Goal: Information Seeking & Learning: Learn about a topic

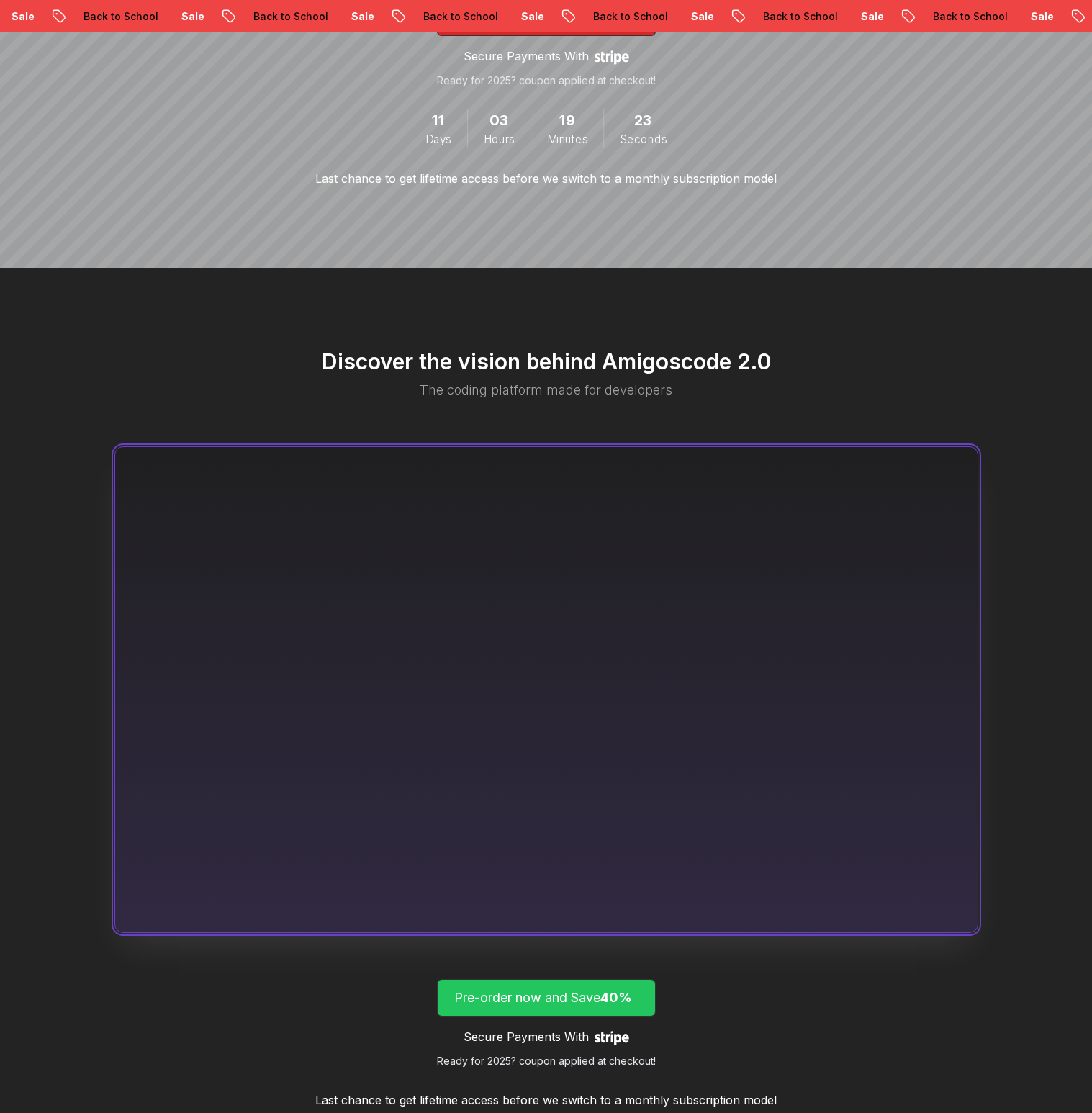
click at [587, 1005] on p "Pre-order now and Save 40%" at bounding box center [546, 998] width 184 height 21
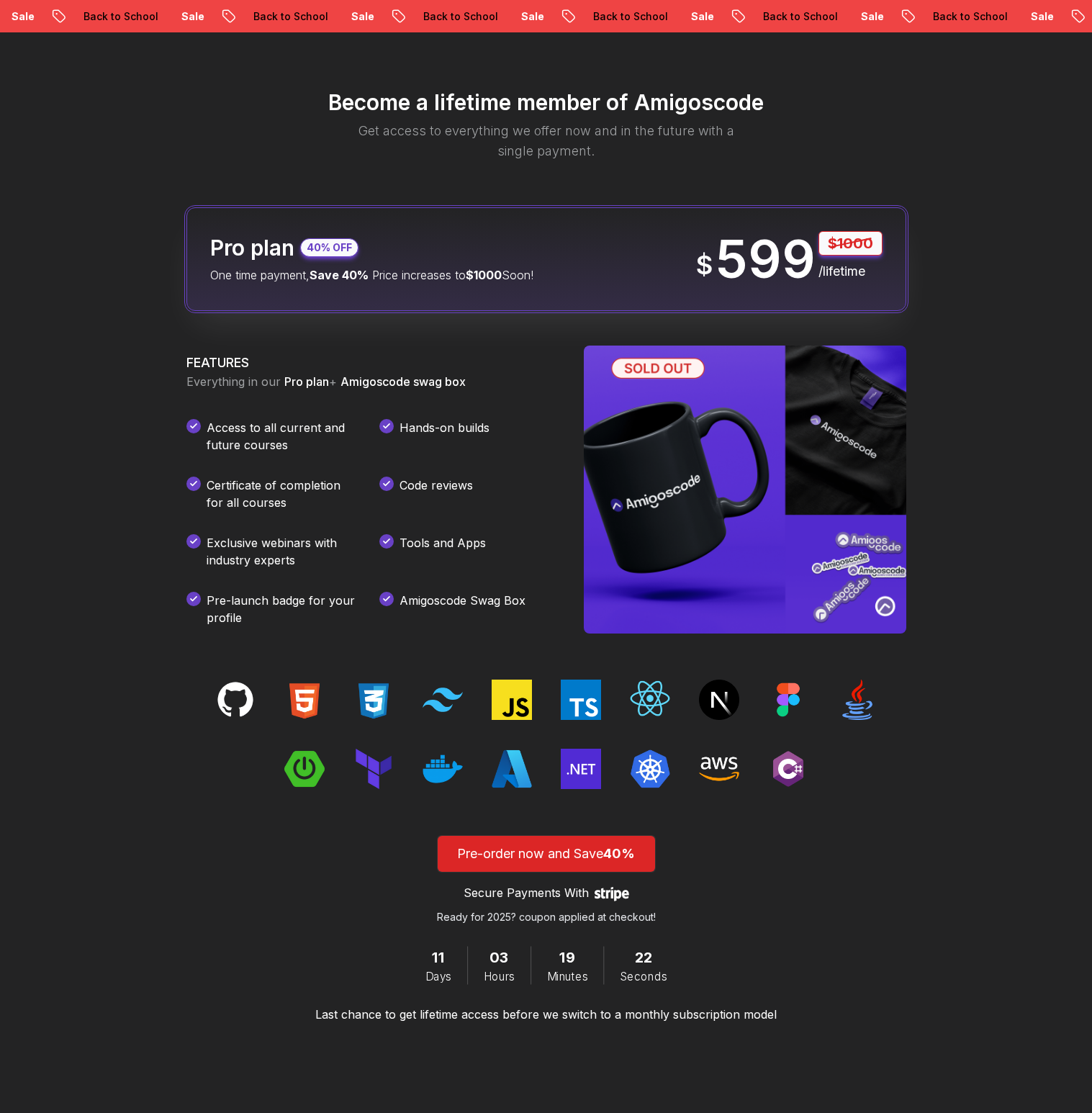
scroll to position [1696, 0]
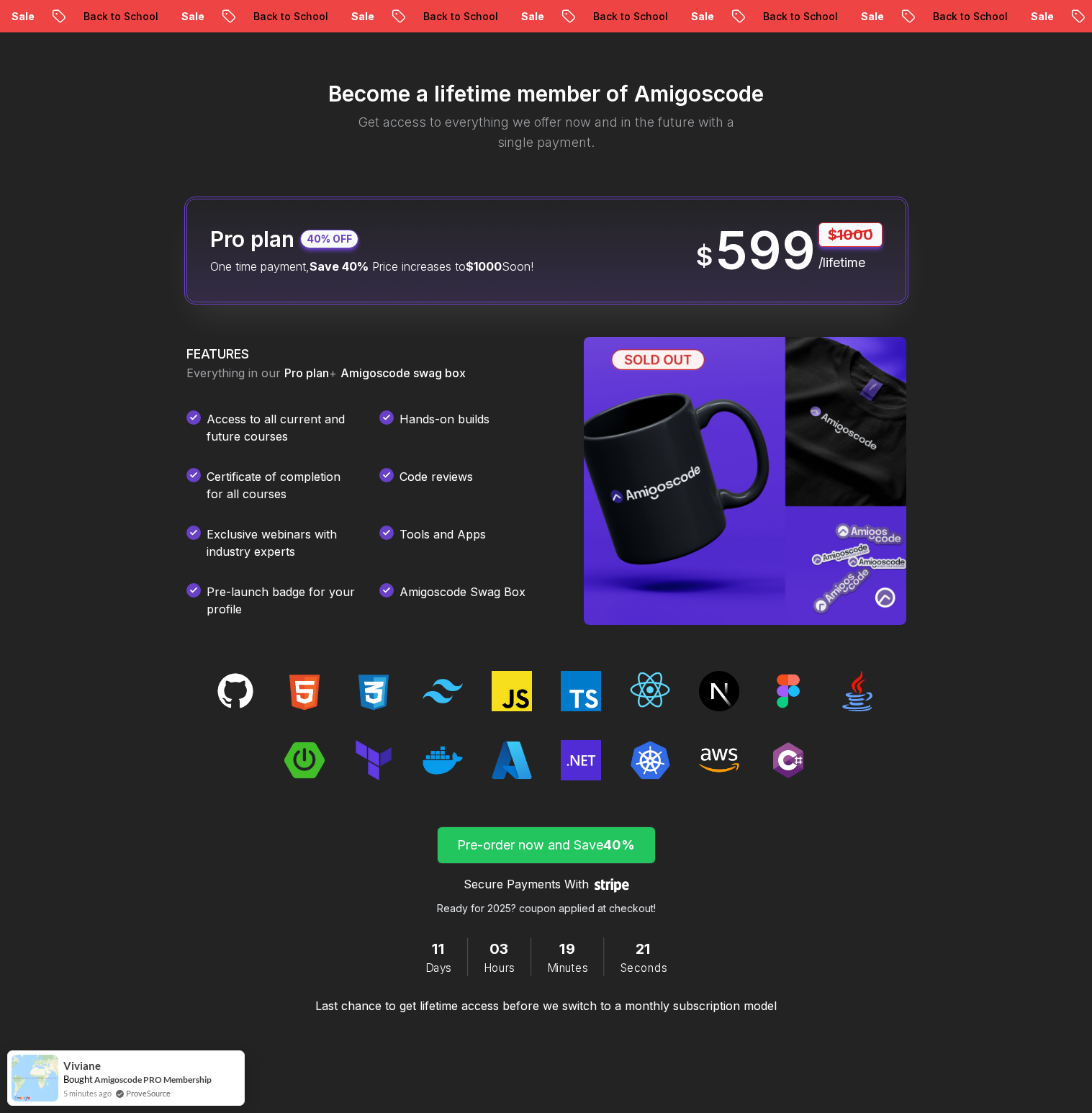
click at [542, 848] on p "Pre-order now and Save 40%" at bounding box center [546, 845] width 184 height 21
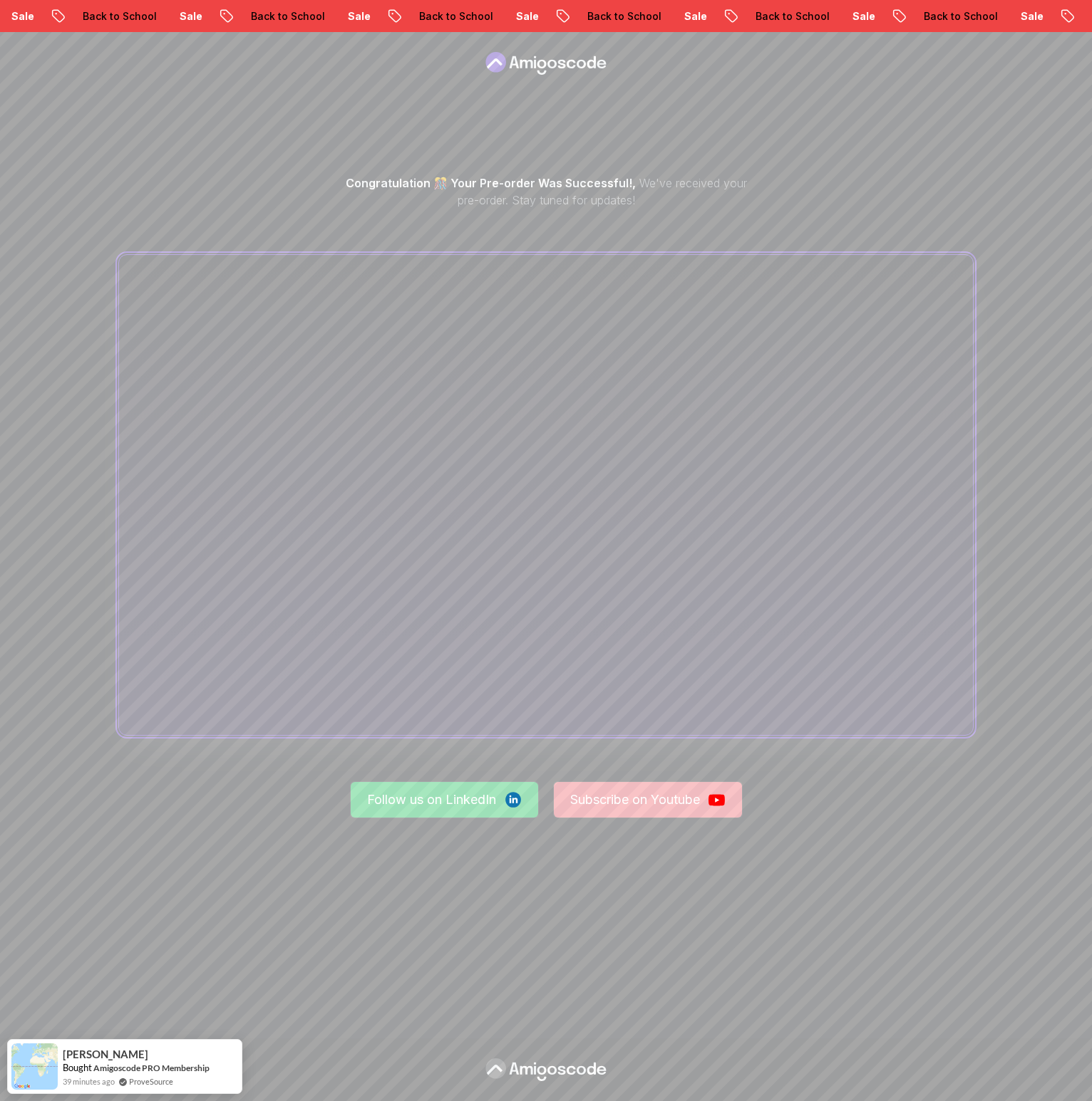
click at [447, 801] on p "Follow us on LinkedIn" at bounding box center [431, 800] width 129 height 20
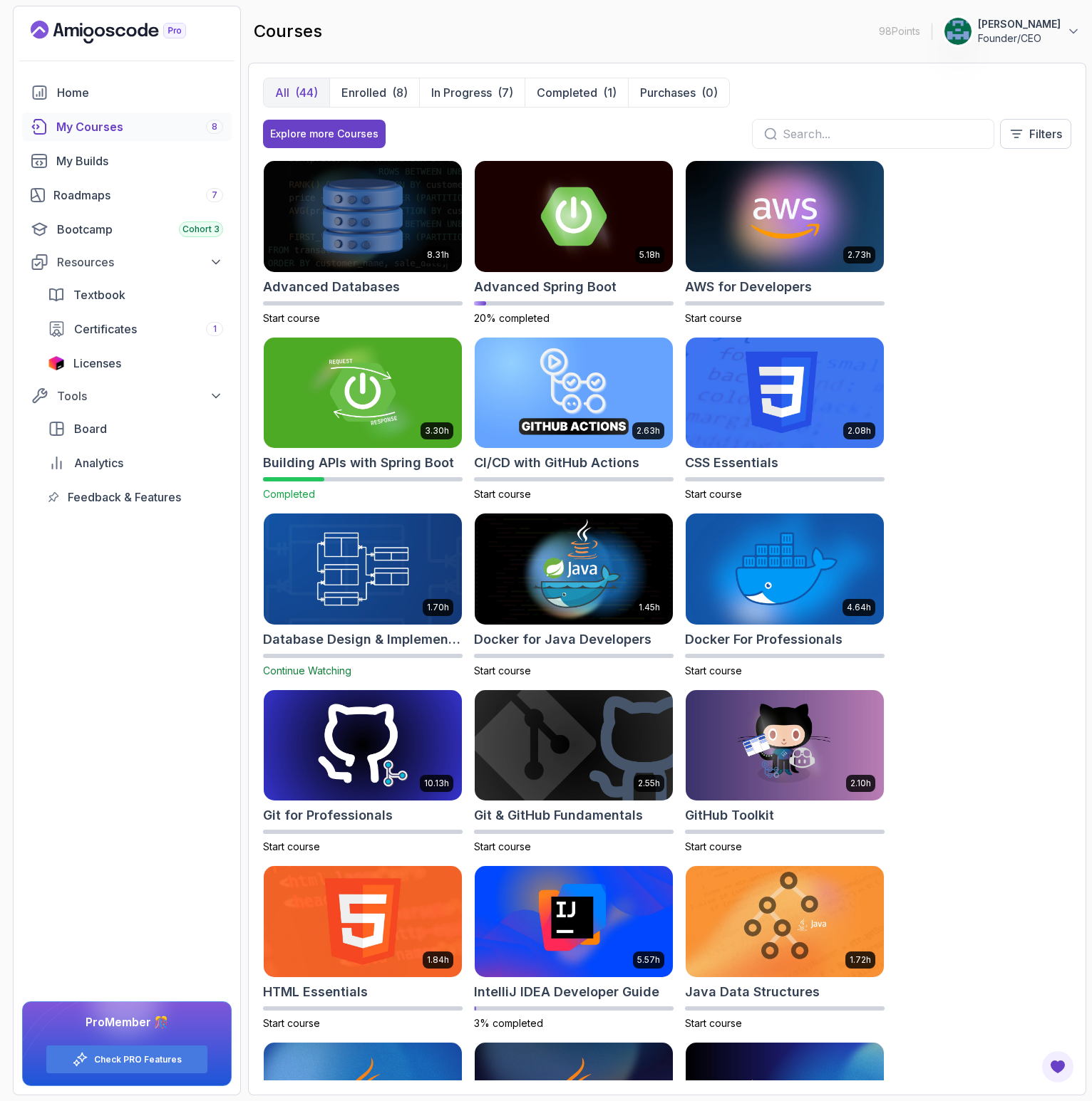
click at [1036, 34] on p "Founder/CEO" at bounding box center [1019, 38] width 83 height 14
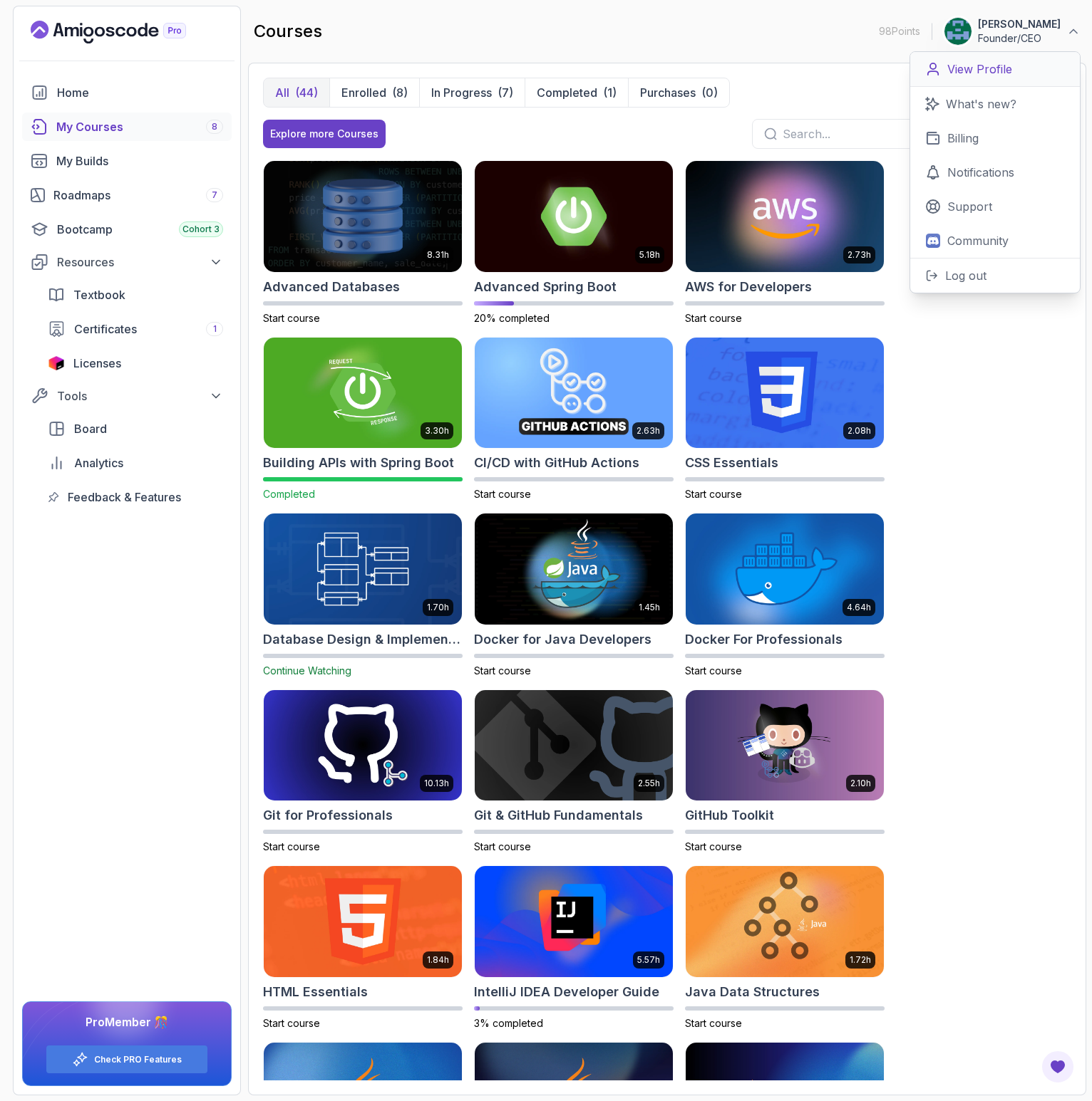
click at [1018, 73] on link "View Profile" at bounding box center [994, 70] width 170 height 35
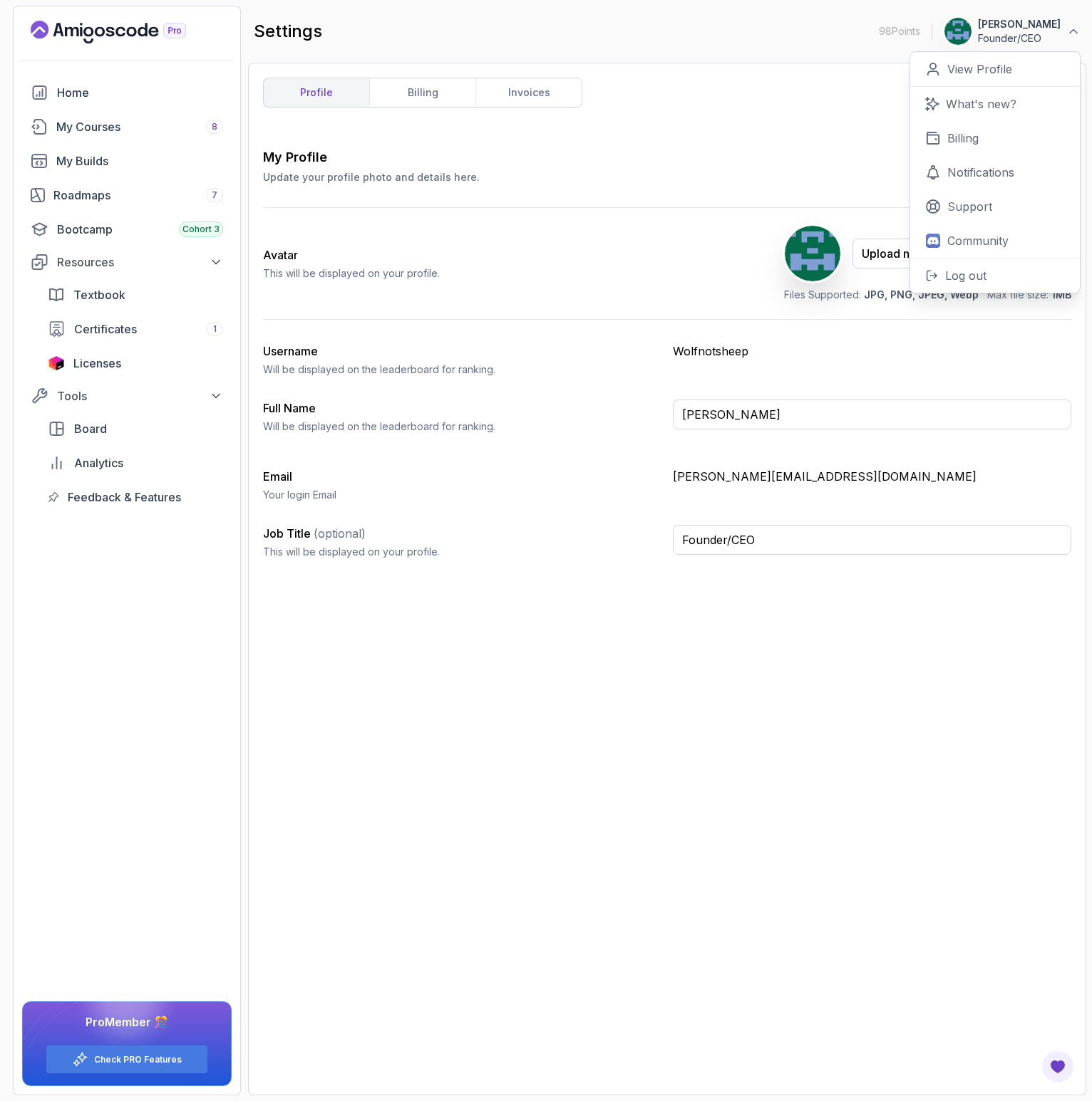
click at [758, 702] on div "My Profile Update your profile photo and details here. Save Avatar This will be…" at bounding box center [667, 614] width 808 height 933
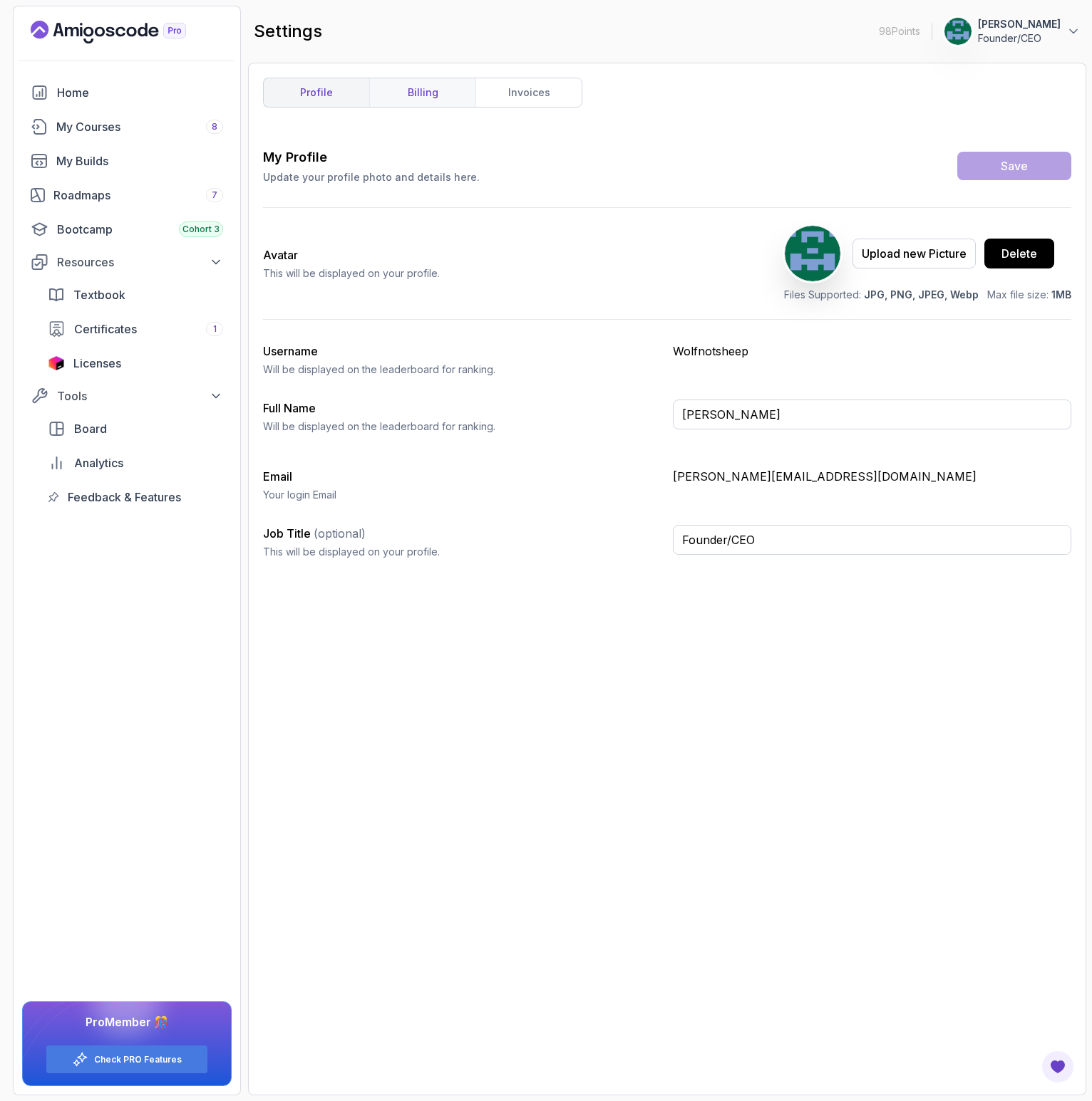
click at [415, 81] on link "billing" at bounding box center [422, 92] width 106 height 28
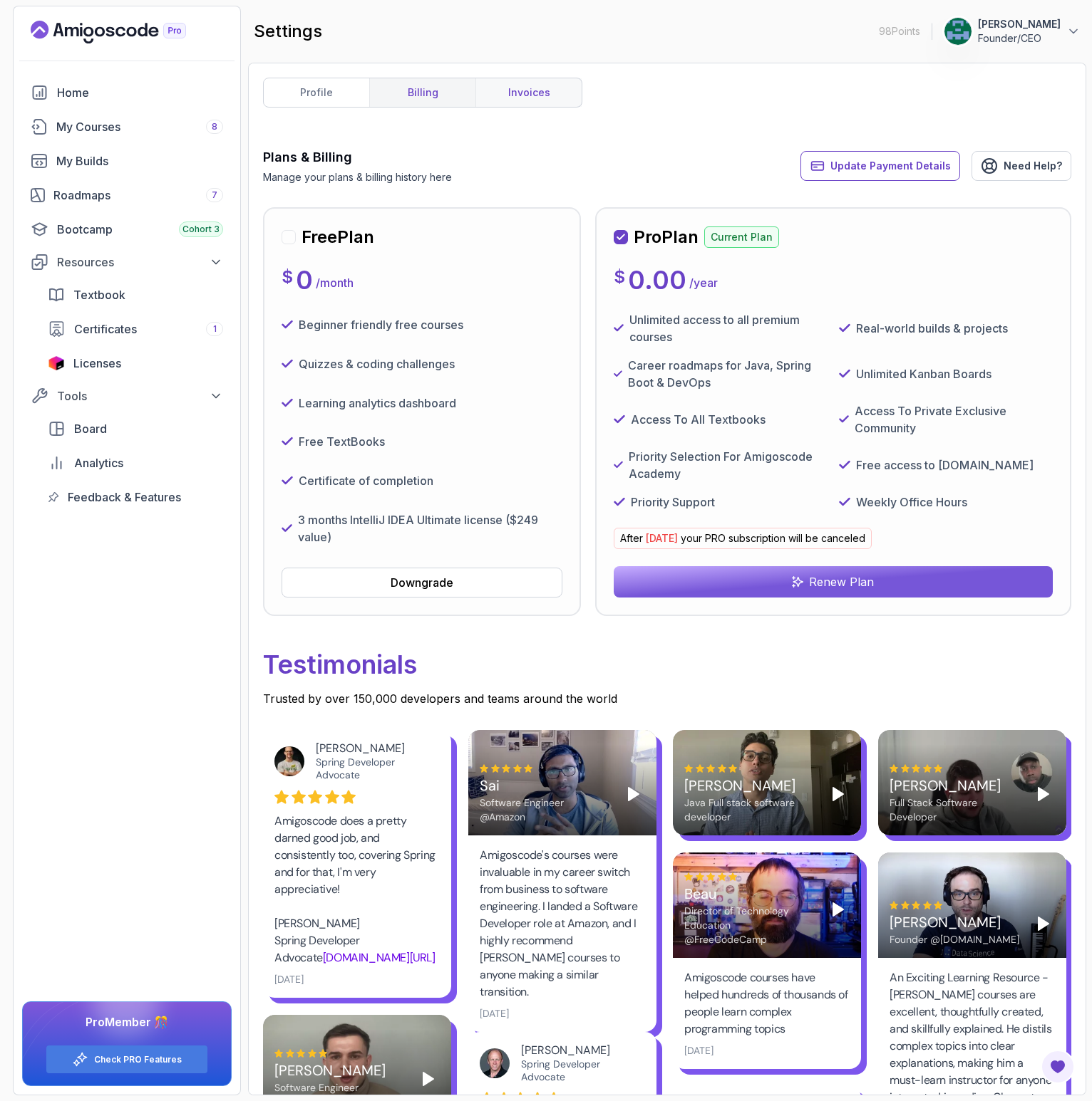
click at [496, 88] on link "invoices" at bounding box center [528, 92] width 106 height 28
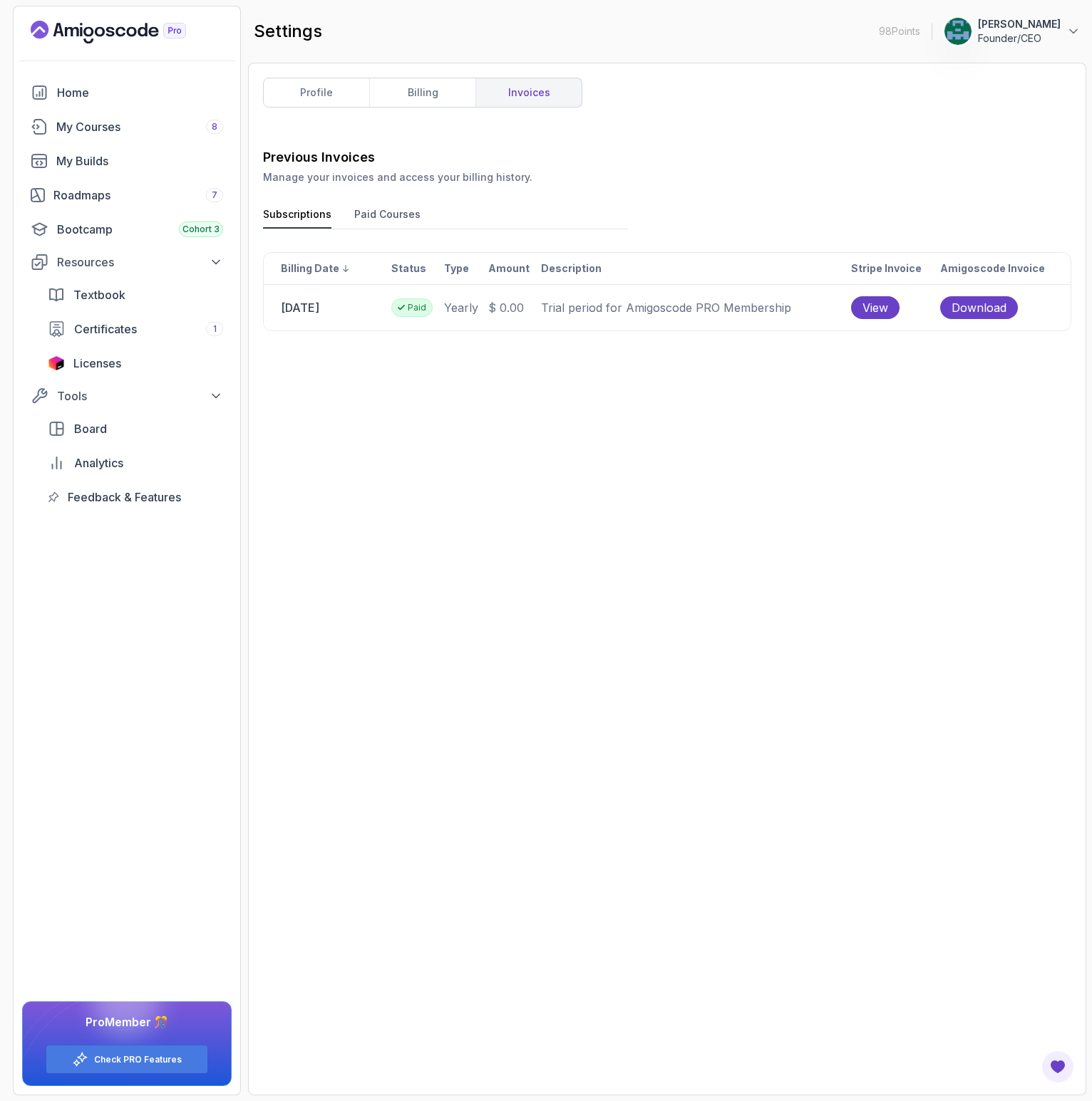
click at [594, 484] on div "Previous Invoices Manage your invoices and access your billing history. Subscri…" at bounding box center [667, 614] width 808 height 933
click at [1007, 31] on p "Founder/CEO" at bounding box center [1019, 38] width 83 height 14
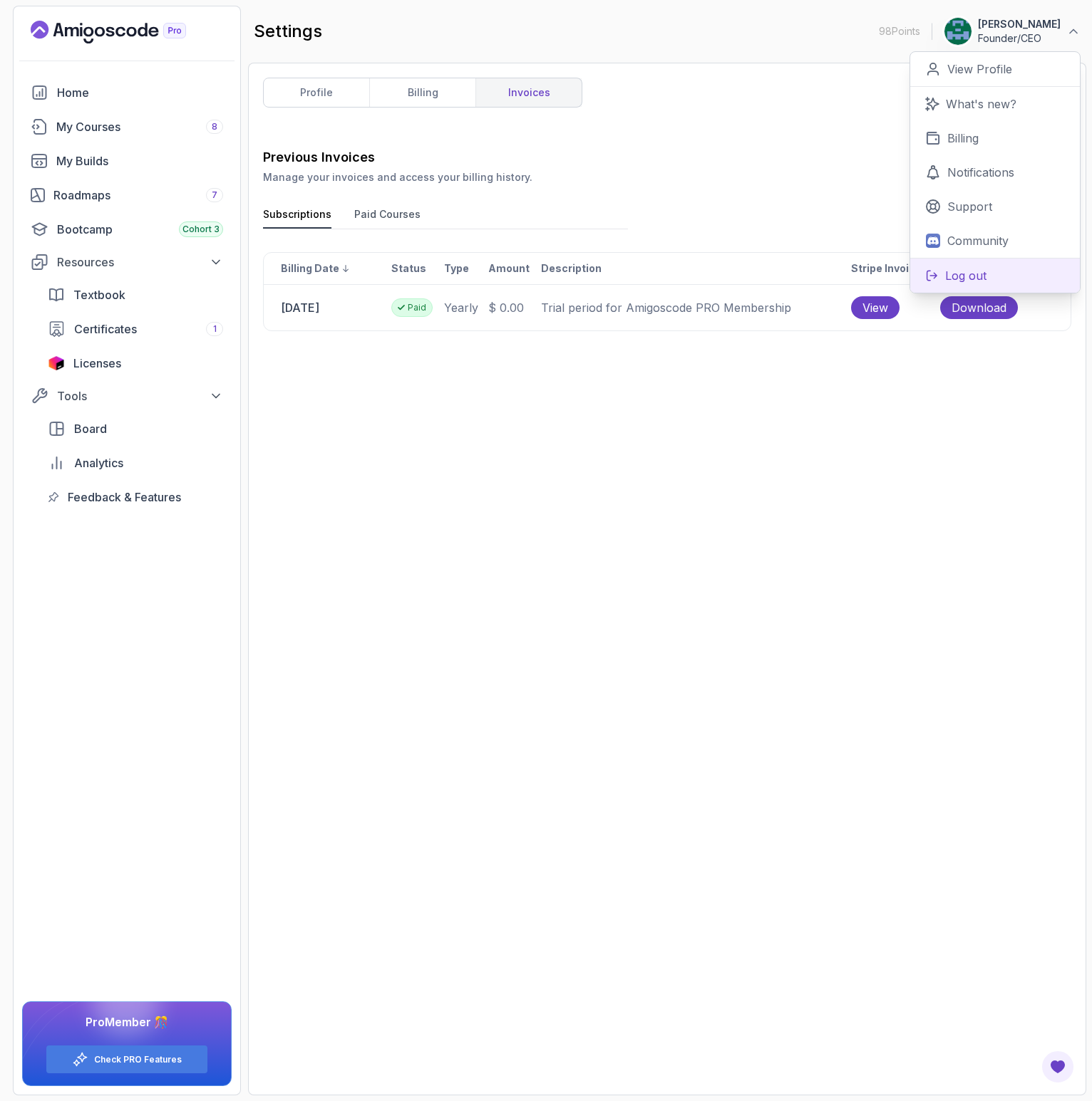
click at [972, 274] on p "Log out" at bounding box center [965, 276] width 41 height 17
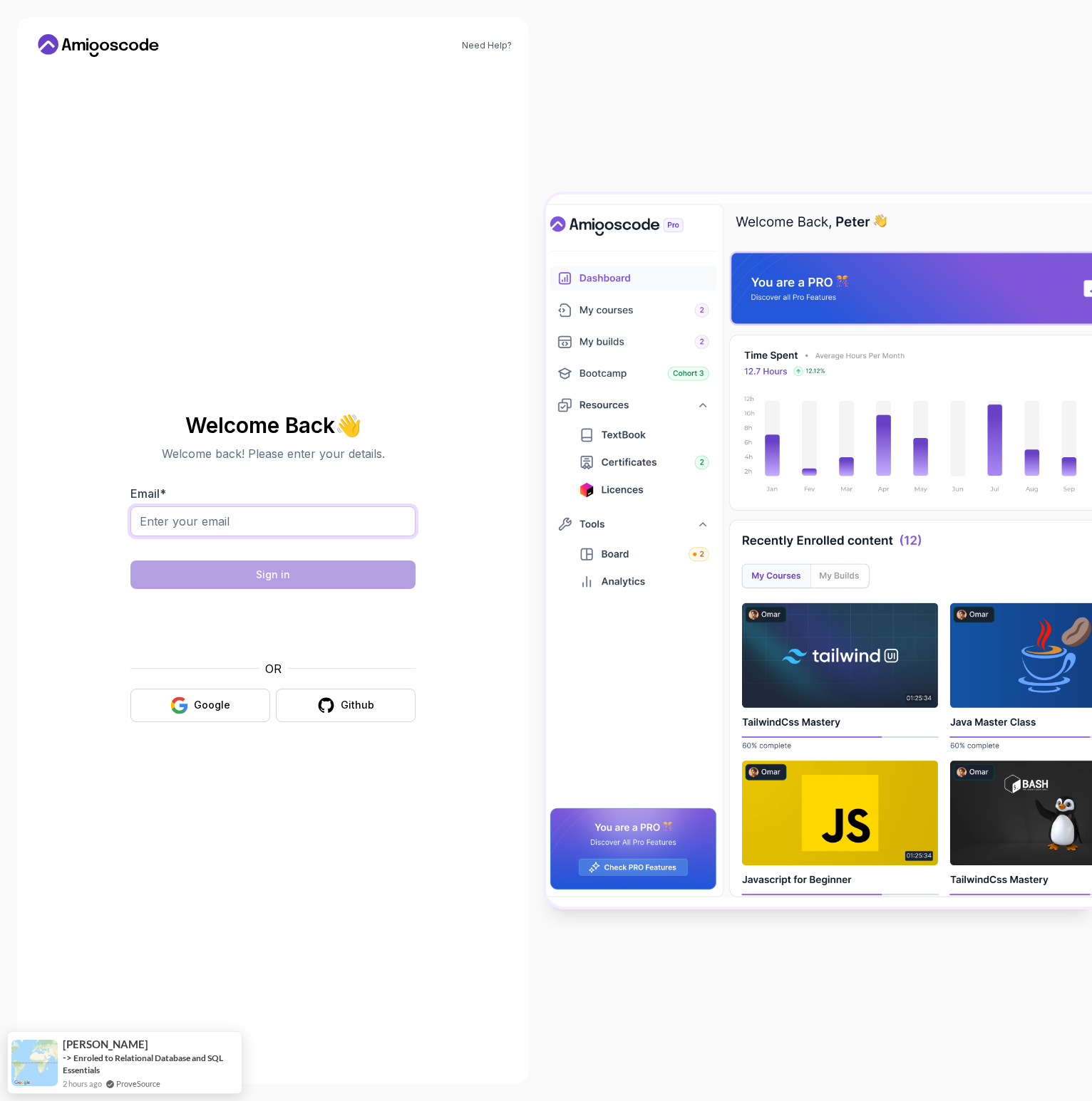
click at [303, 527] on input "Email *" at bounding box center [273, 521] width 285 height 30
click at [296, 524] on input "Email *" at bounding box center [273, 521] width 285 height 30
type input "[PERSON_NAME][EMAIL_ADDRESS][DOMAIN_NAME]"
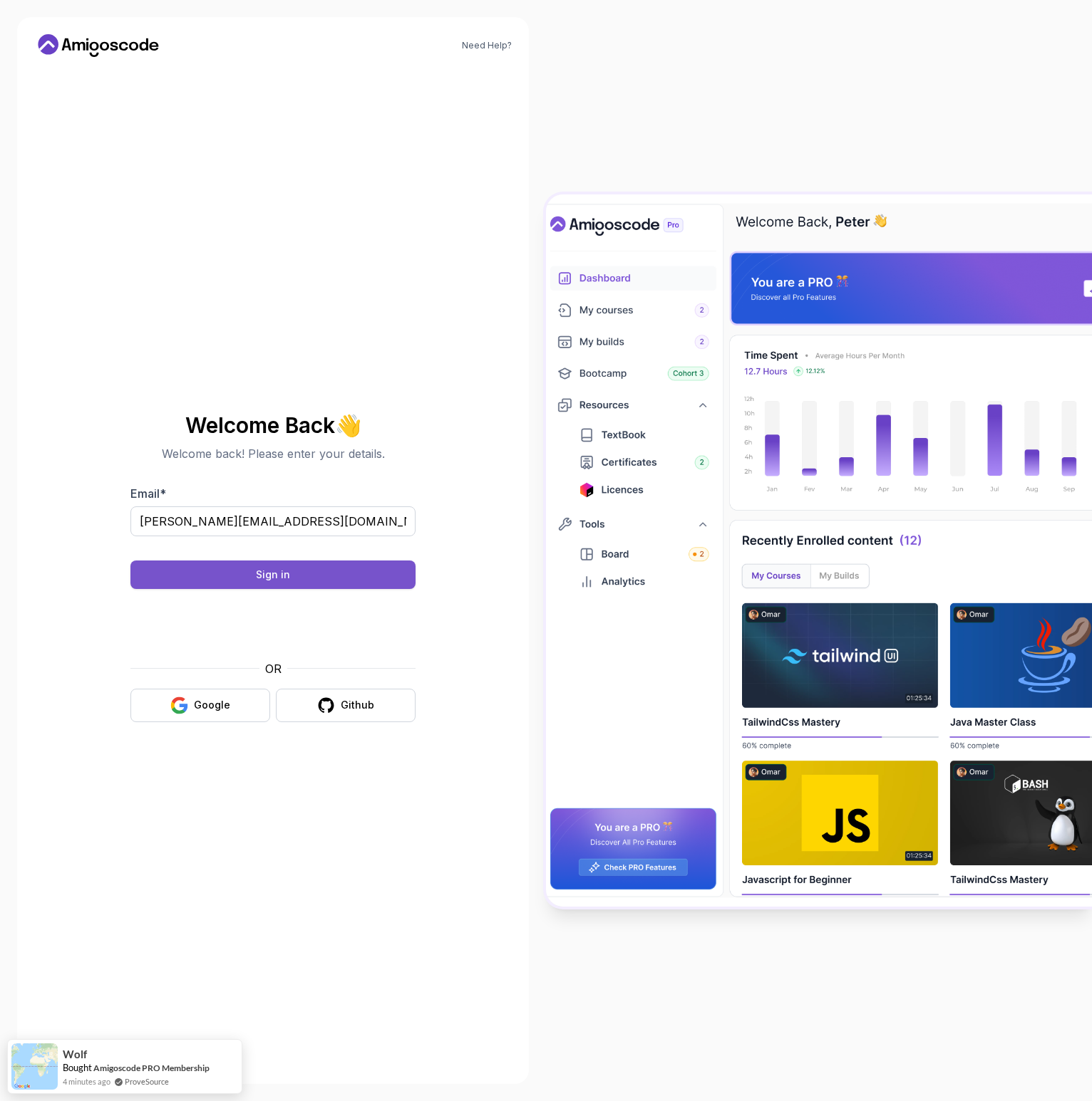
click at [266, 576] on div "Sign in" at bounding box center [273, 575] width 34 height 14
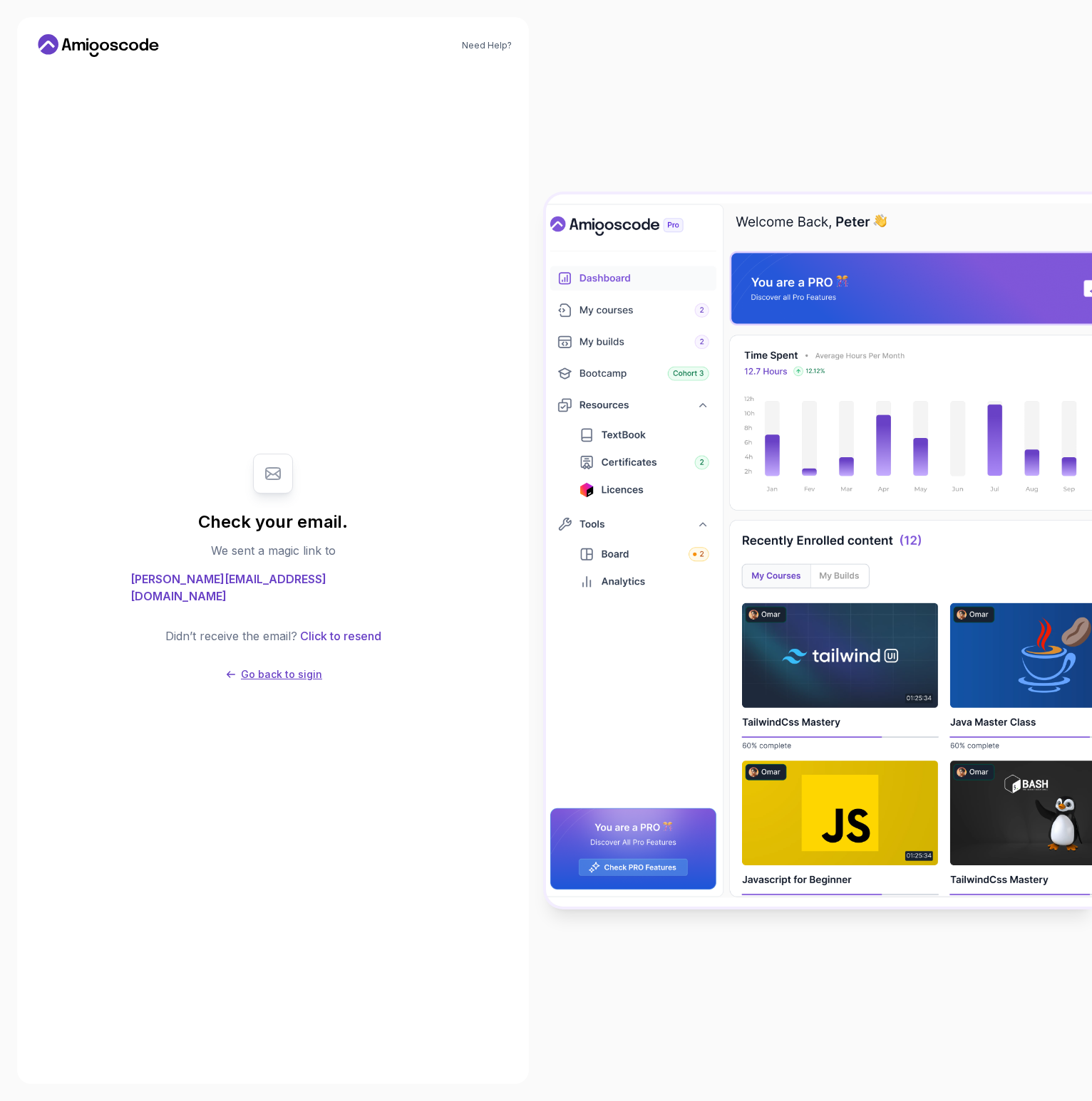
click at [294, 667] on p "Go back to sigin" at bounding box center [281, 674] width 81 height 14
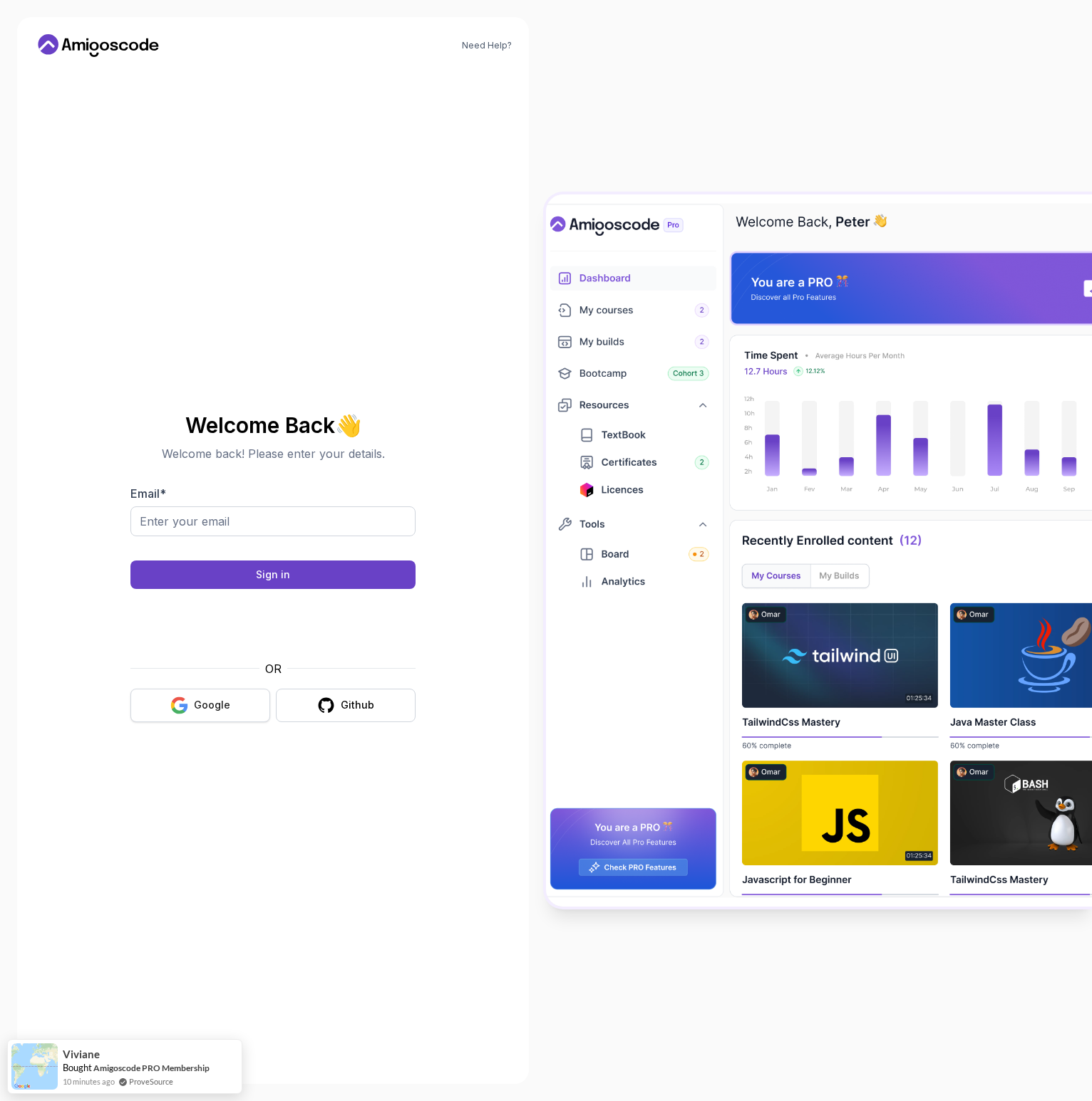
click at [218, 707] on div "Google" at bounding box center [212, 705] width 36 height 14
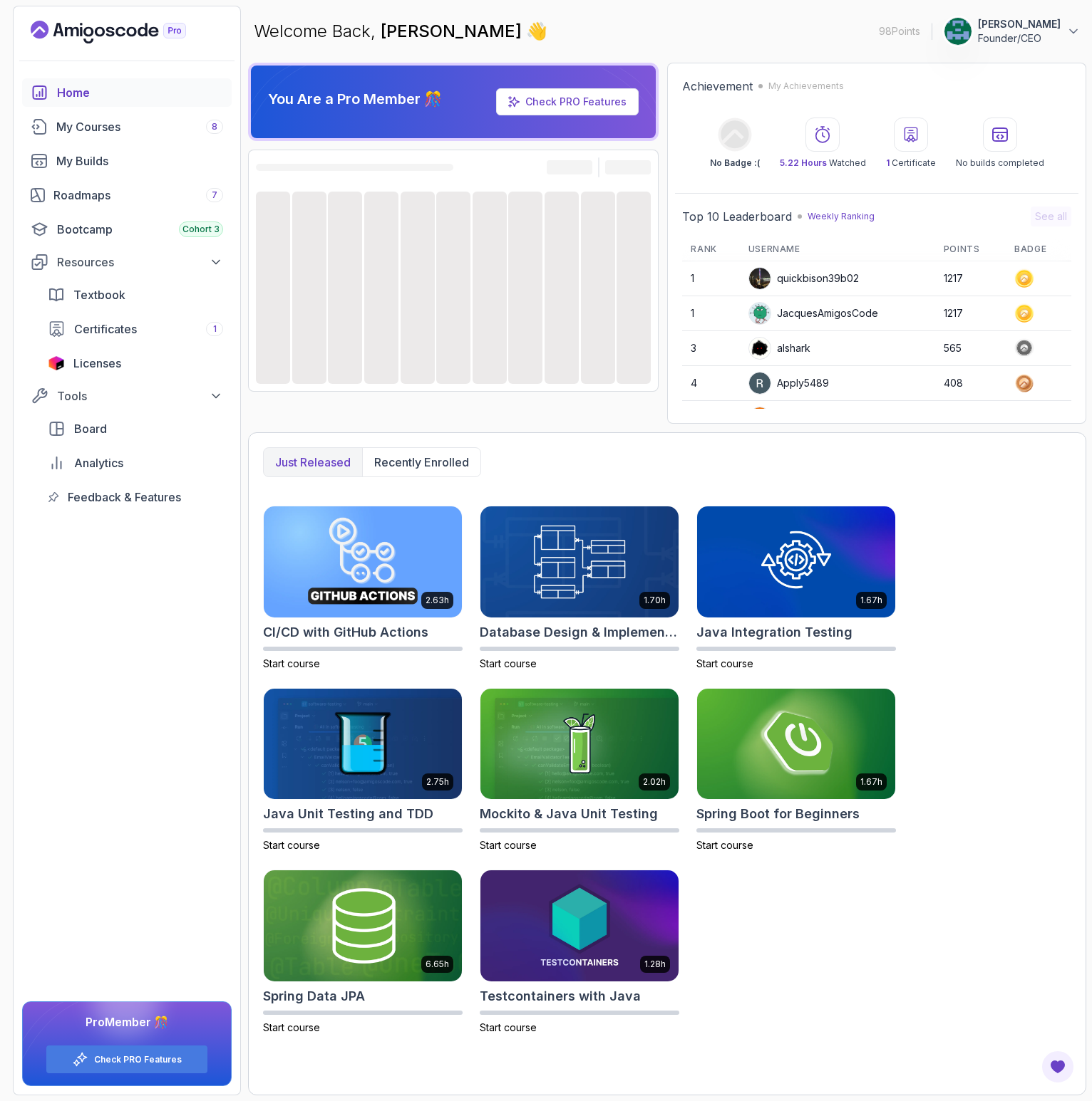
click at [1011, 36] on p "Founder/CEO" at bounding box center [1019, 38] width 83 height 14
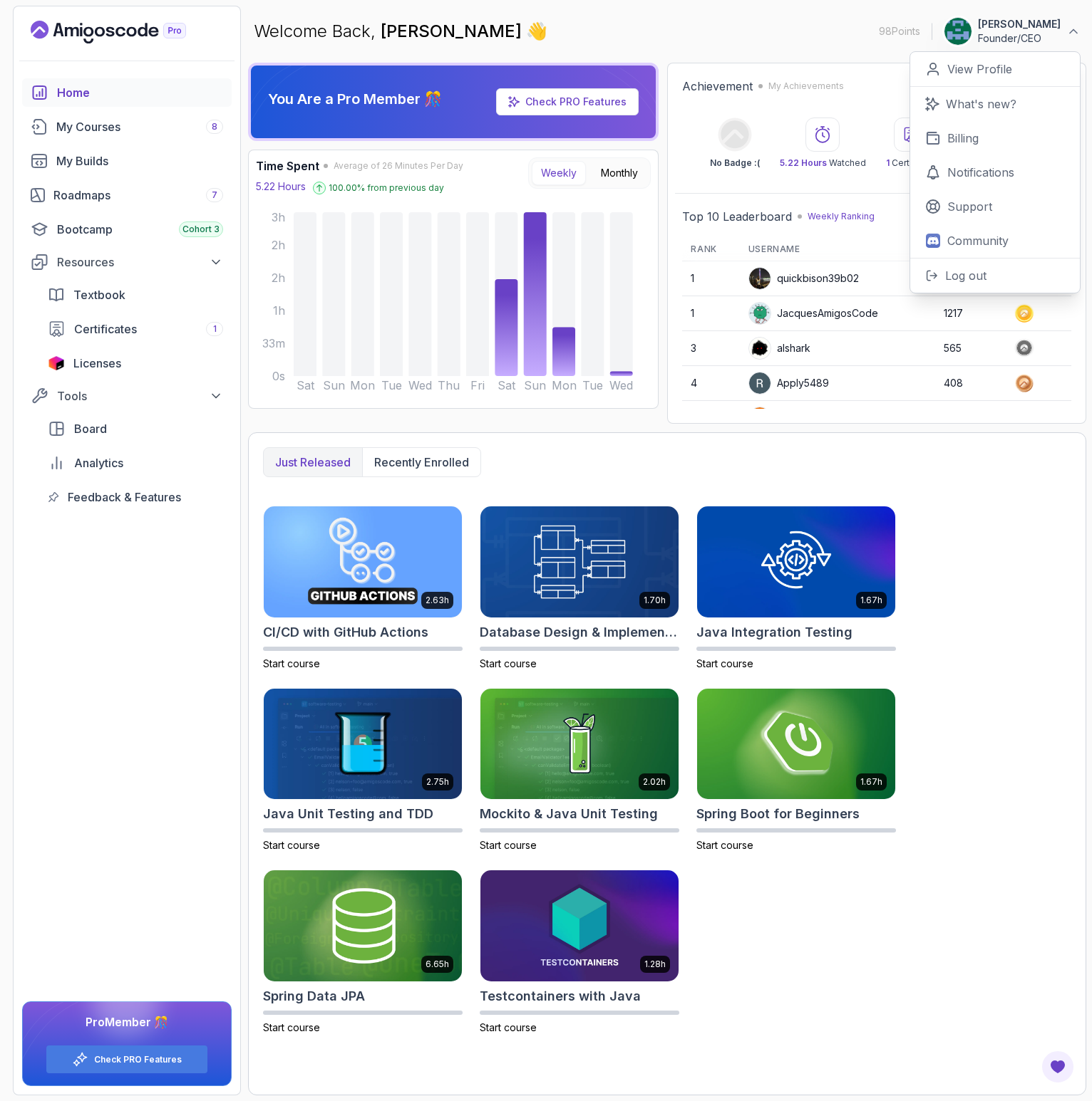
drag, startPoint x: 591, startPoint y: 58, endPoint x: 576, endPoint y: 98, distance: 42.7
click at [591, 59] on main "Welcome Back, [PERSON_NAME] 👋 98 Points [PERSON_NAME] Founder/CEO 0 Points View…" at bounding box center [667, 550] width 838 height 1090
click at [1004, 24] on p "[PERSON_NAME]" at bounding box center [1019, 24] width 83 height 14
click at [989, 72] on p "View Profile" at bounding box center [979, 69] width 65 height 17
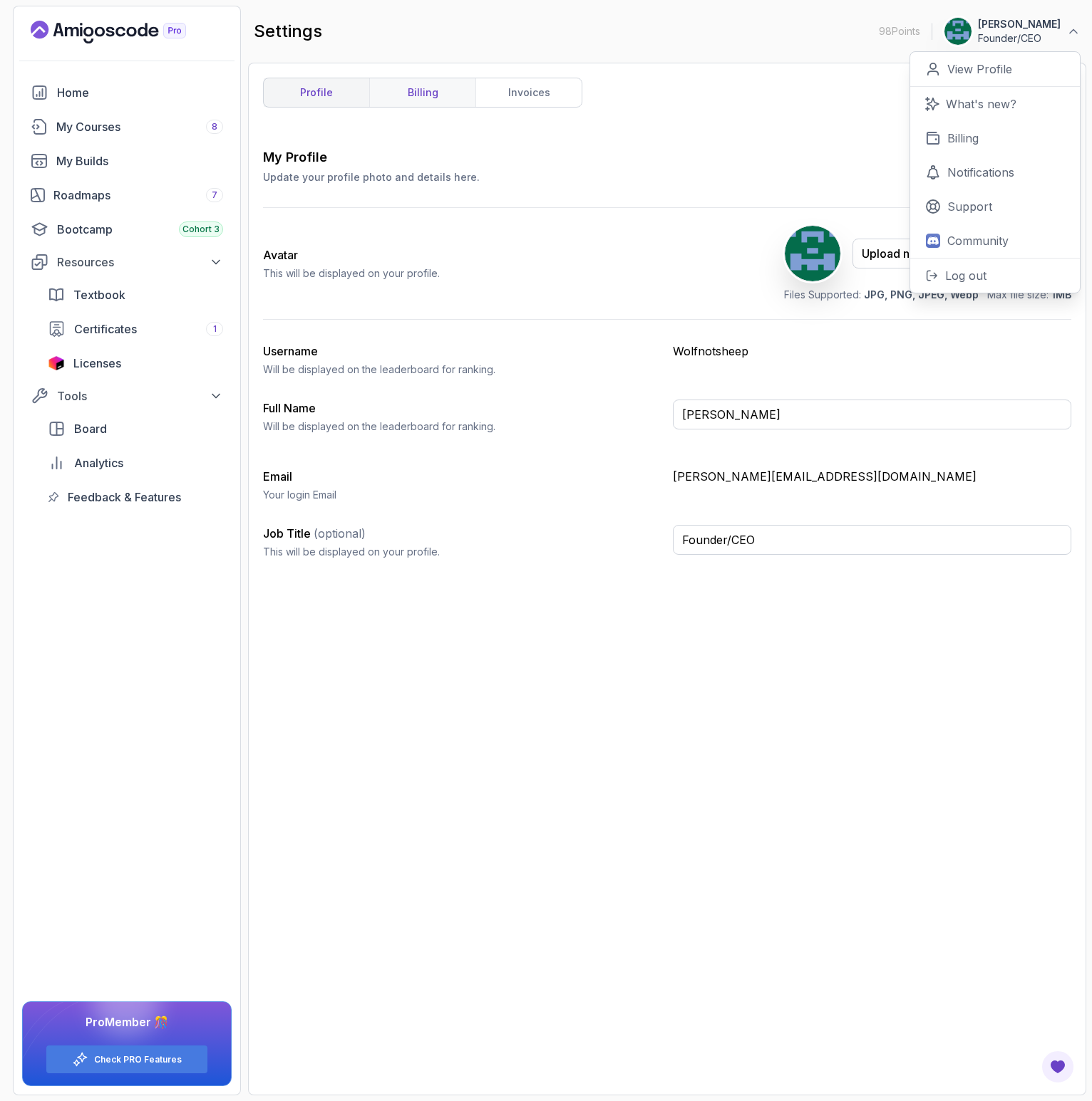
click at [422, 81] on link "billing" at bounding box center [422, 92] width 106 height 28
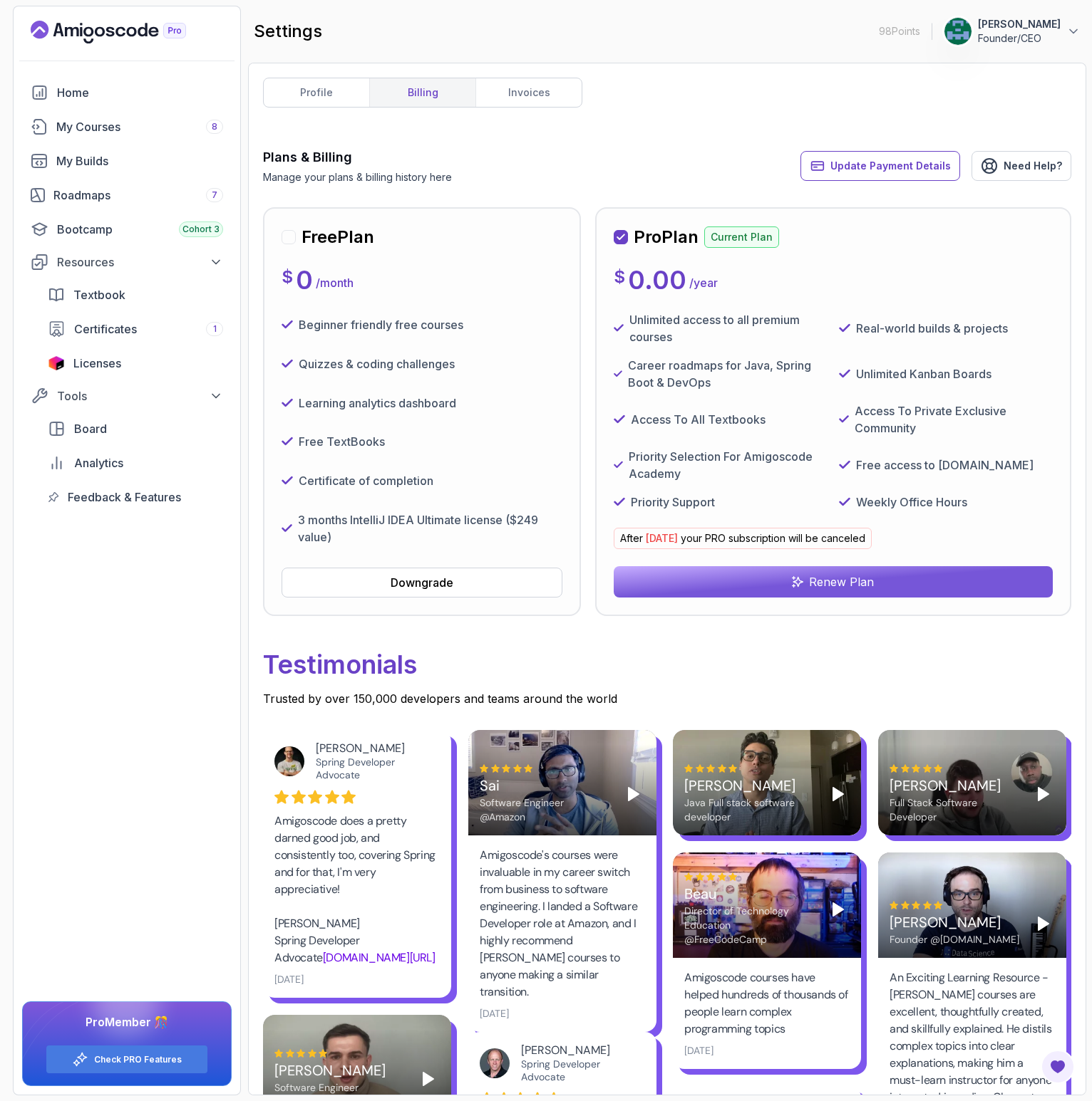
click at [724, 584] on button "Renew Plan" at bounding box center [833, 582] width 439 height 31
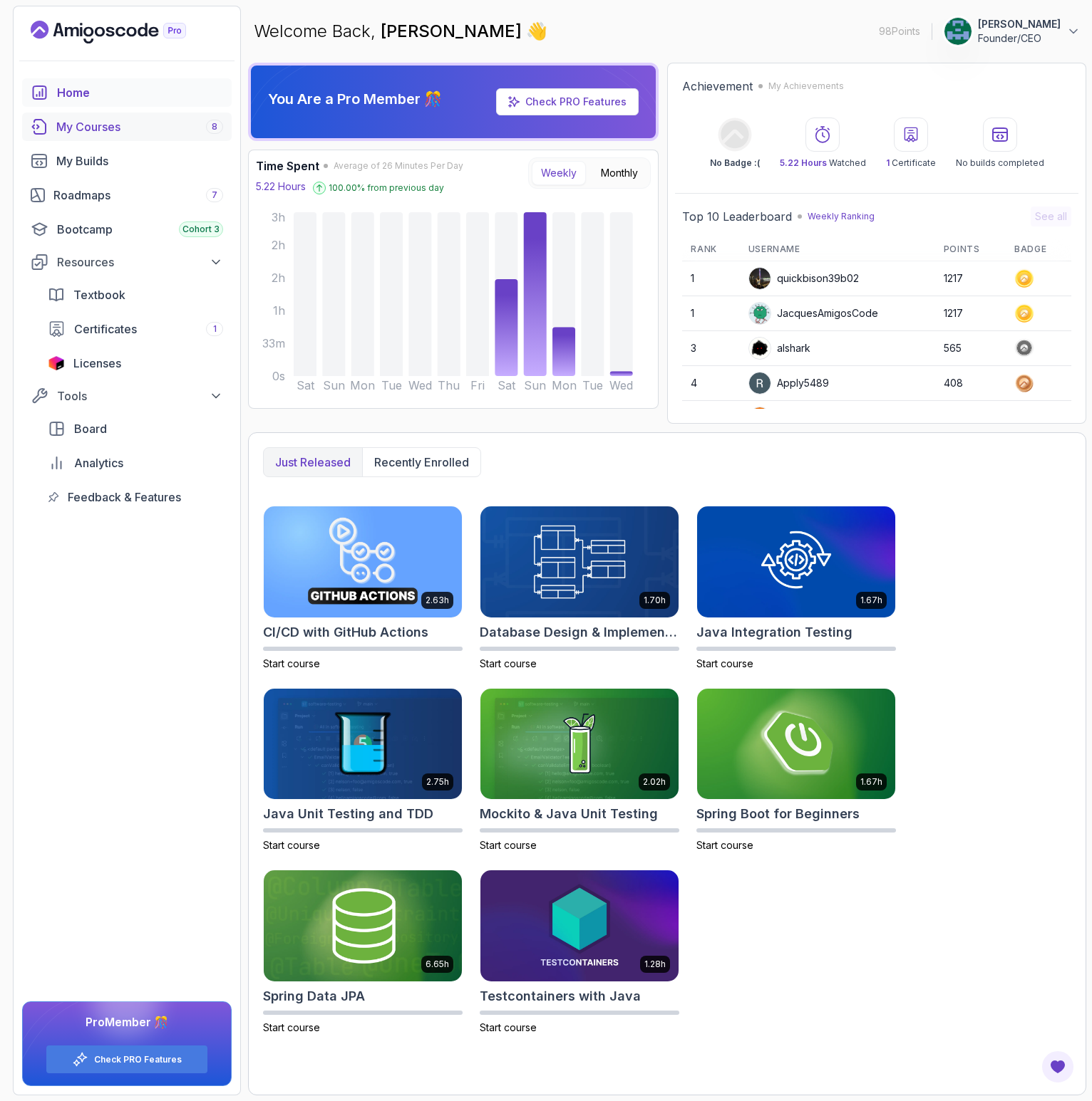
click at [98, 130] on div "My Courses 8" at bounding box center [139, 127] width 166 height 17
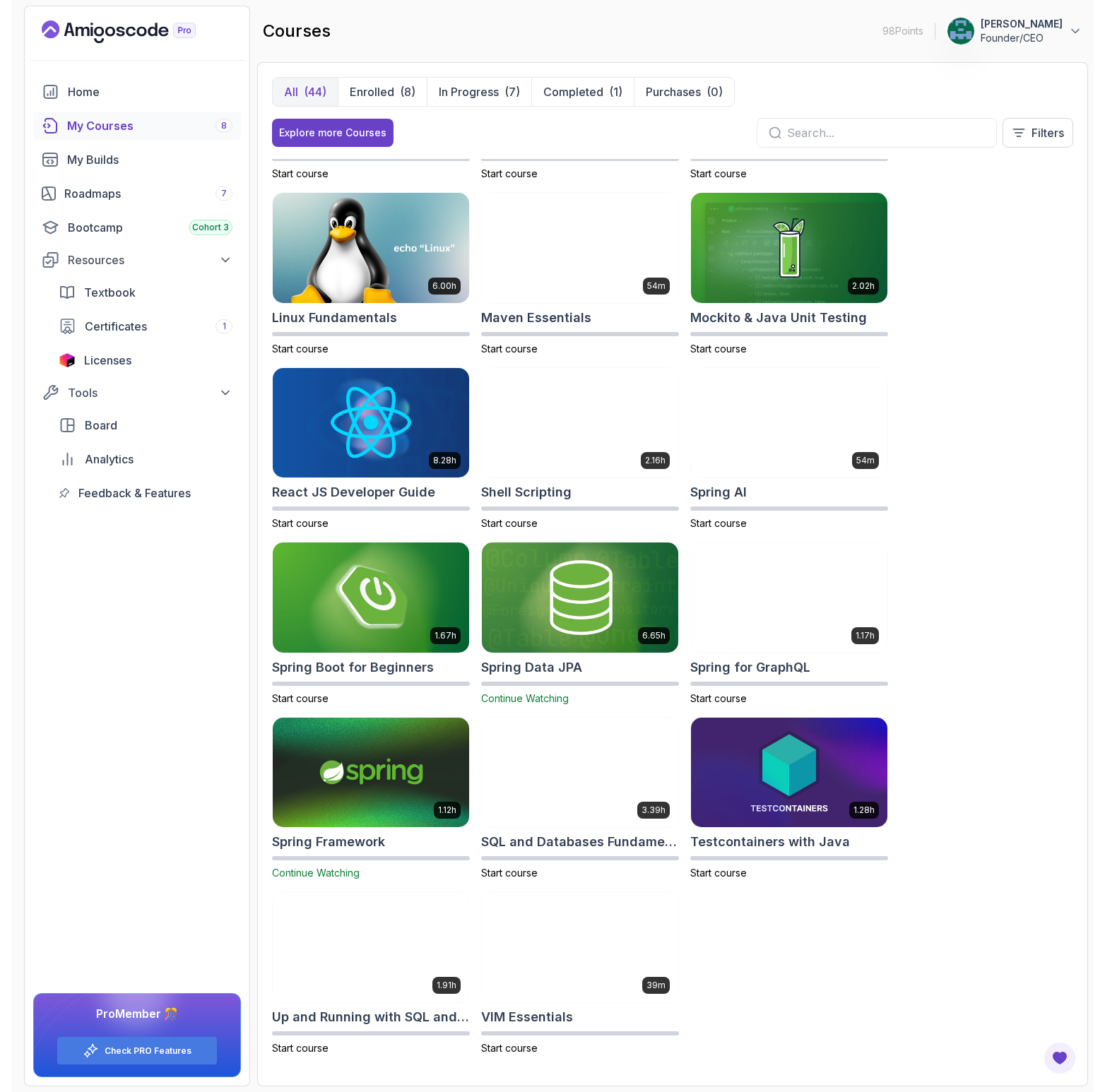
scroll to position [1713, 0]
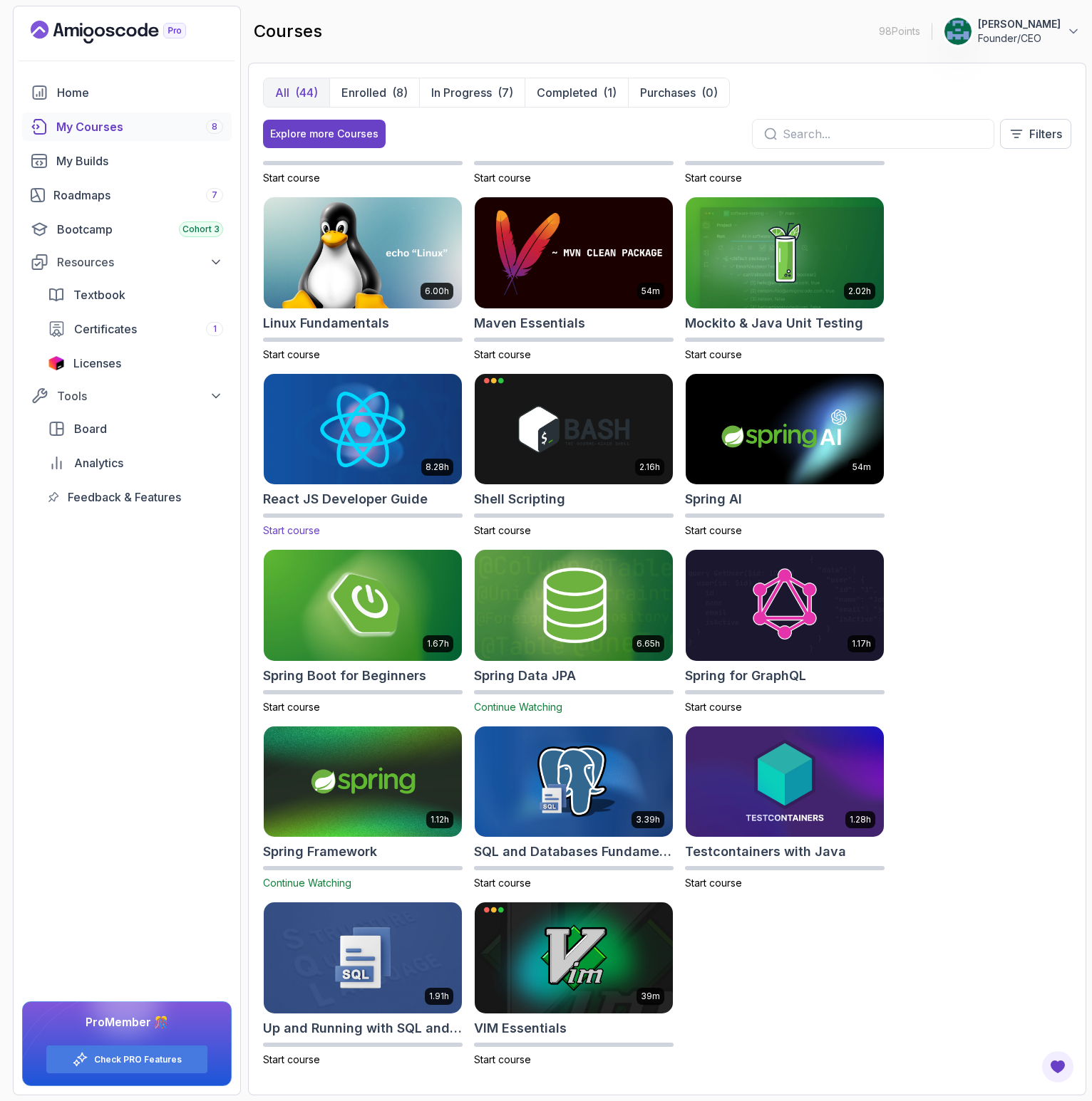
click at [381, 427] on img at bounding box center [363, 429] width 208 height 116
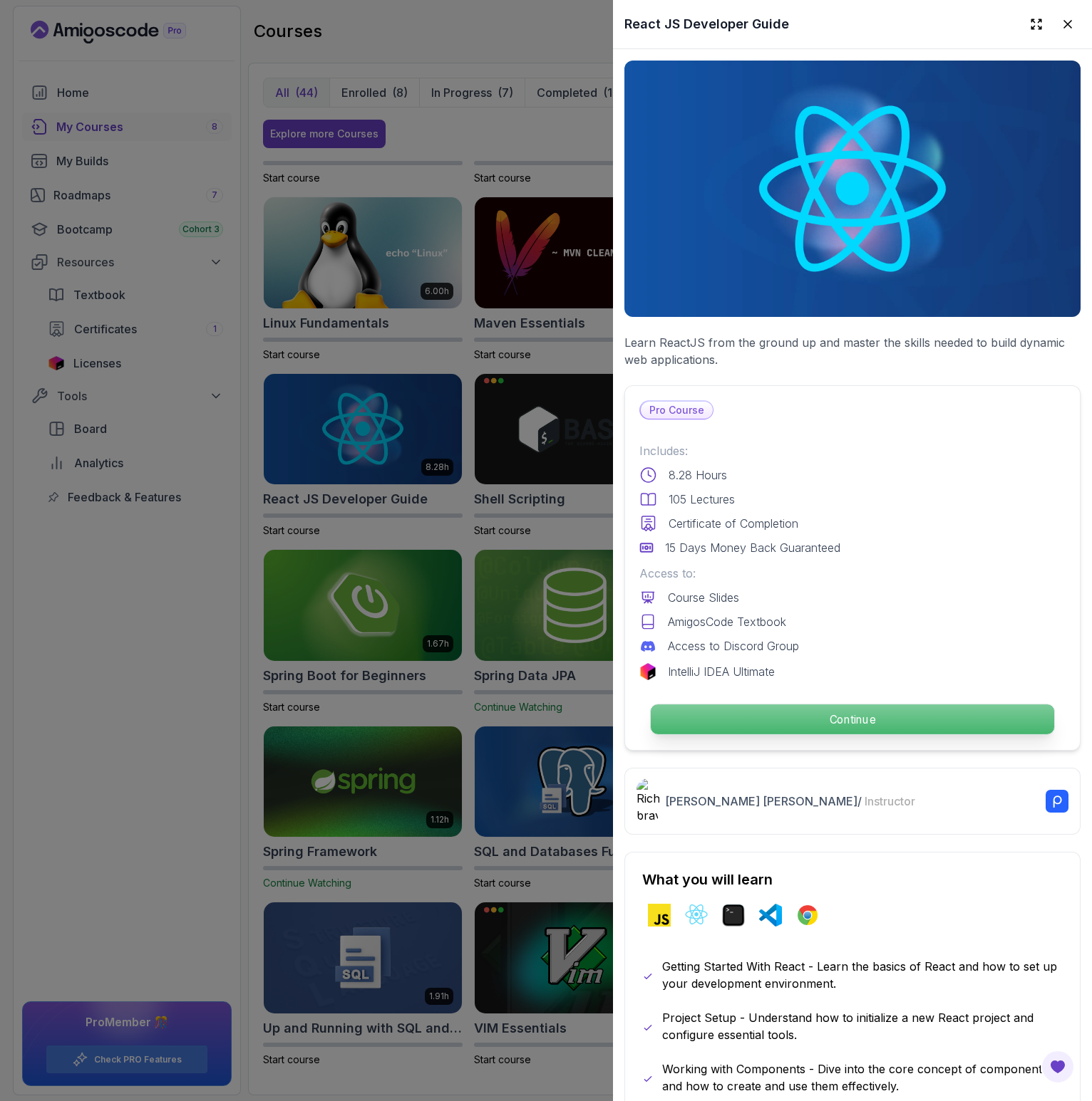
click at [746, 705] on p "Continue" at bounding box center [852, 720] width 403 height 30
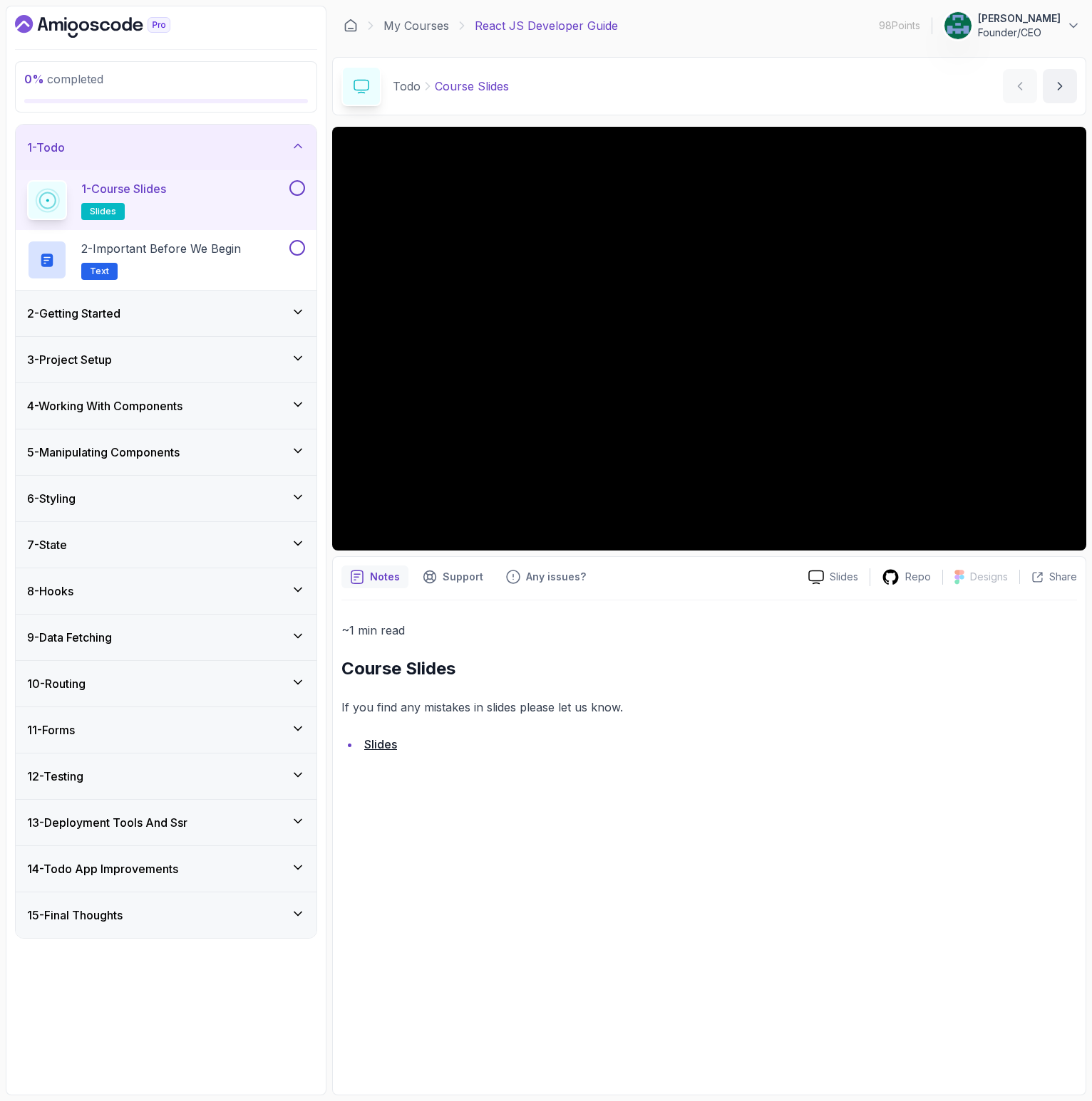
click at [73, 592] on h3 "8 - Hooks" at bounding box center [50, 592] width 46 height 17
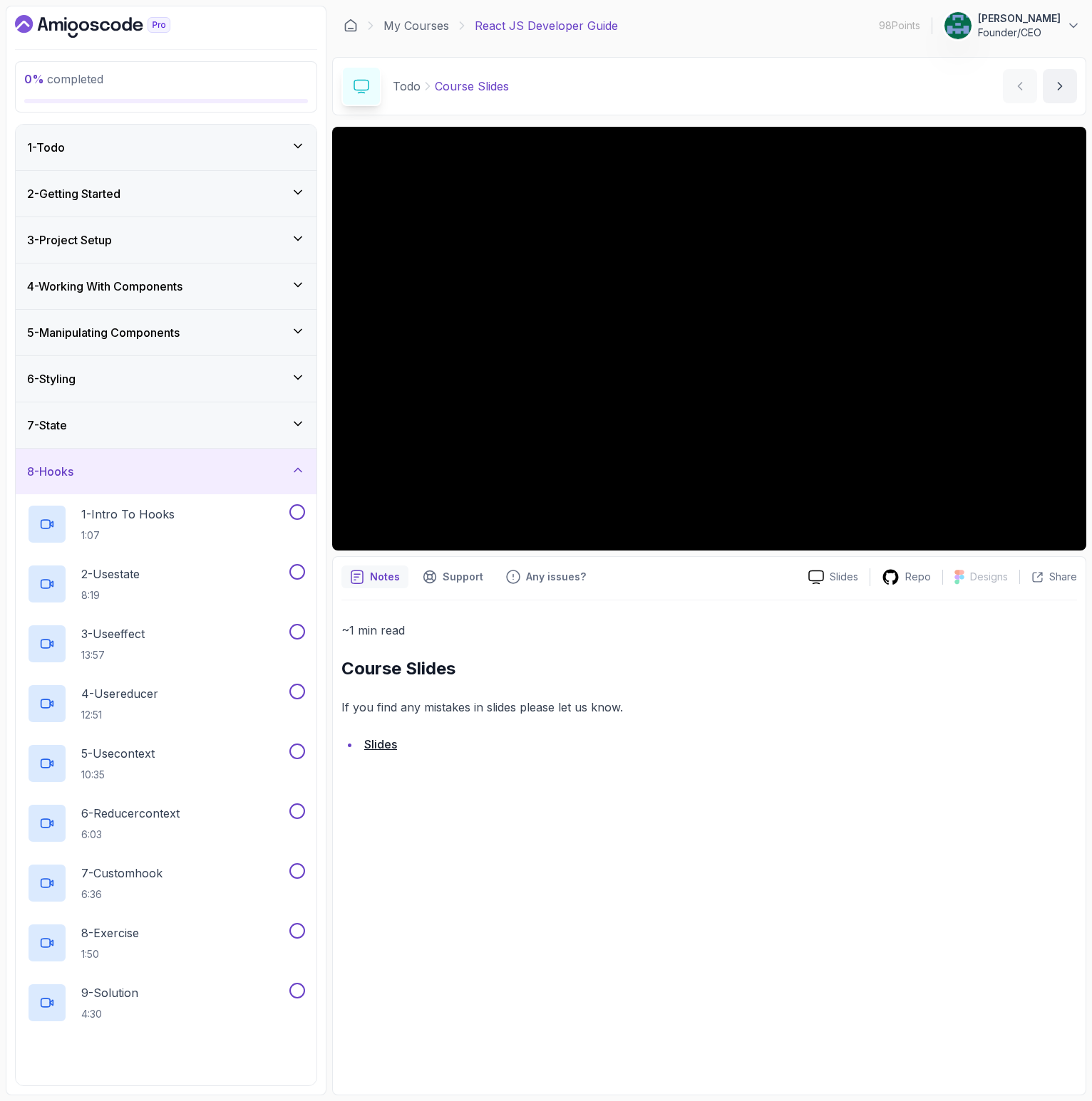
click at [141, 464] on div "8 - Hooks" at bounding box center [166, 472] width 278 height 17
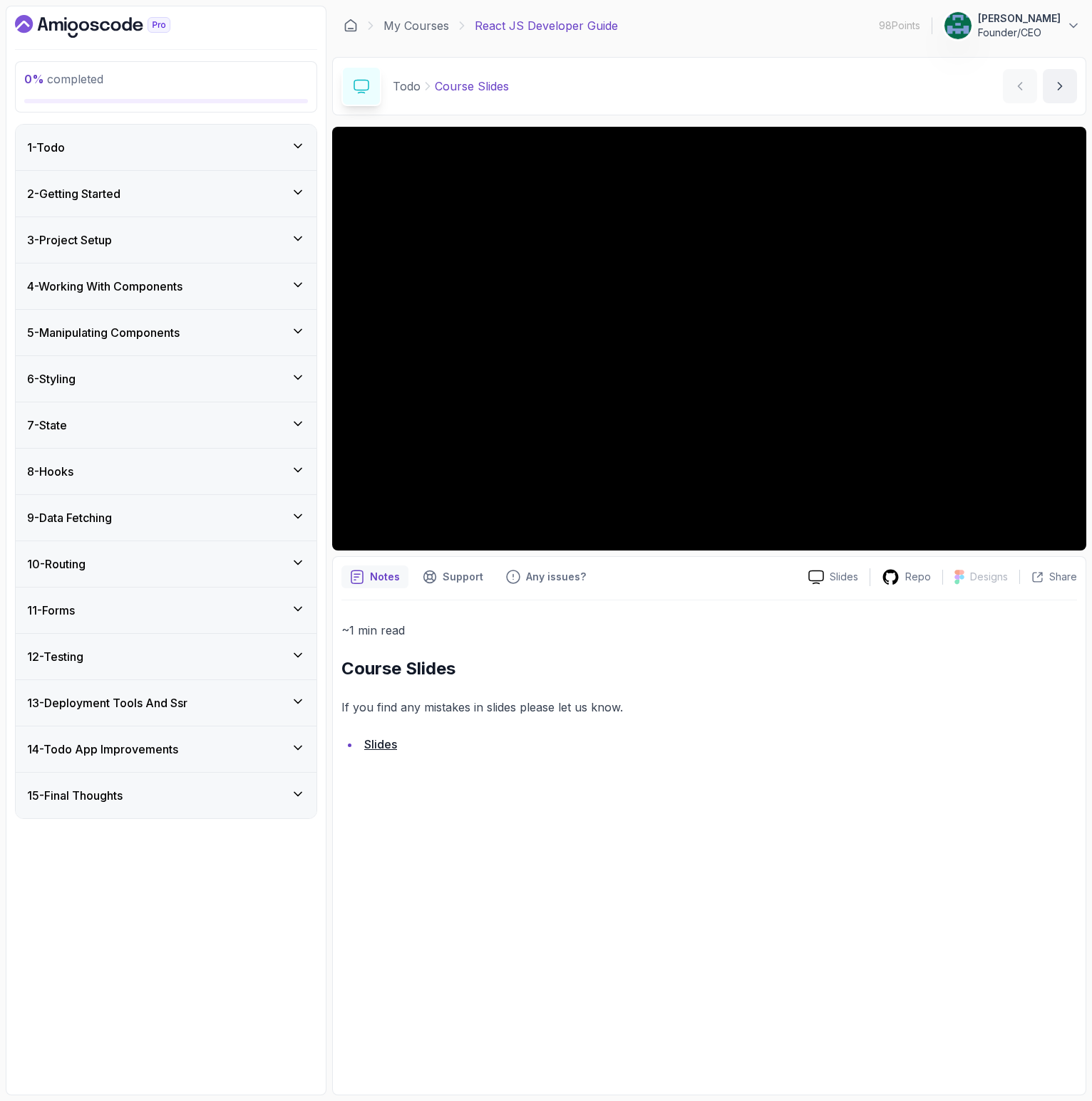
click at [104, 609] on div "11 - Forms" at bounding box center [166, 610] width 278 height 17
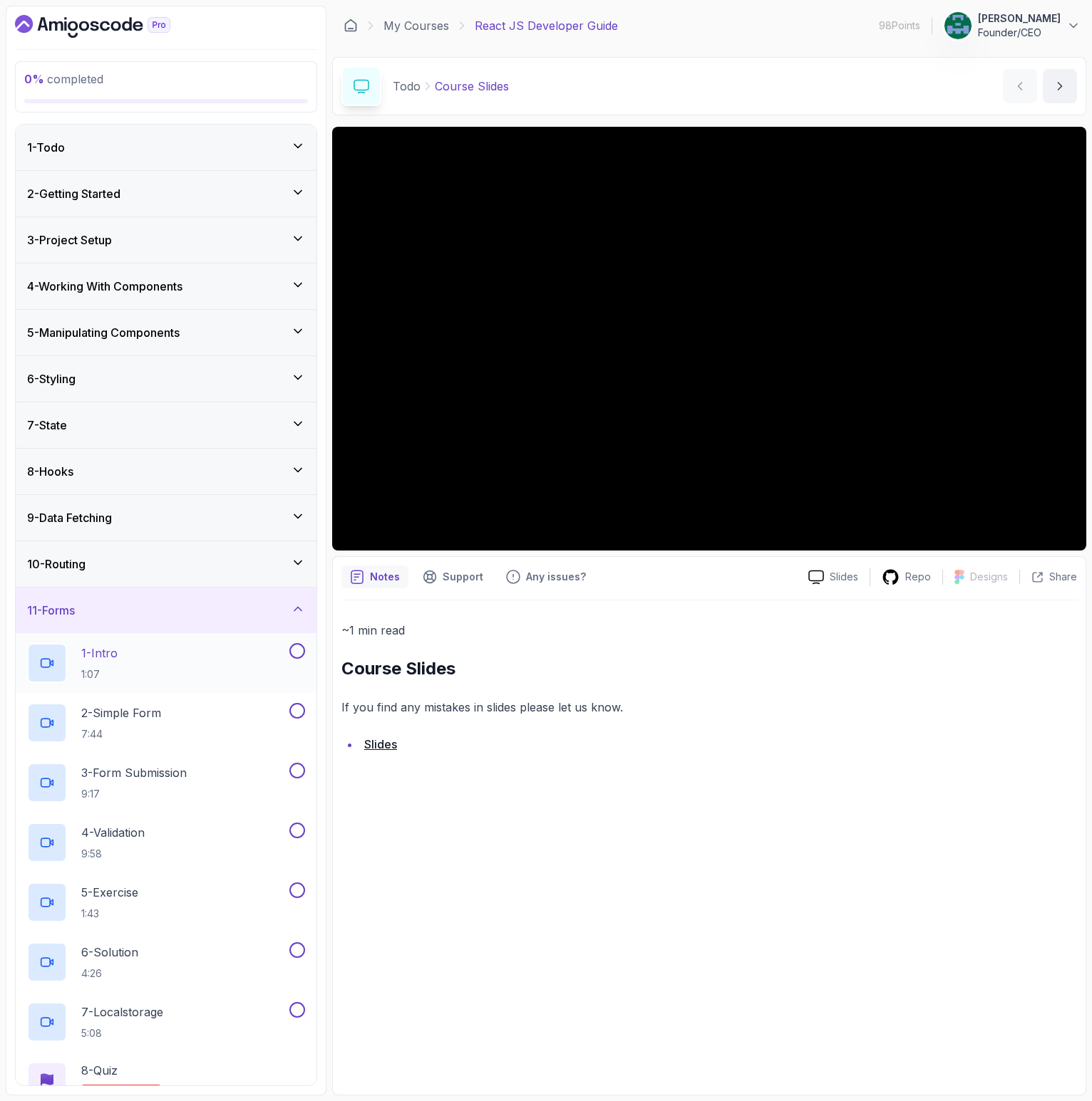
click at [127, 658] on div "1 - Intro 1:07" at bounding box center [157, 663] width 260 height 40
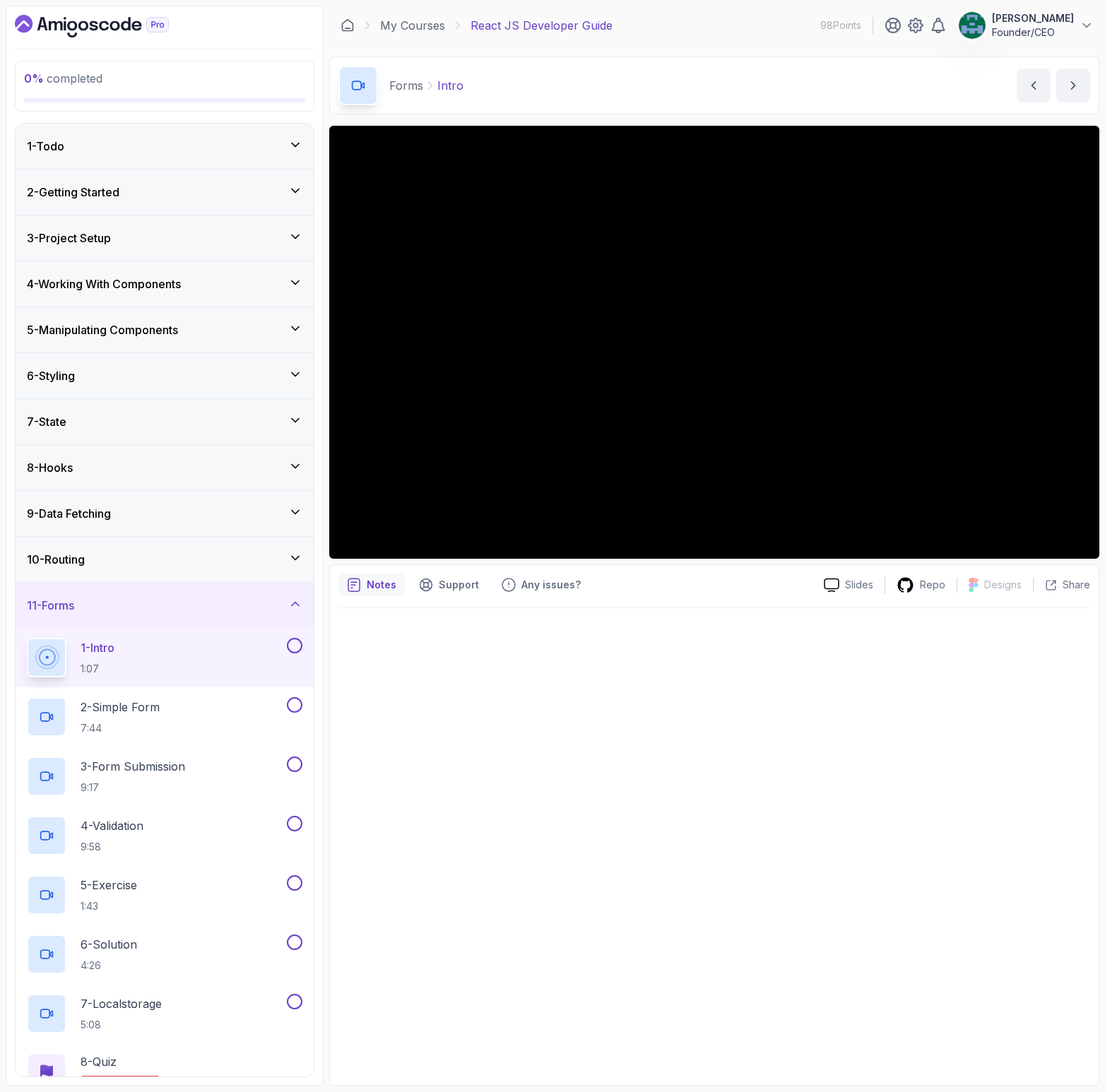
click at [212, 235] on div "3 - Project Setup" at bounding box center [165, 238] width 276 height 17
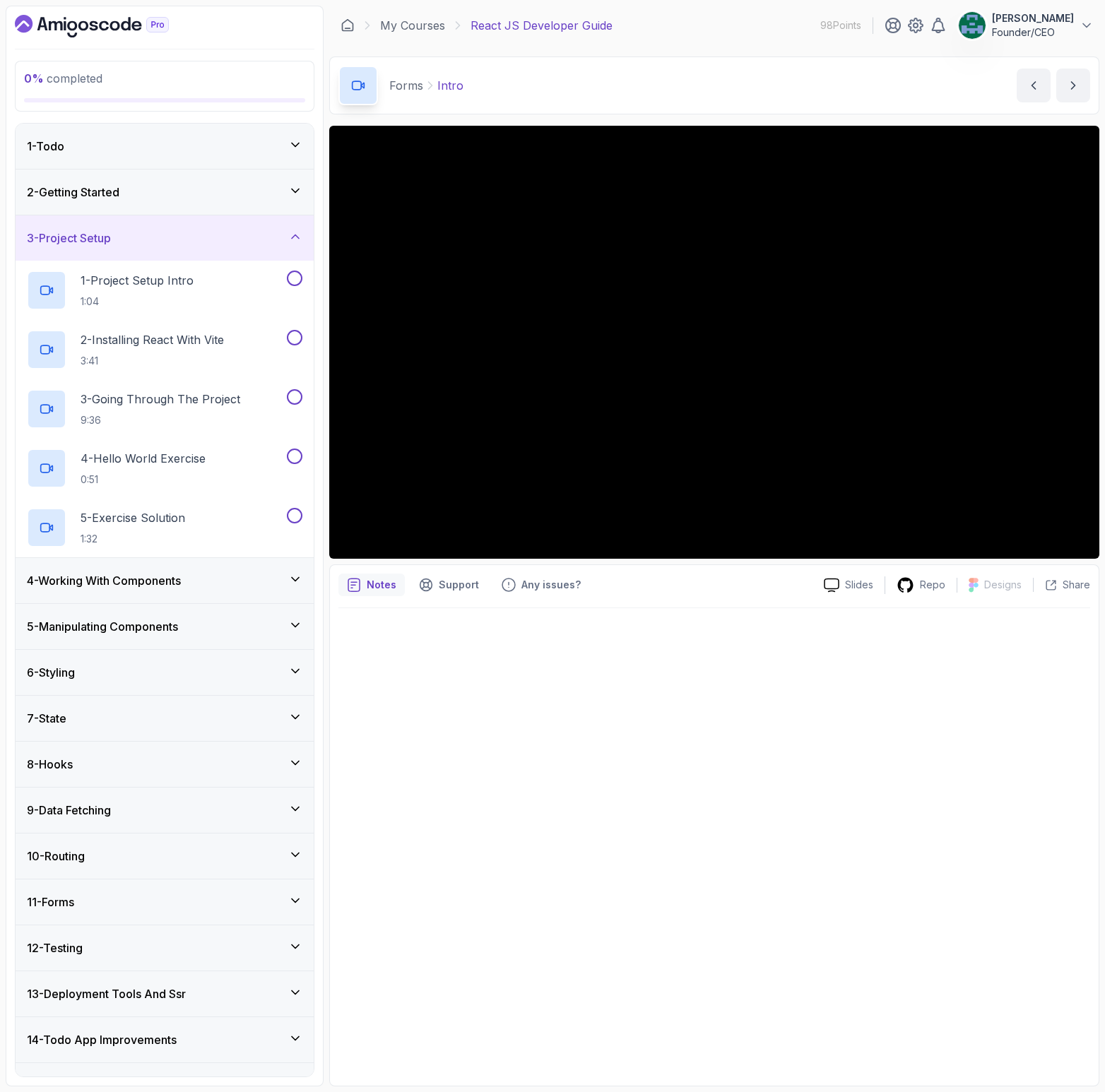
click at [204, 597] on div "4 - Working With Components" at bounding box center [164, 580] width 298 height 45
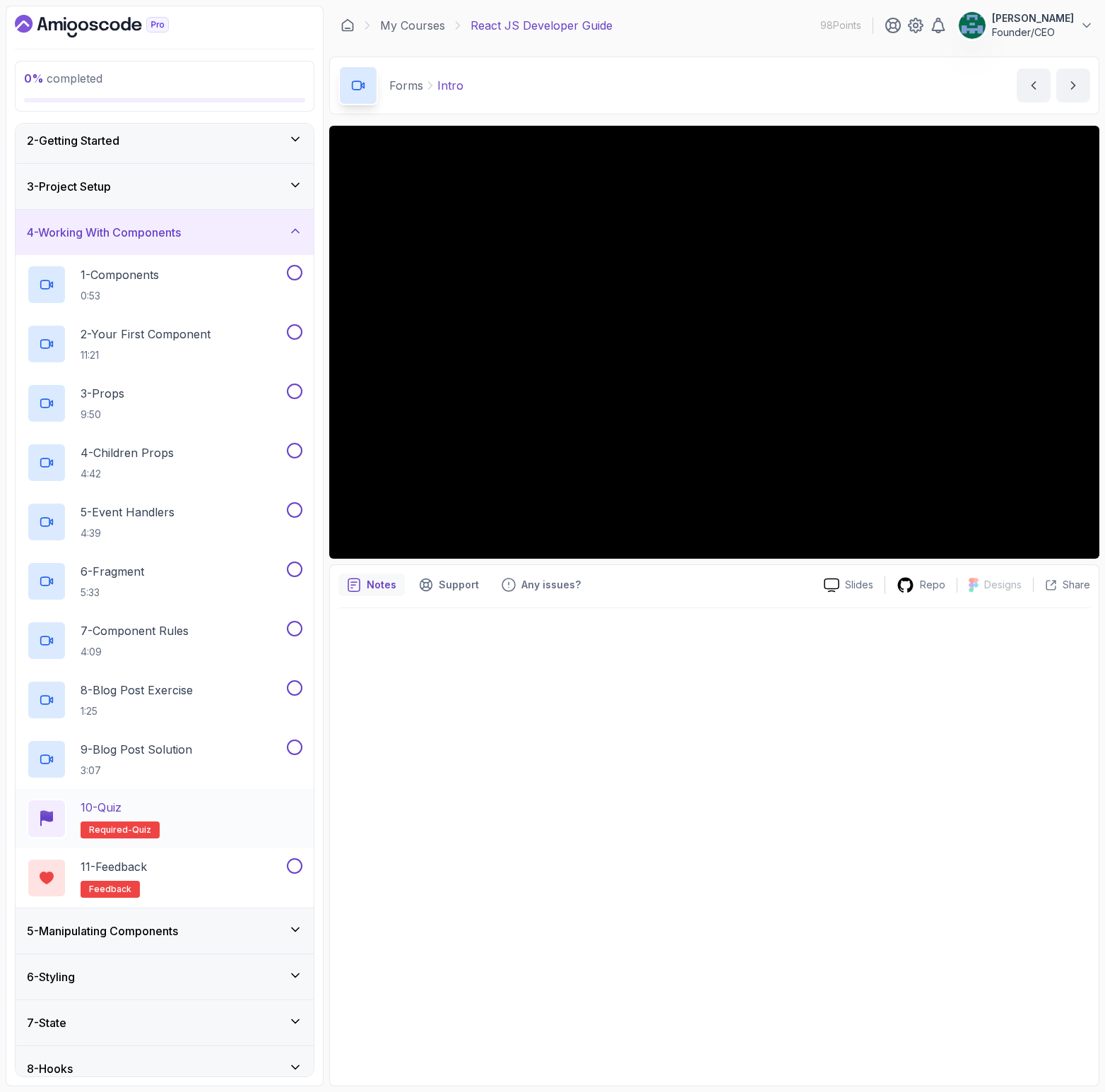
scroll to position [49, 0]
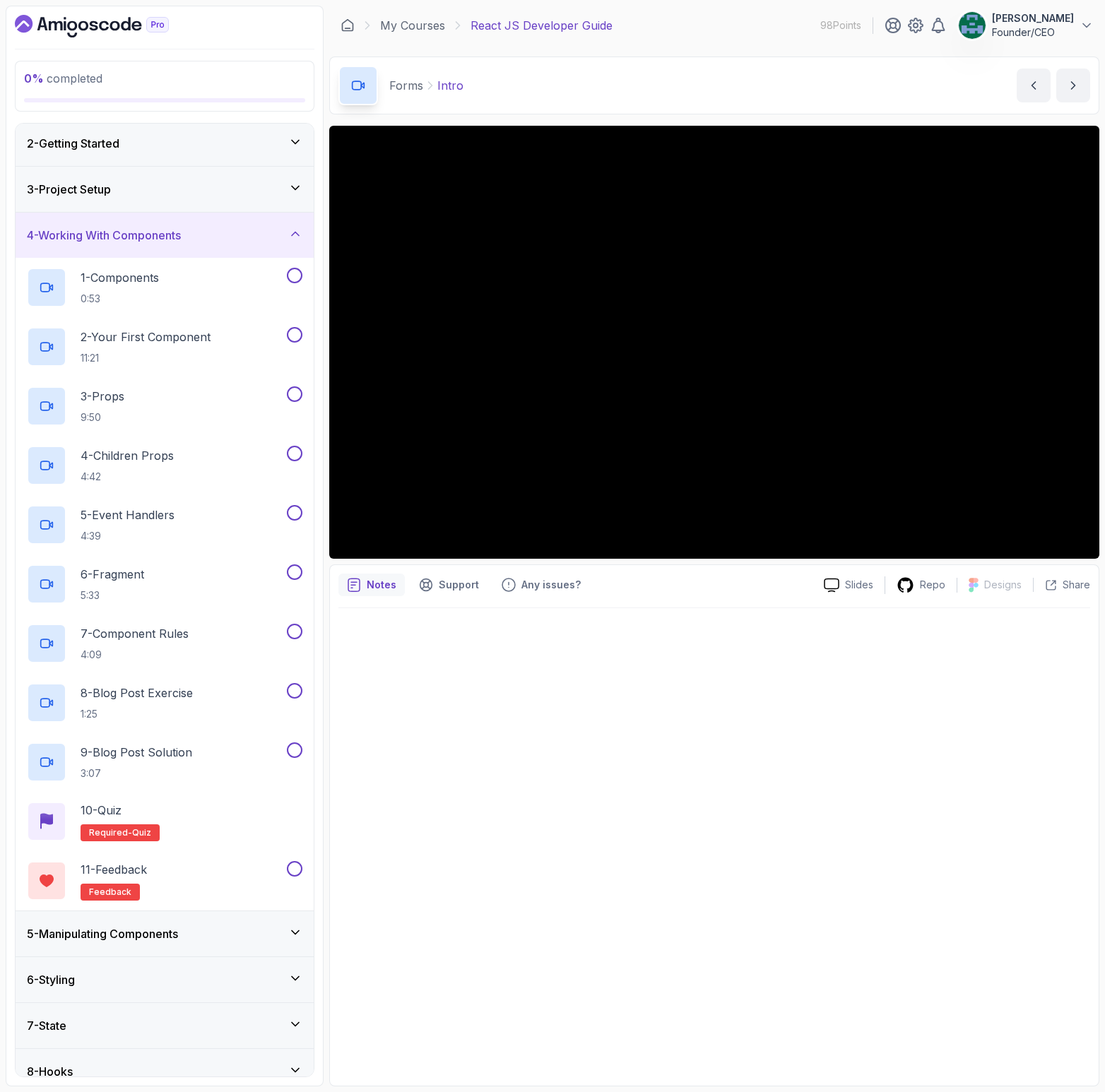
click at [141, 928] on h3 "5 - Manipulating Components" at bounding box center [102, 934] width 151 height 17
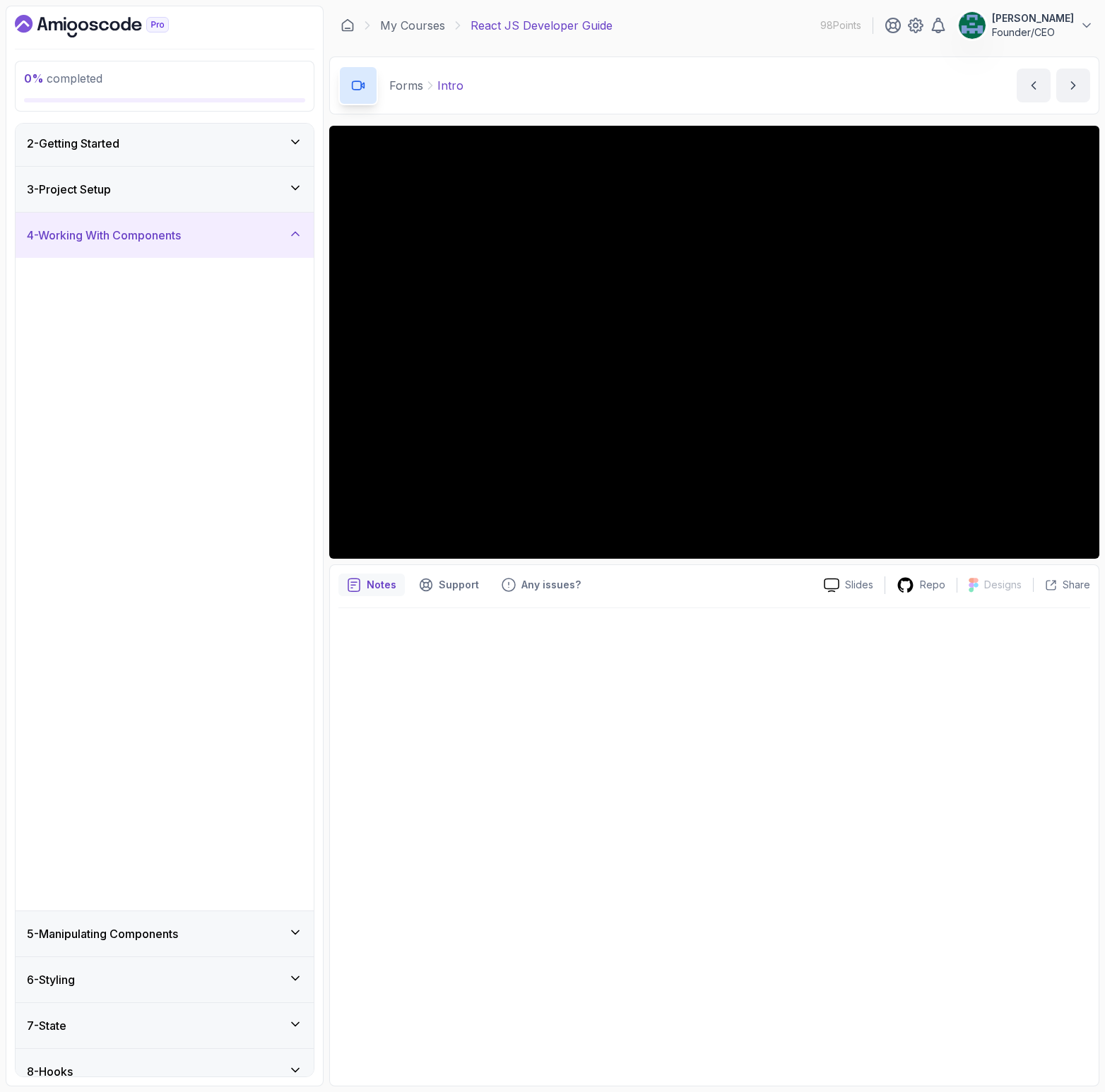
scroll to position [0, 0]
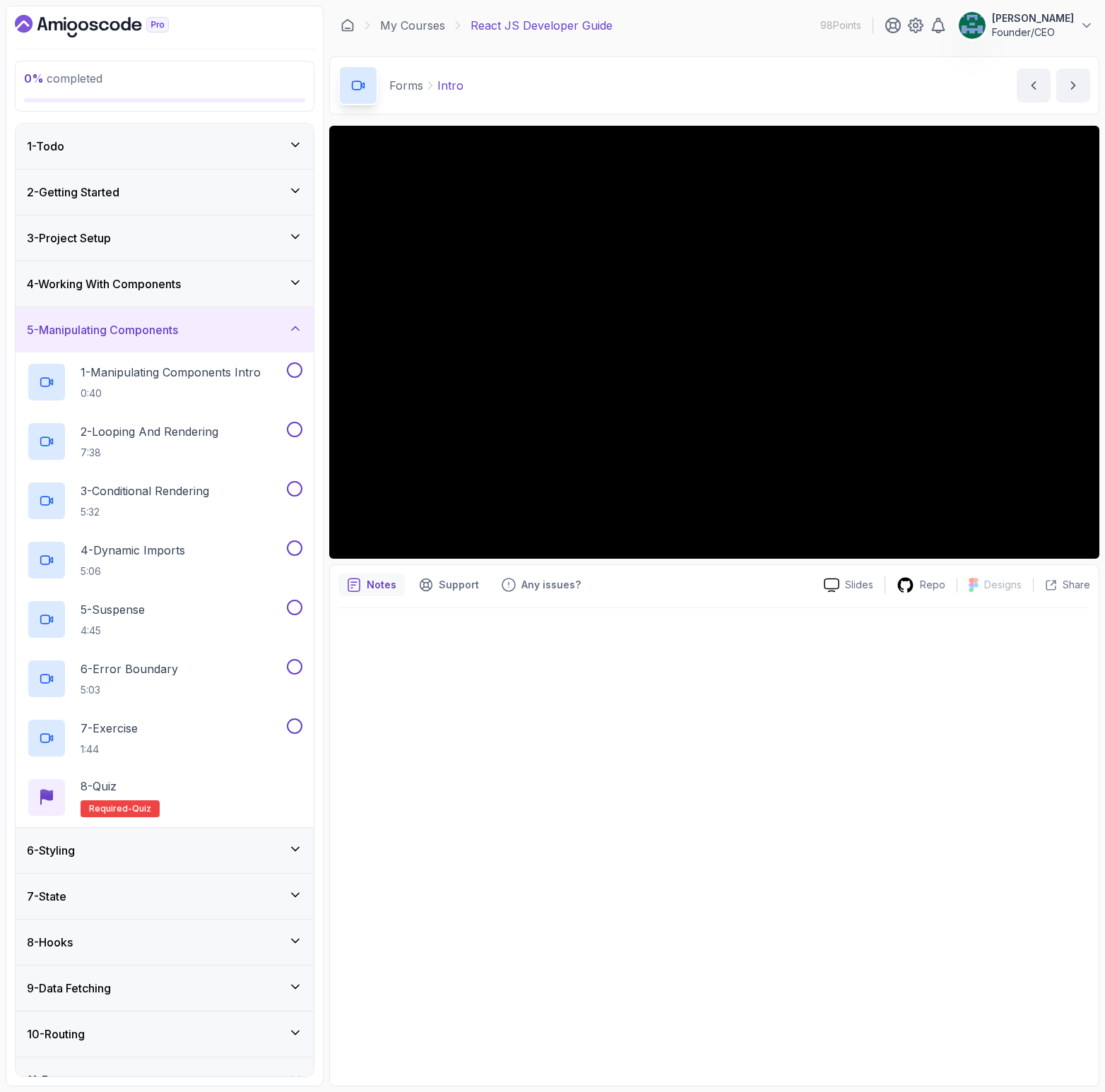
click at [148, 851] on div "6 - Styling" at bounding box center [165, 851] width 276 height 17
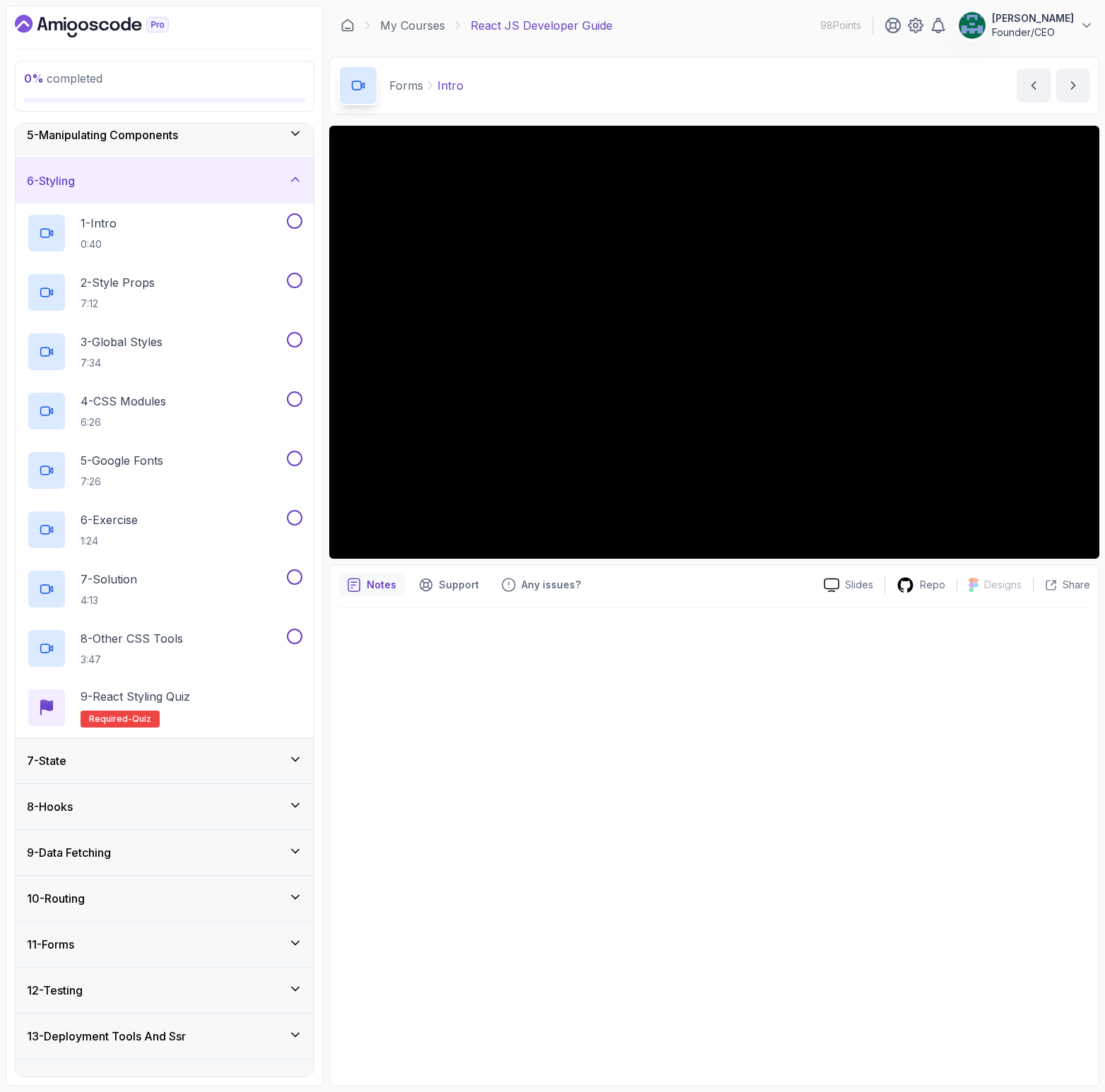
scroll to position [198, 0]
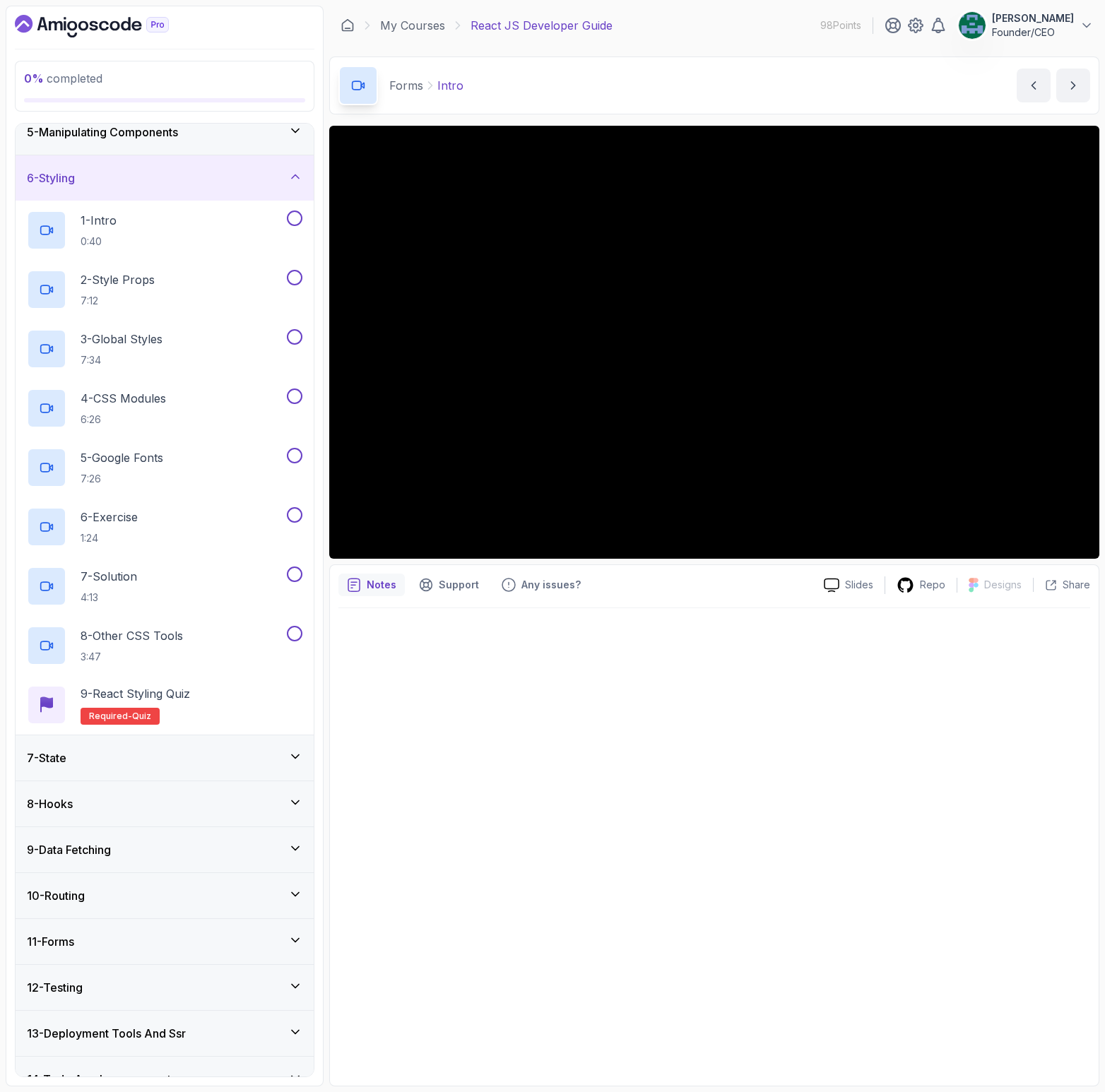
click at [136, 828] on div "9 - Data Fetching" at bounding box center [164, 850] width 298 height 45
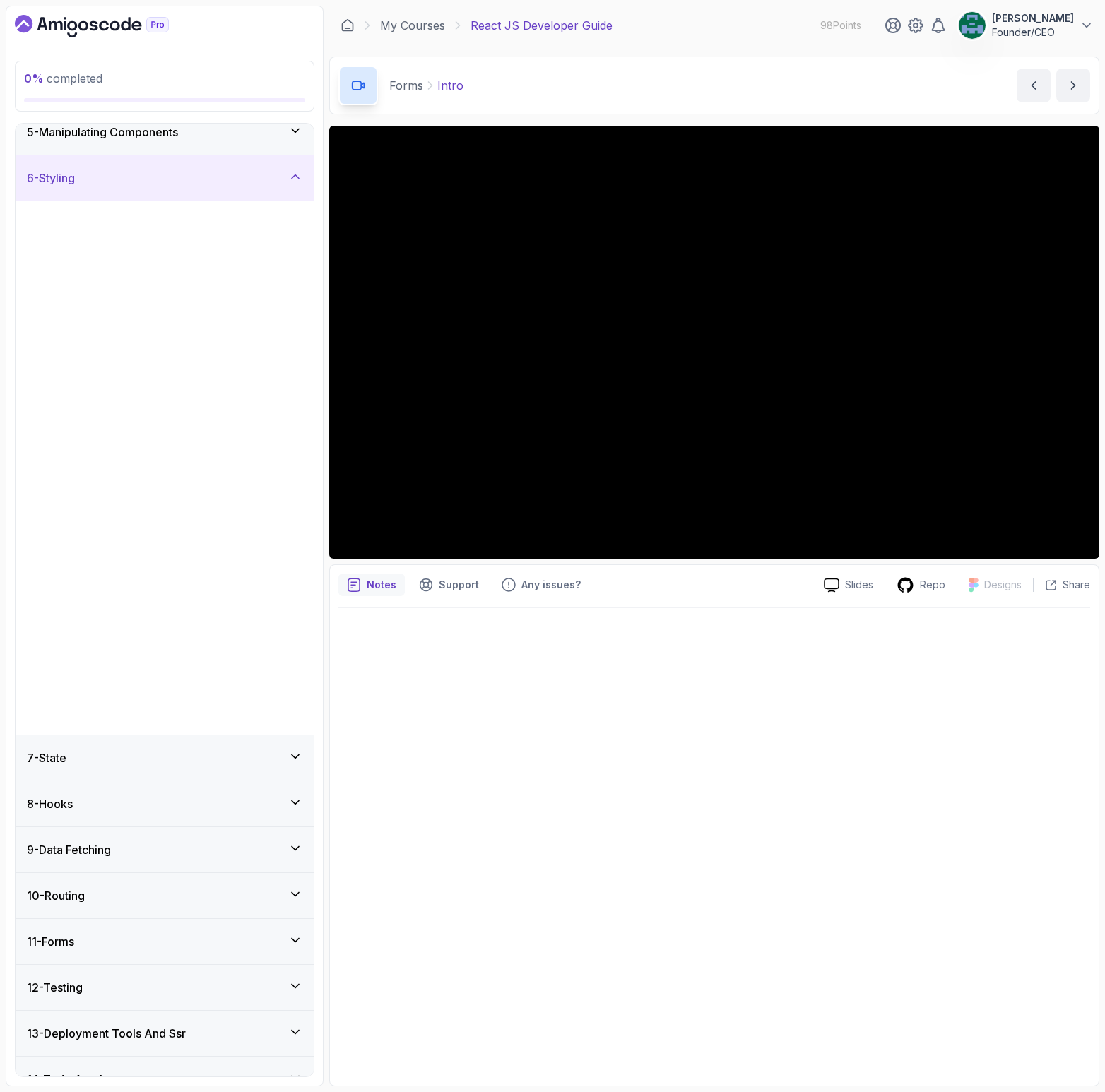
scroll to position [0, 0]
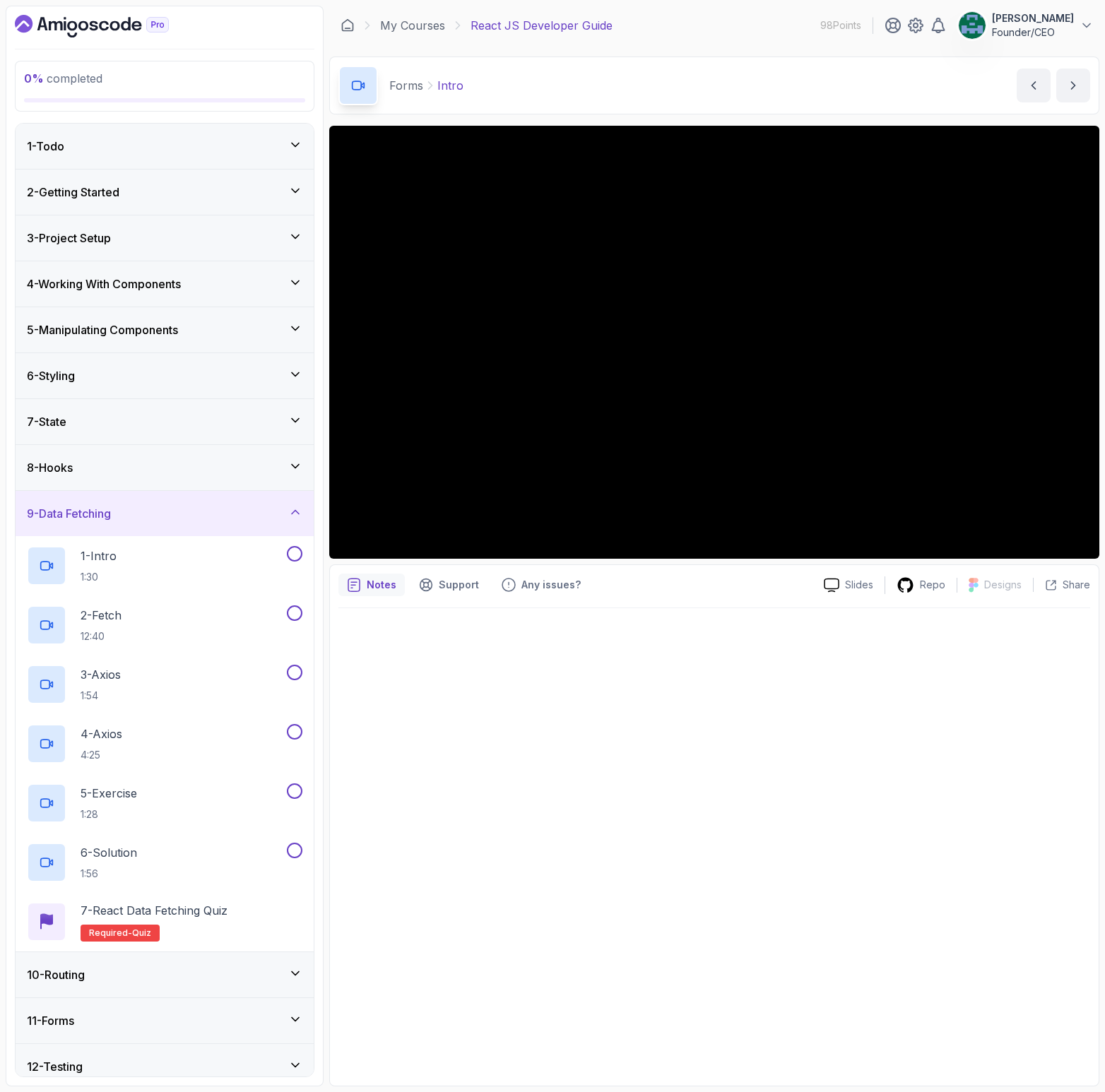
click at [122, 971] on div "10 - Routing" at bounding box center [165, 975] width 276 height 17
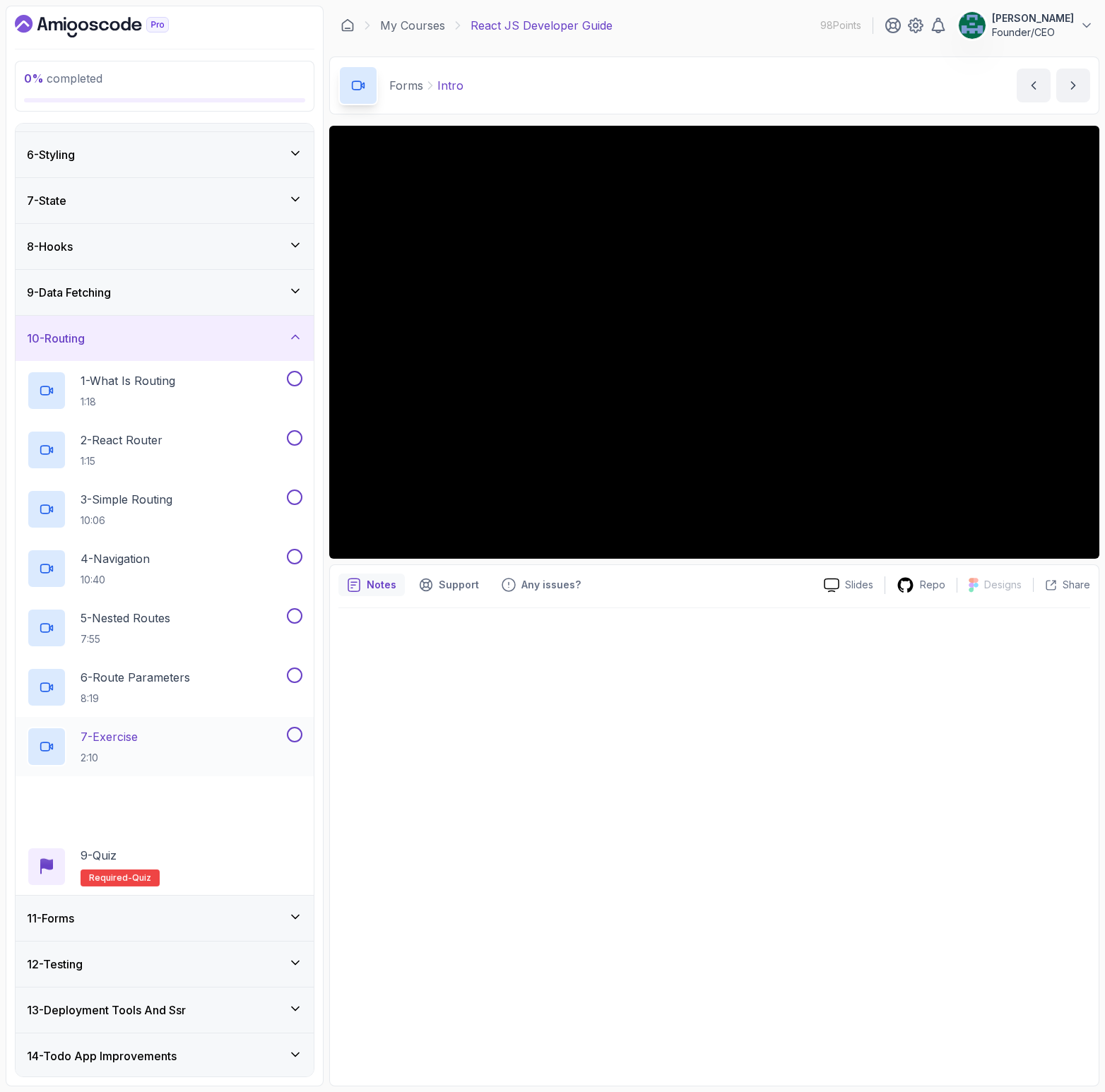
scroll to position [269, 0]
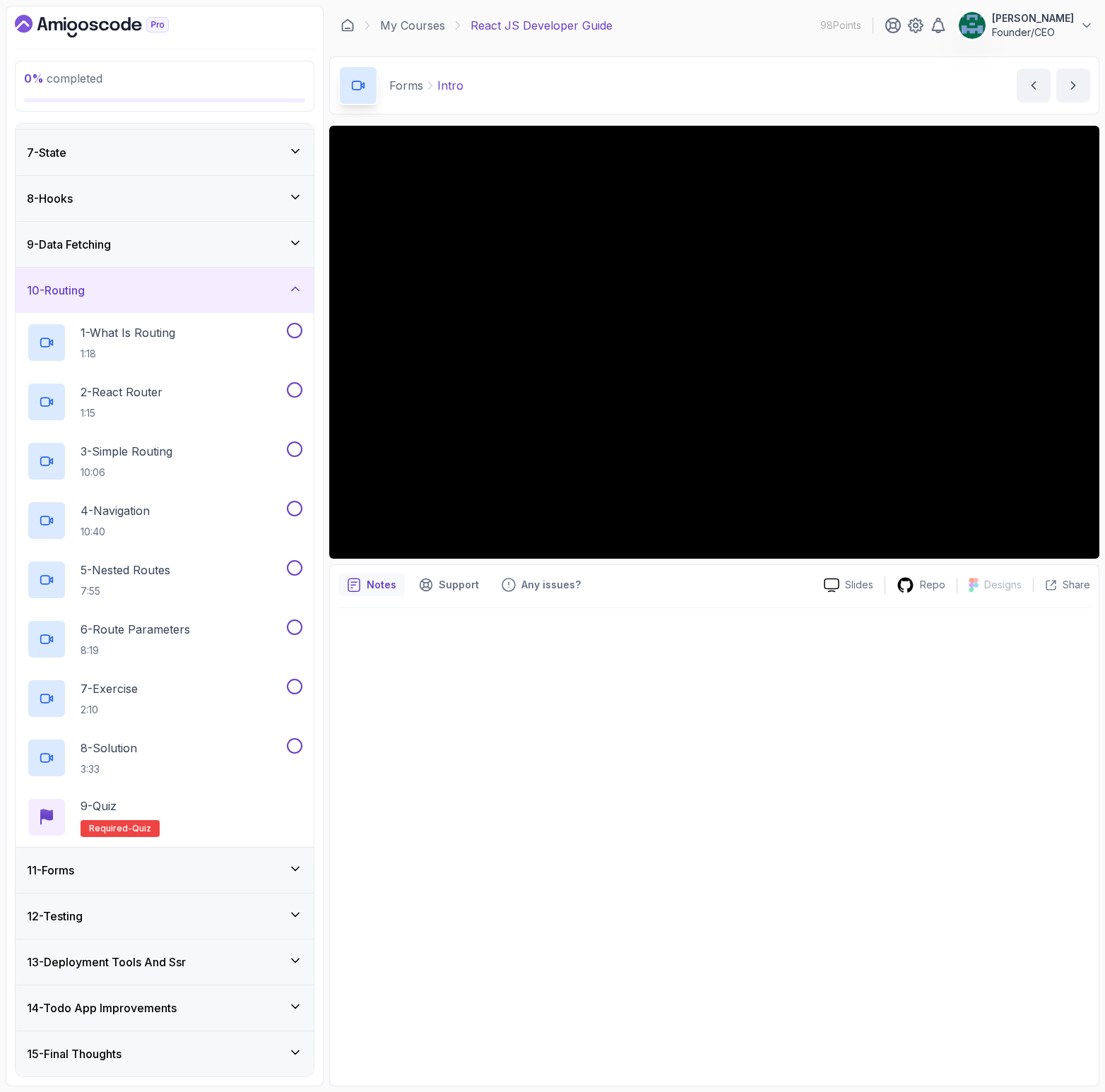
click at [126, 1008] on h3 "14 - Todo App Improvements" at bounding box center [102, 1008] width 150 height 17
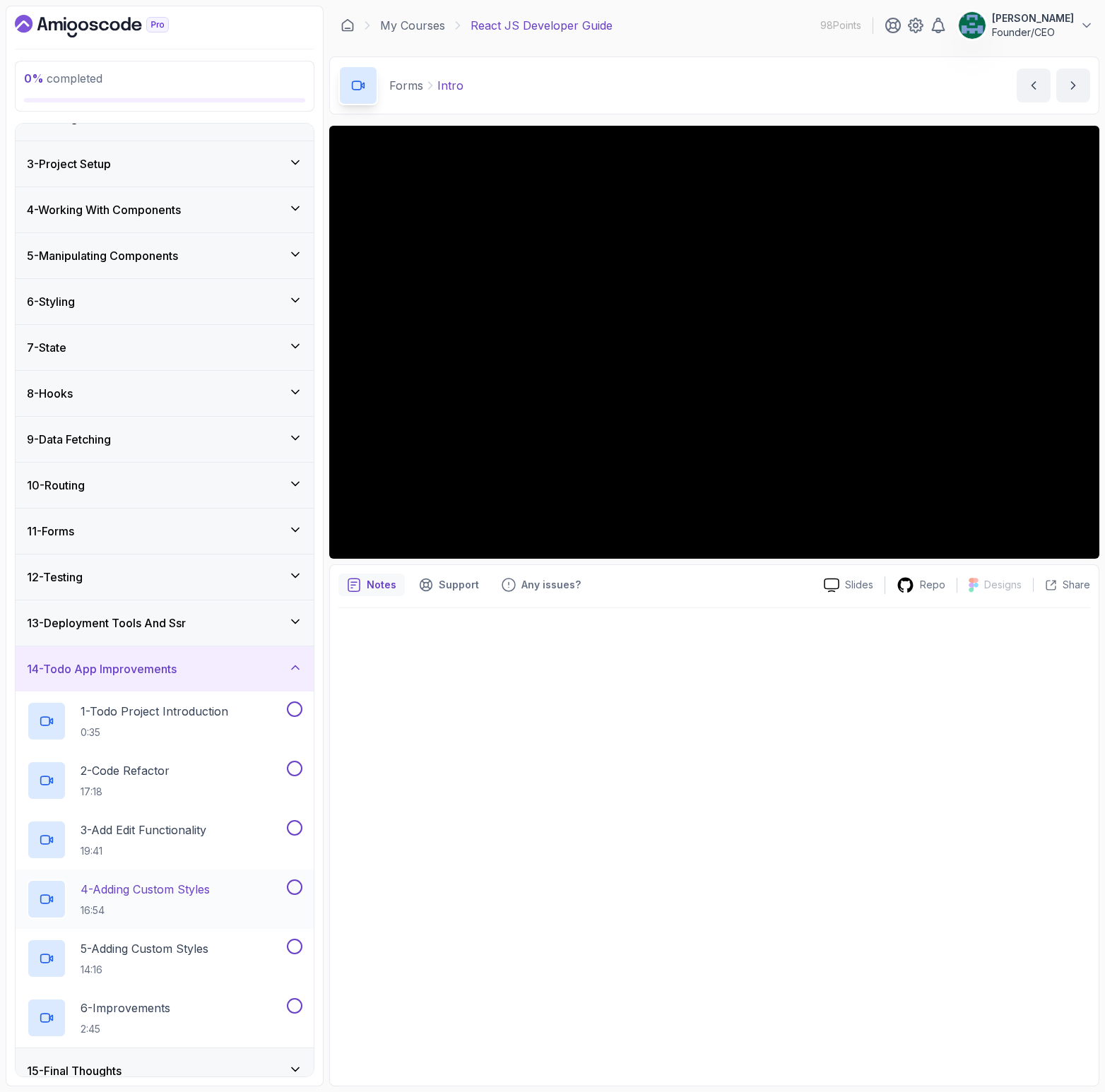
scroll to position [91, 0]
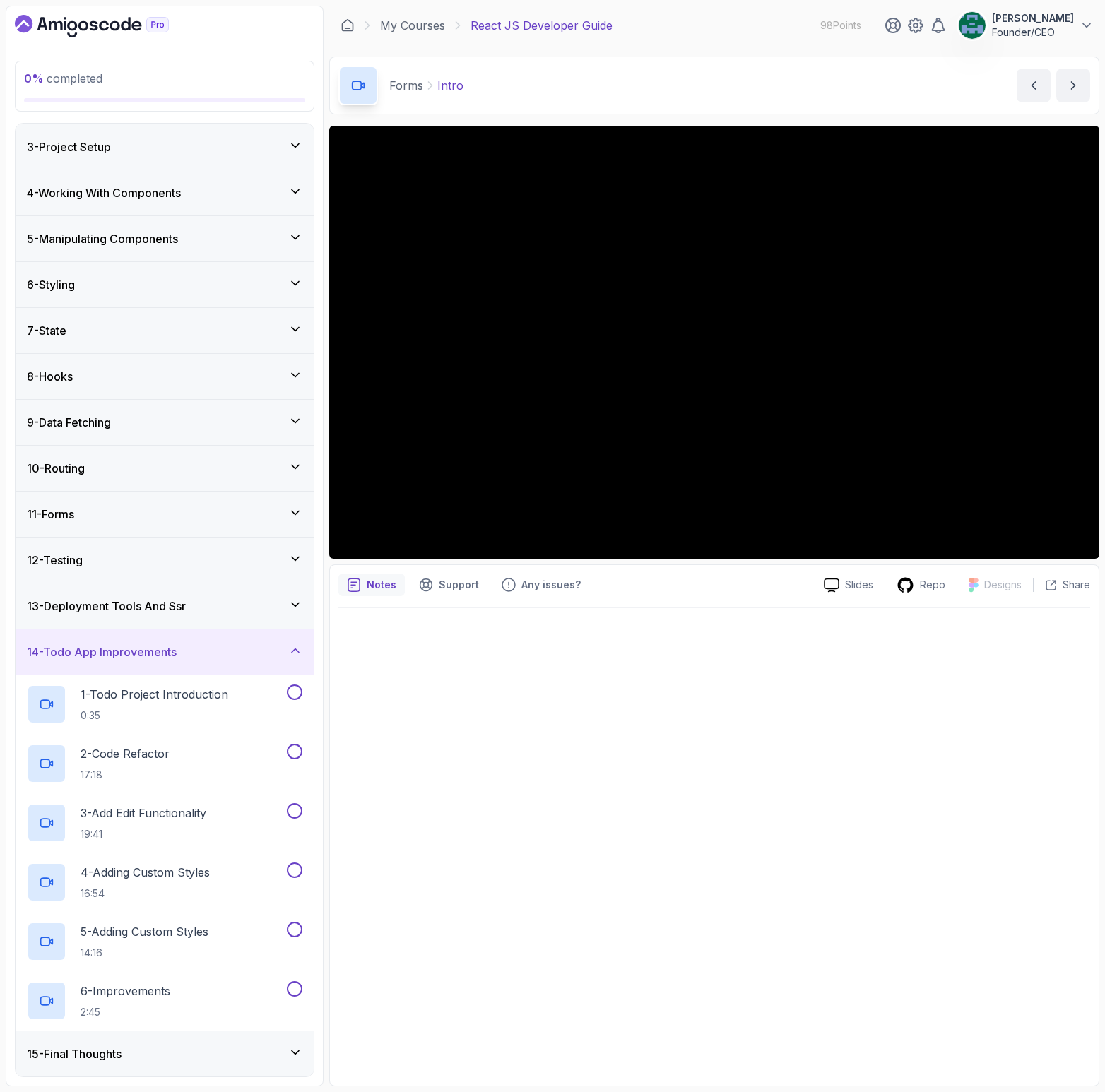
click at [131, 1041] on div "15 - Final Thoughts" at bounding box center [164, 1054] width 298 height 45
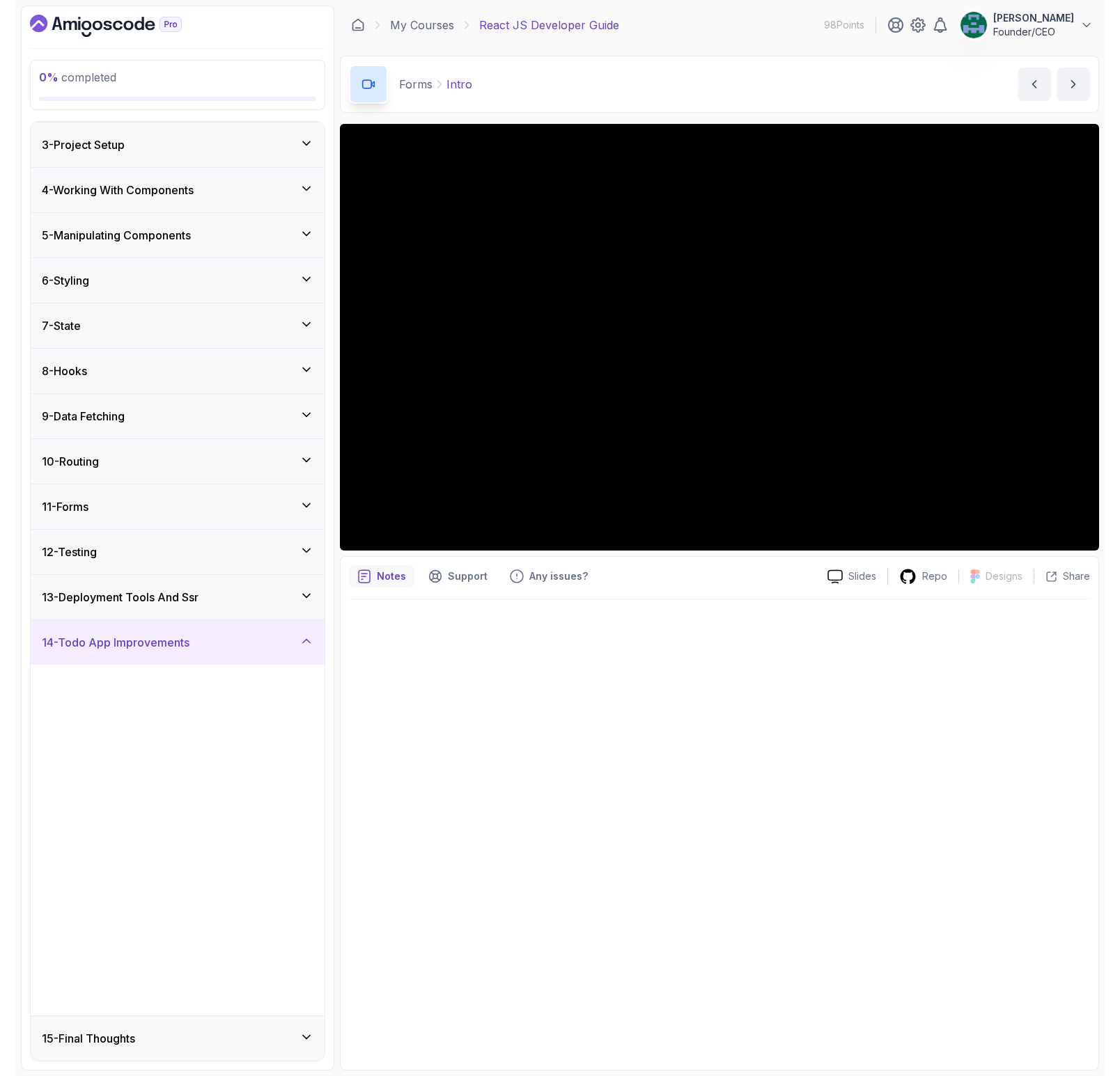
scroll to position [0, 0]
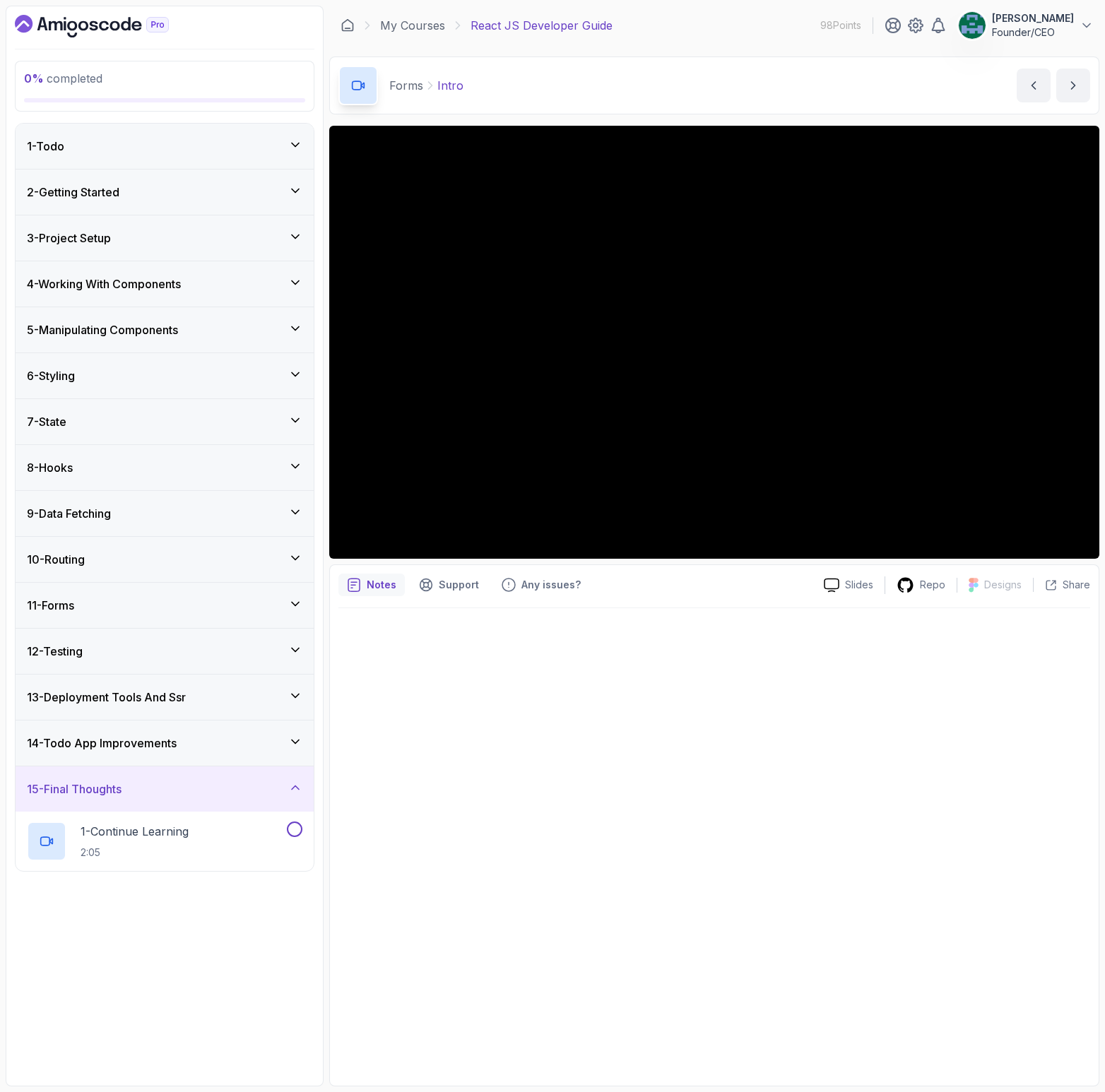
click at [91, 596] on div "11 - Forms" at bounding box center [164, 605] width 298 height 45
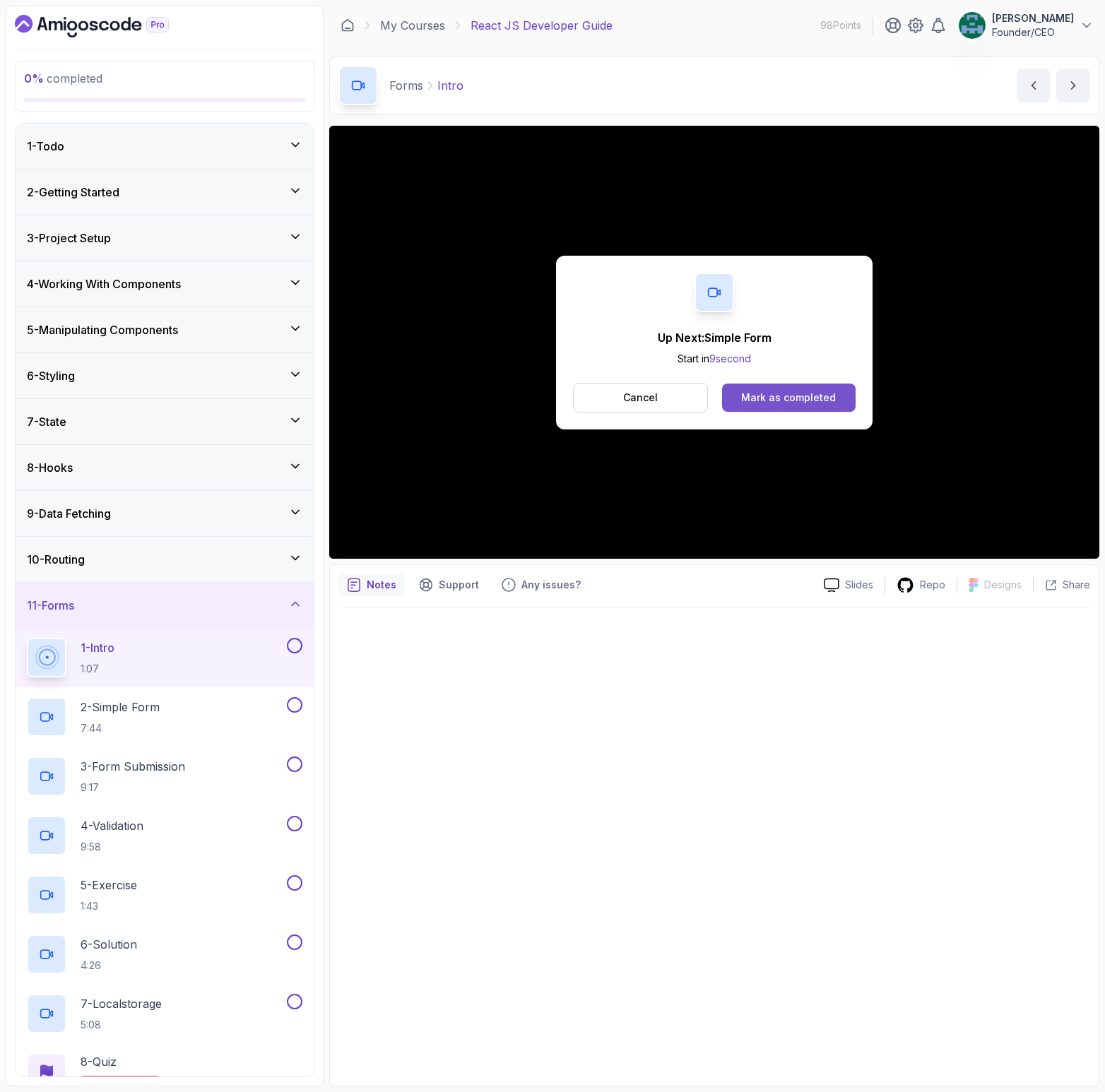
click at [789, 396] on div "Mark as completed" at bounding box center [788, 398] width 95 height 14
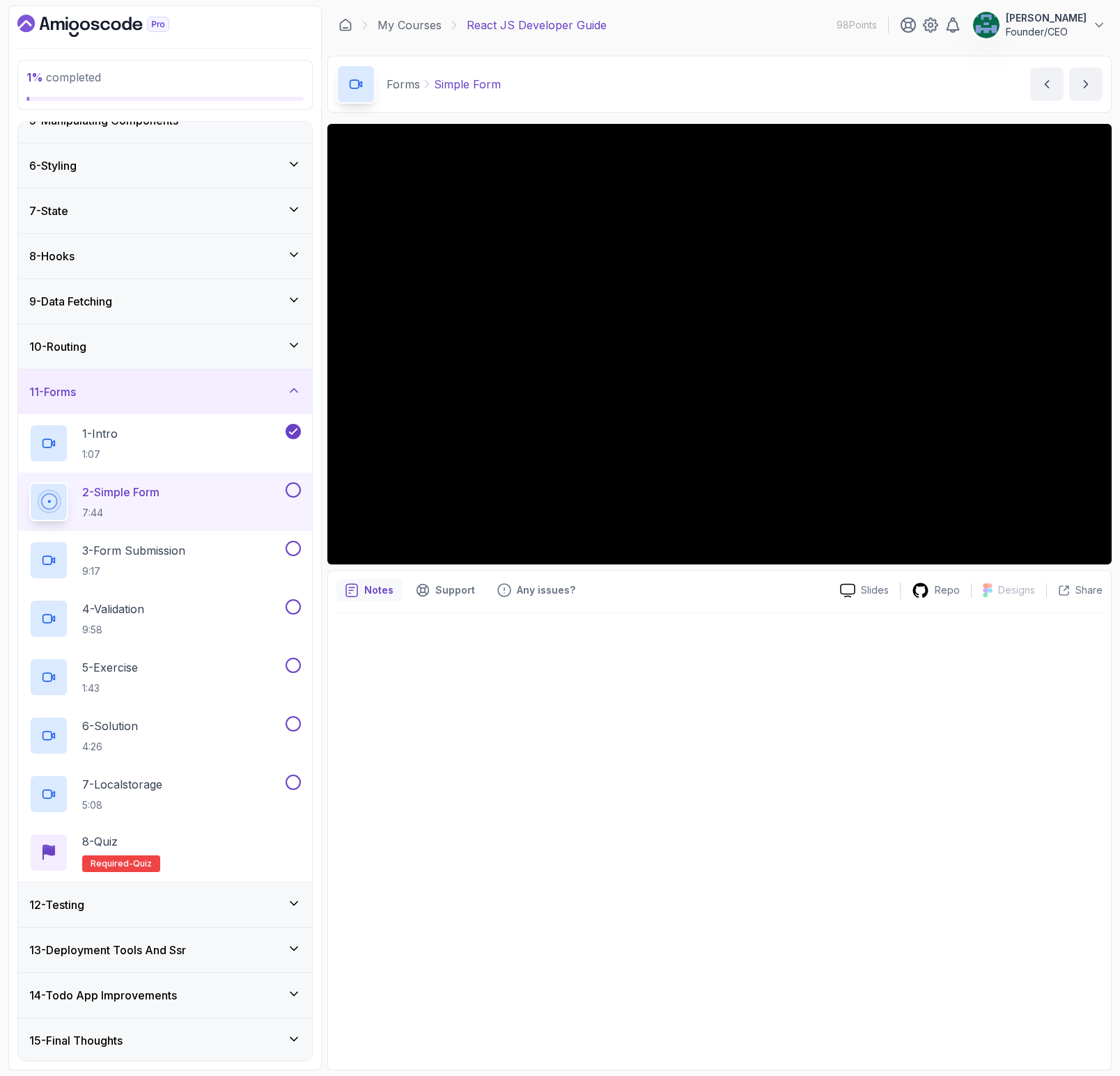
scroll to position [204, 0]
click at [225, 949] on div "13 - Deployment Tools And Ssr" at bounding box center [165, 951] width 272 height 17
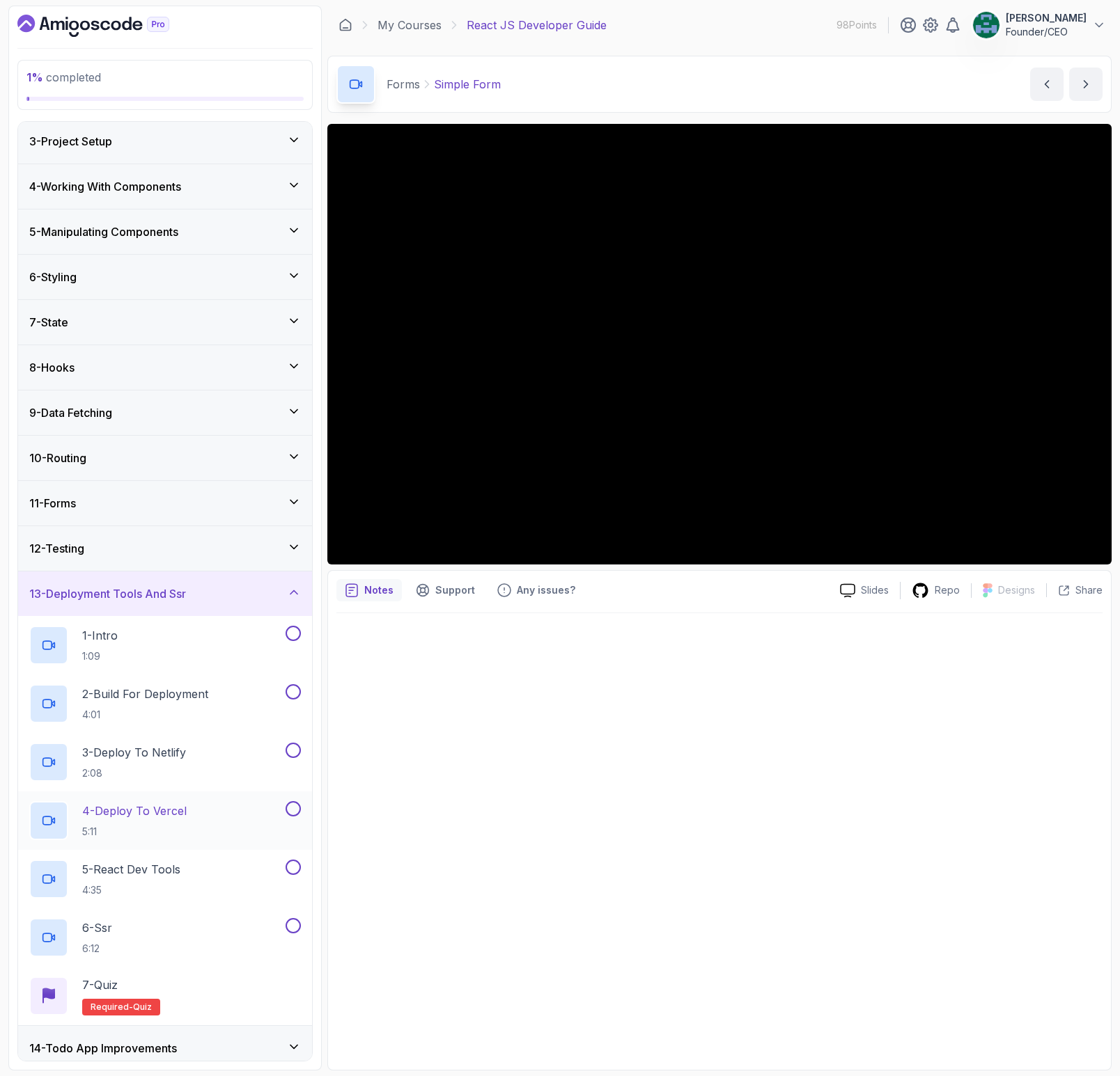
scroll to position [92, 0]
click at [225, 601] on div "13 - Deployment Tools And Ssr" at bounding box center [165, 595] width 272 height 17
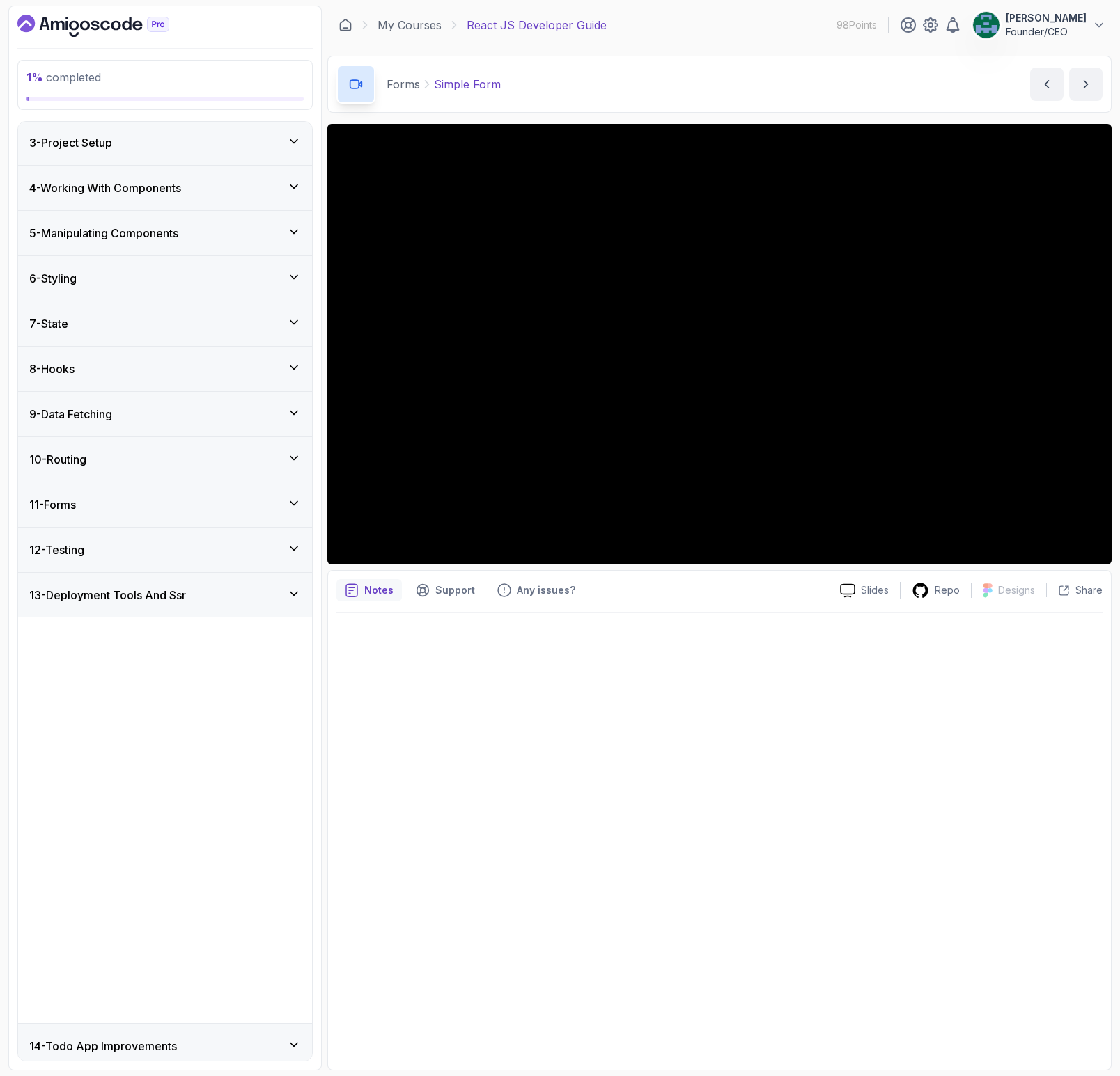
scroll to position [0, 0]
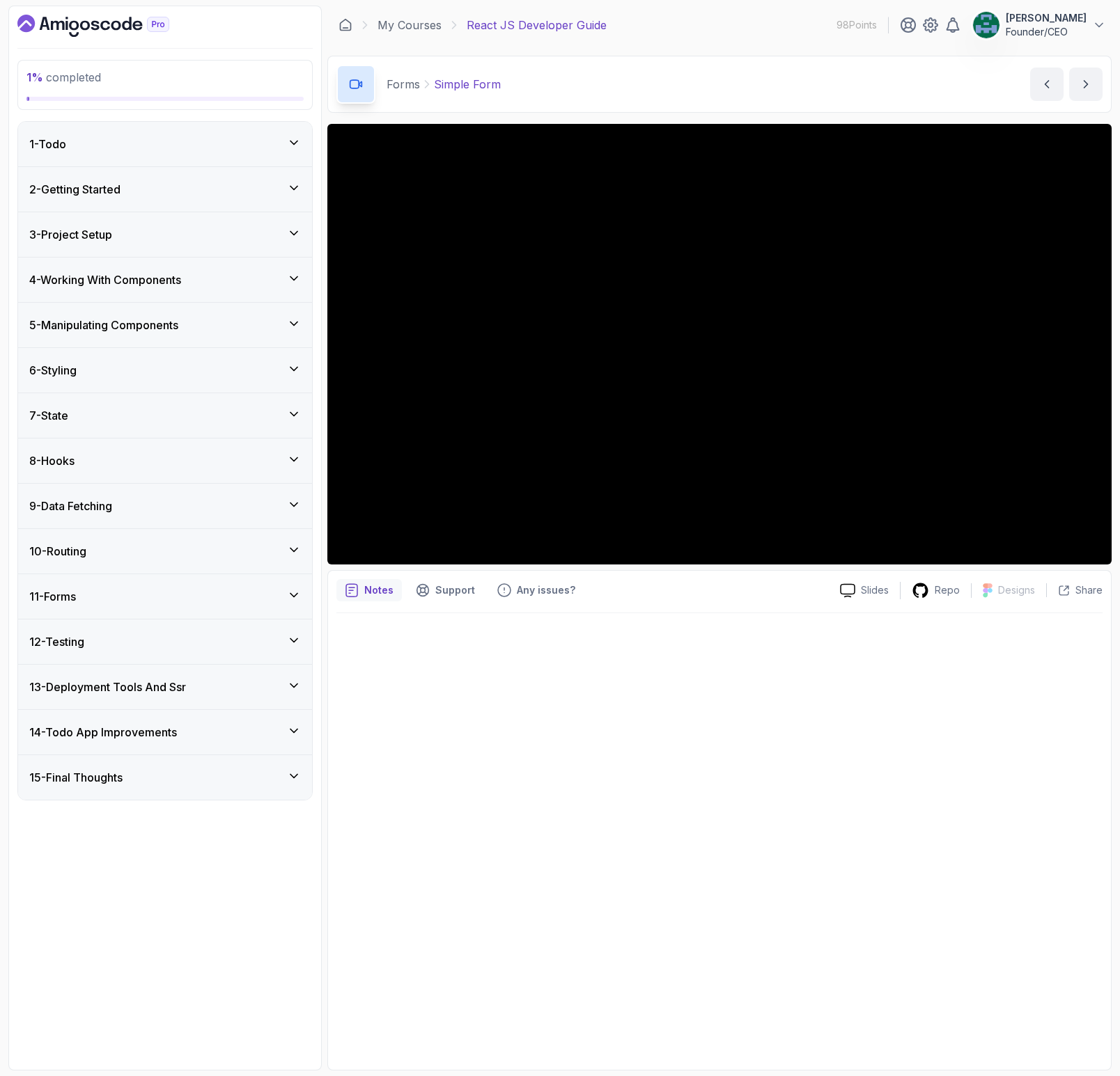
click at [164, 756] on div "15 - Final Thoughts" at bounding box center [165, 777] width 294 height 44
click at [160, 767] on div "15 - Final Thoughts" at bounding box center [165, 777] width 294 height 44
click at [108, 502] on h3 "9 - Data Fetching" at bounding box center [70, 506] width 83 height 17
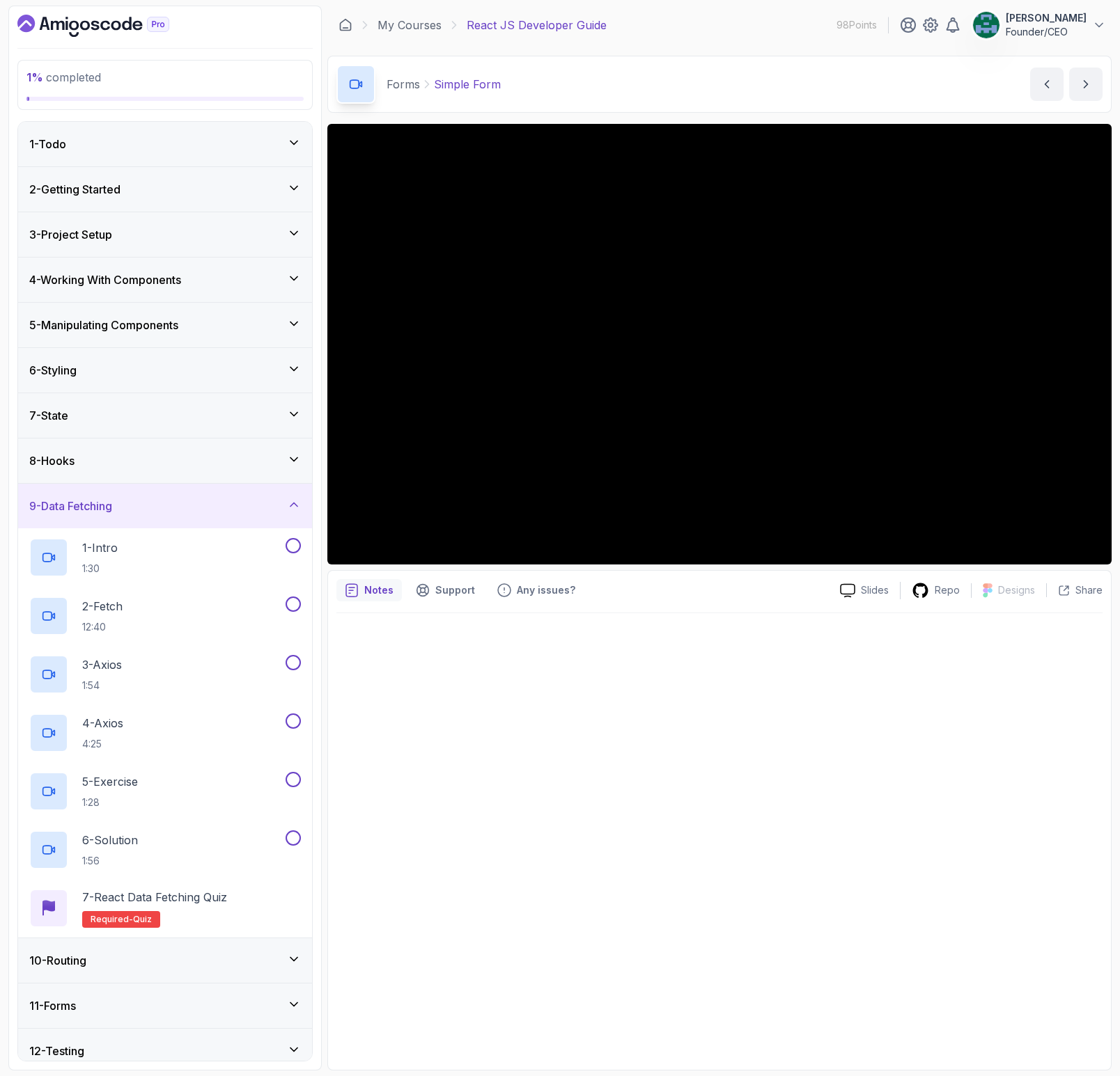
click at [129, 506] on div "9 - Data Fetching" at bounding box center [165, 506] width 272 height 17
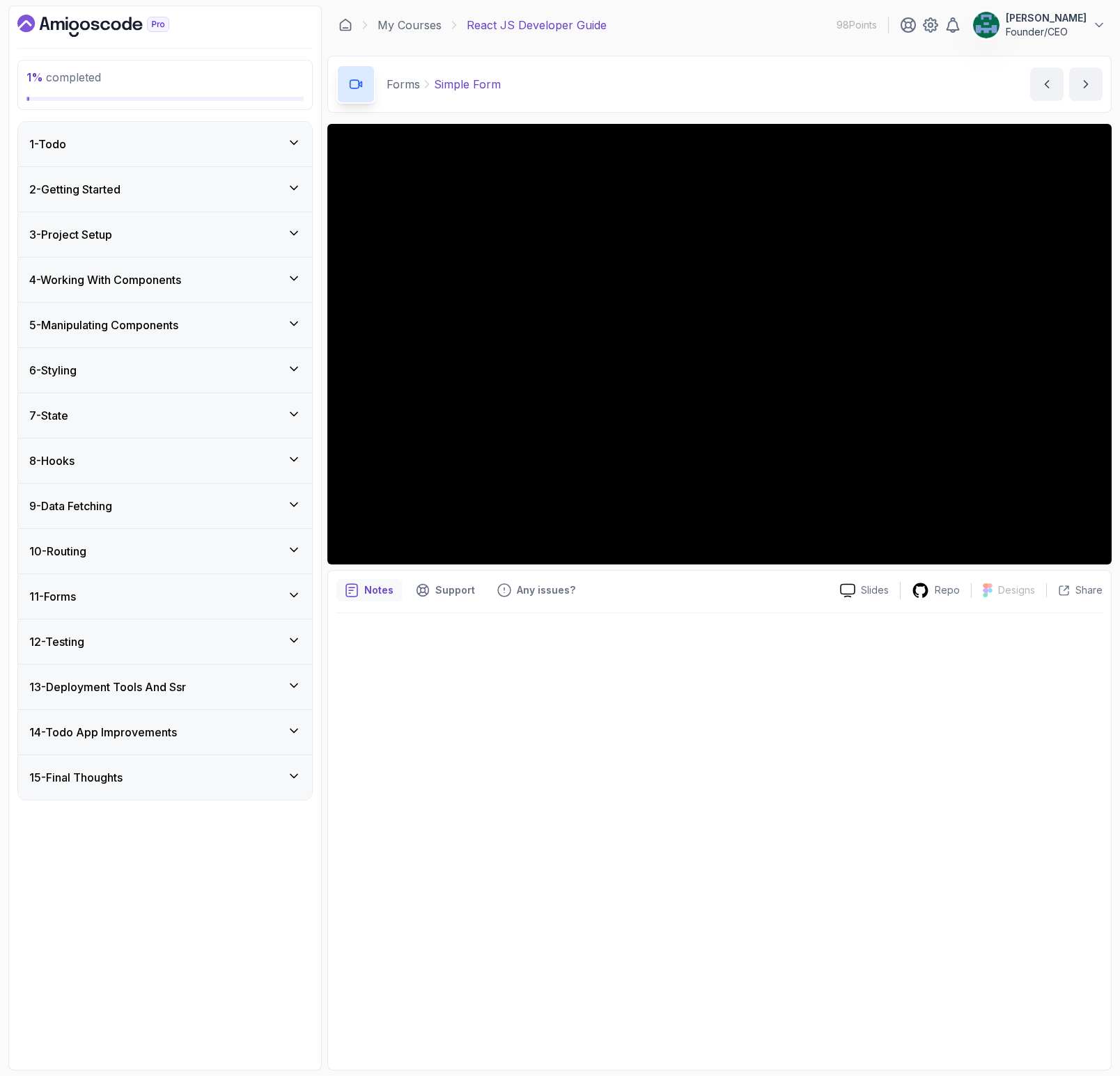
click at [99, 471] on div "8 - Hooks" at bounding box center [165, 460] width 294 height 44
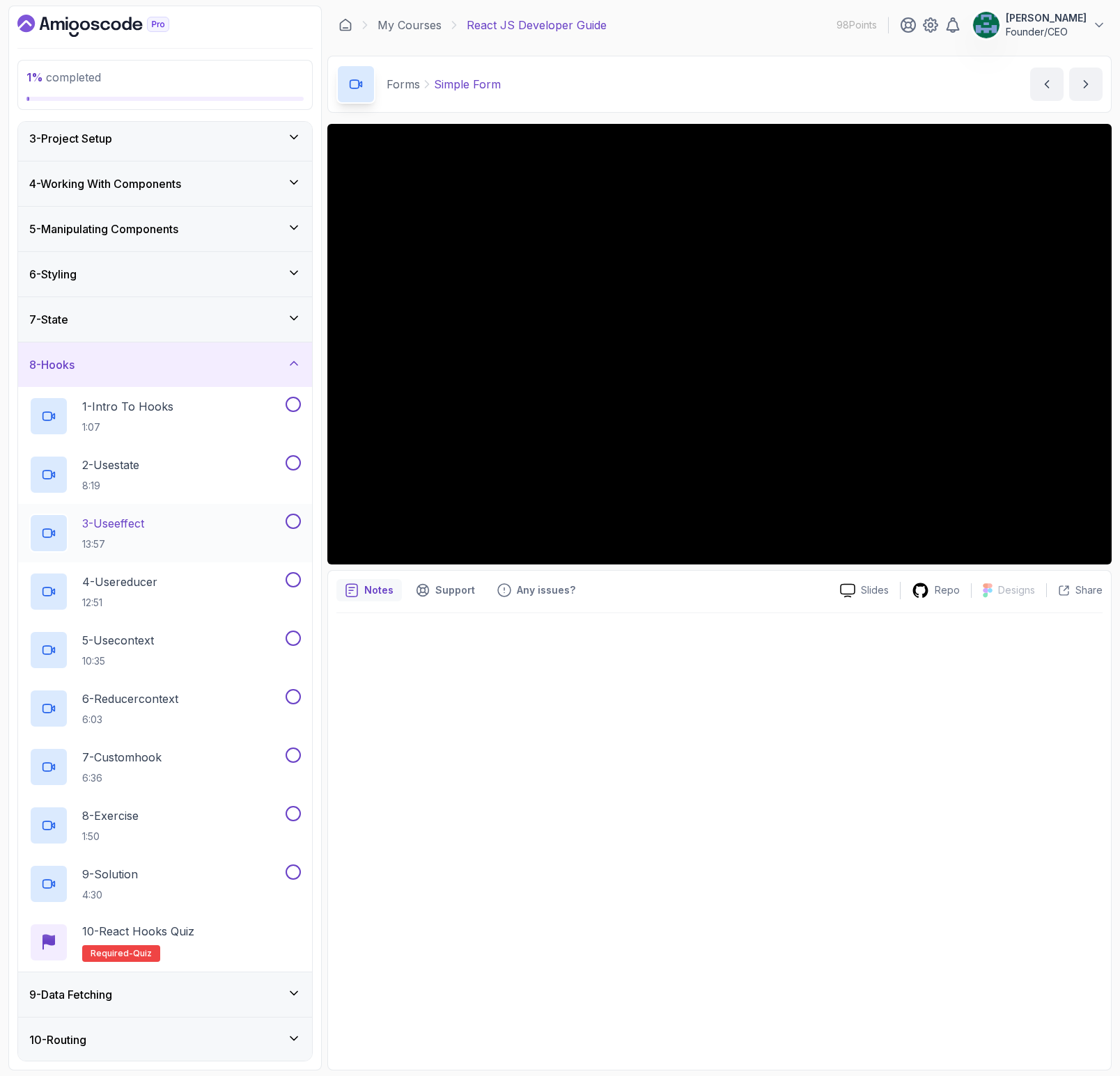
scroll to position [99, 0]
click at [126, 367] on div "8 - Hooks" at bounding box center [165, 362] width 272 height 17
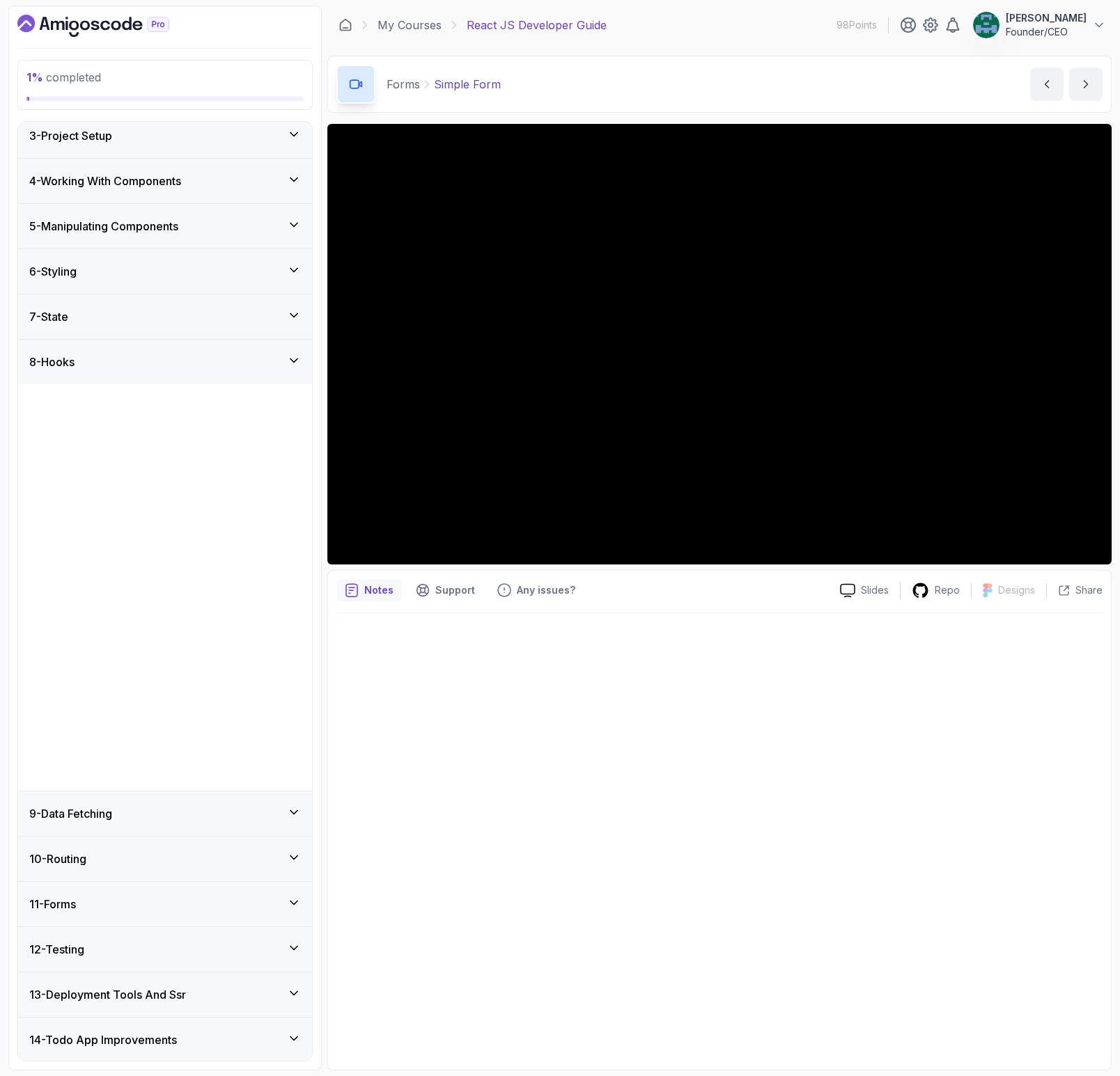
scroll to position [0, 0]
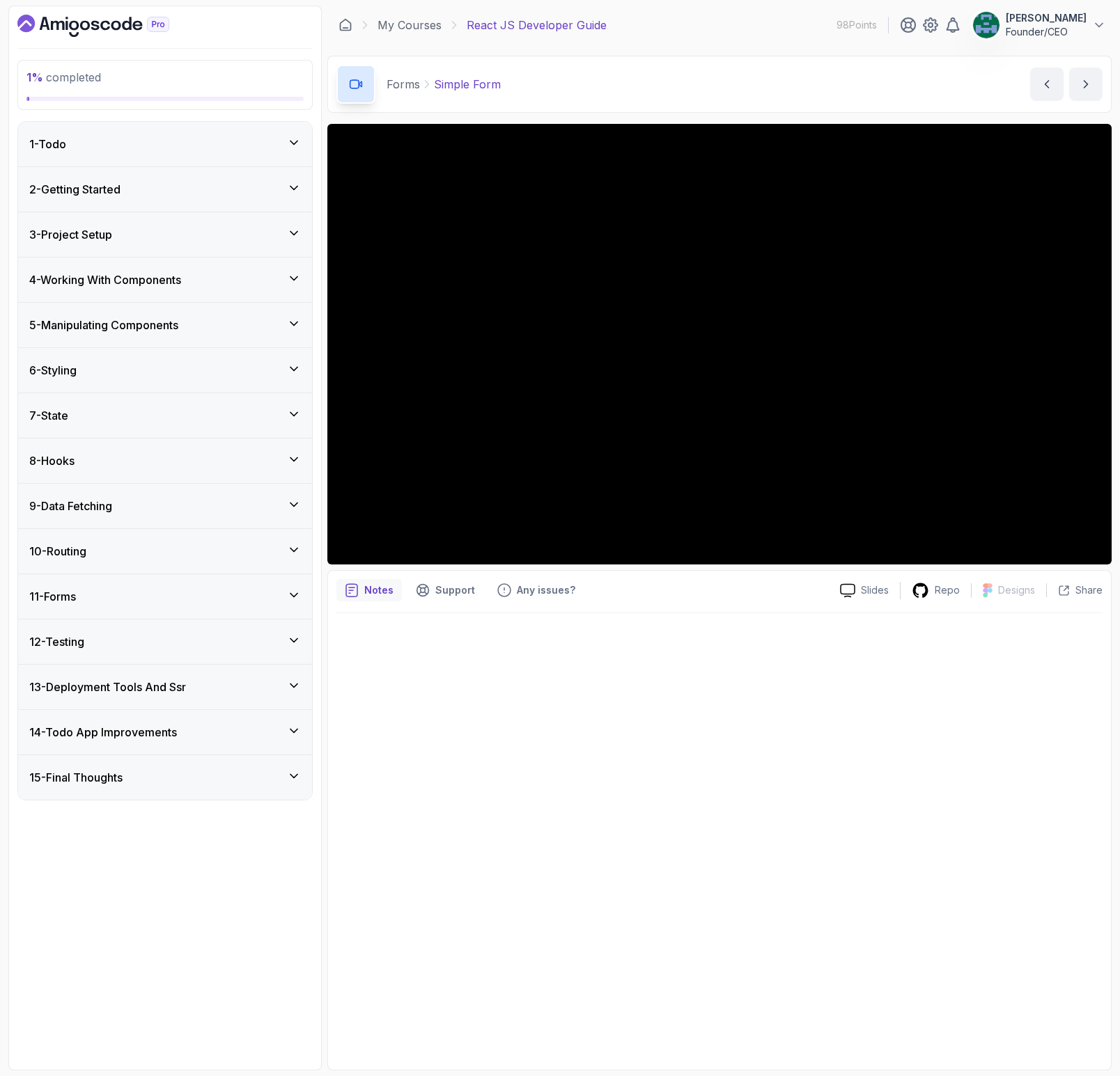
click at [103, 413] on div "7 - State" at bounding box center [165, 415] width 272 height 17
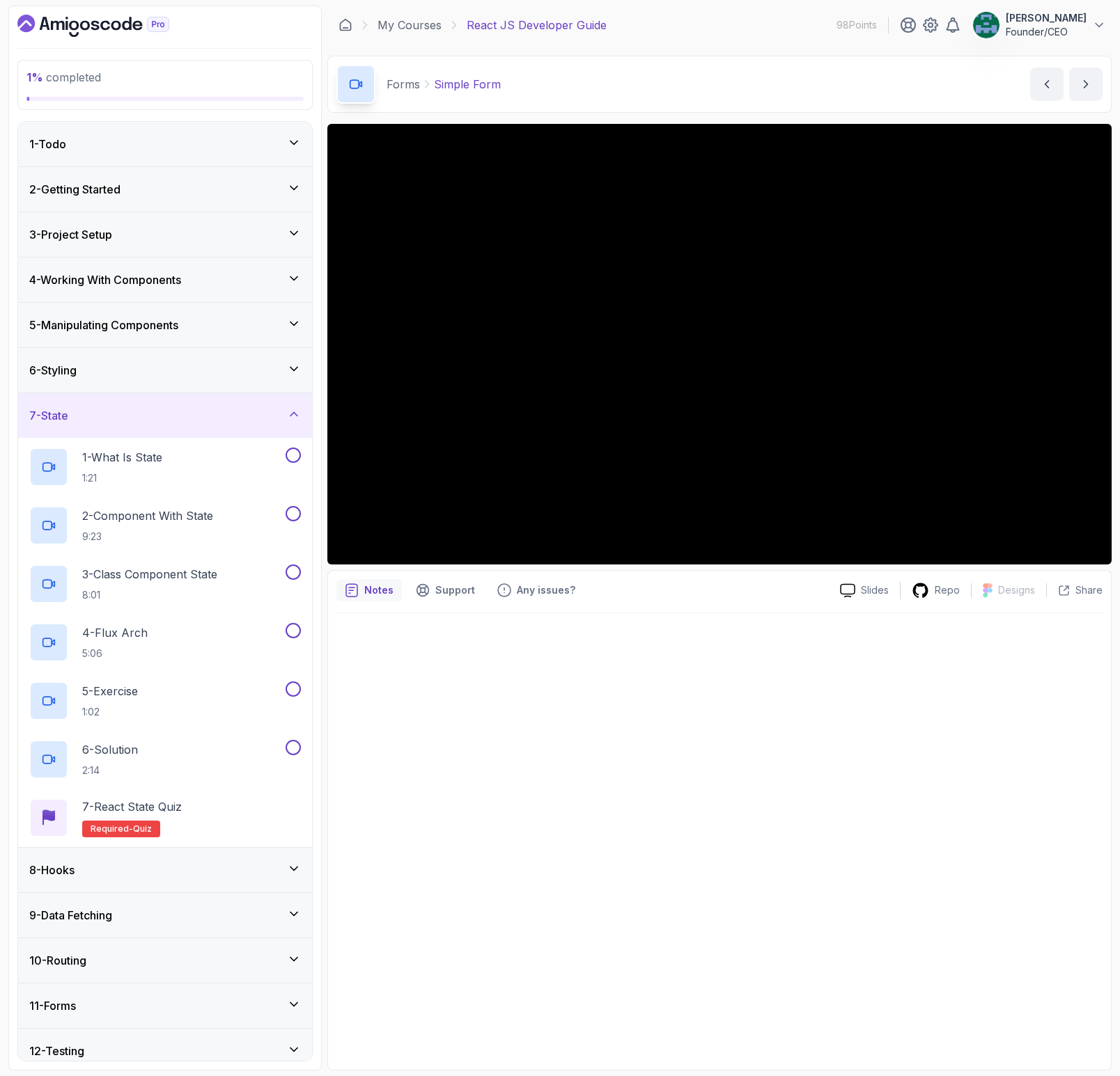
click at [103, 412] on div "7 - State" at bounding box center [165, 415] width 272 height 17
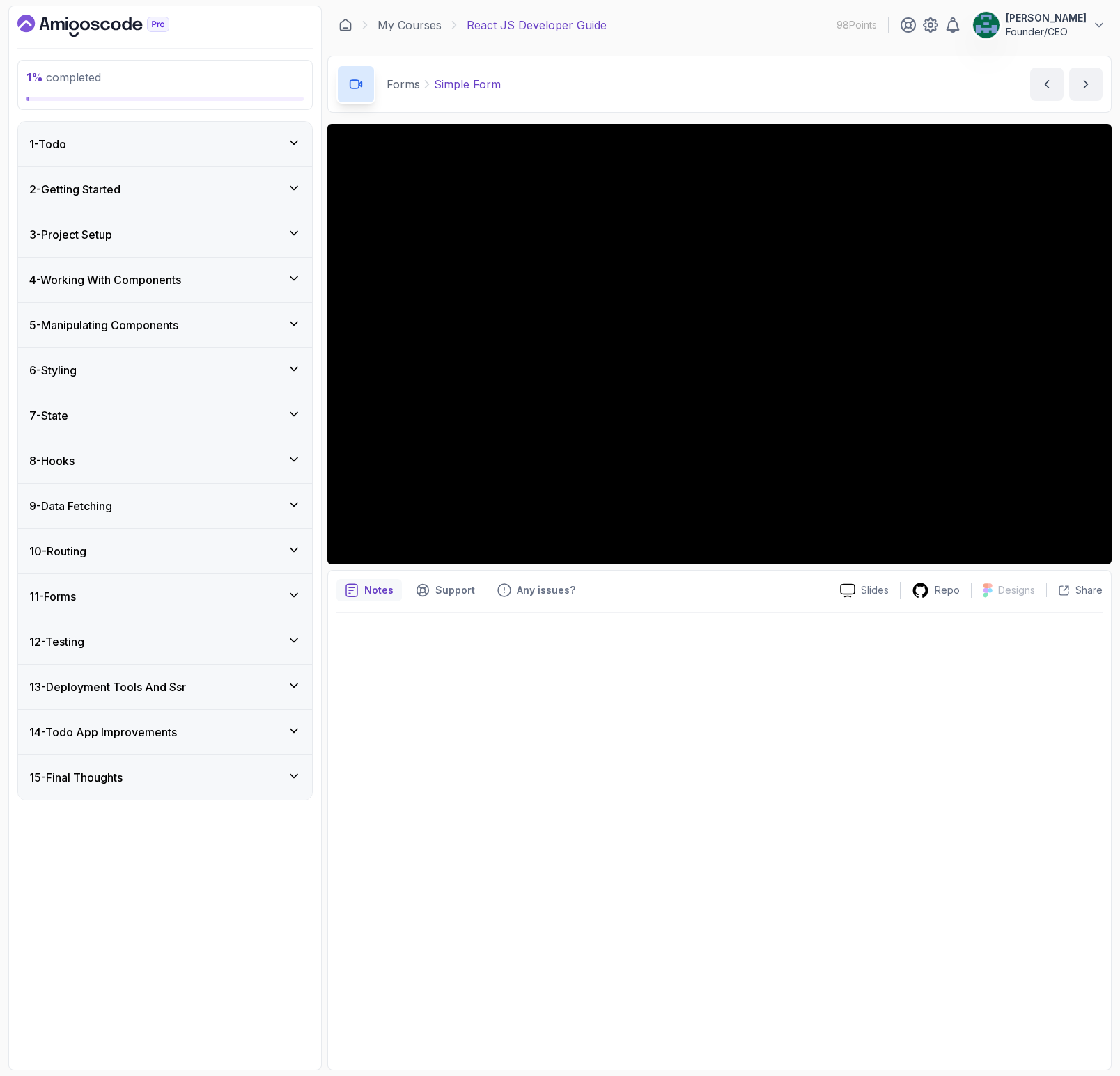
click at [90, 377] on div "6 - Styling" at bounding box center [165, 370] width 272 height 17
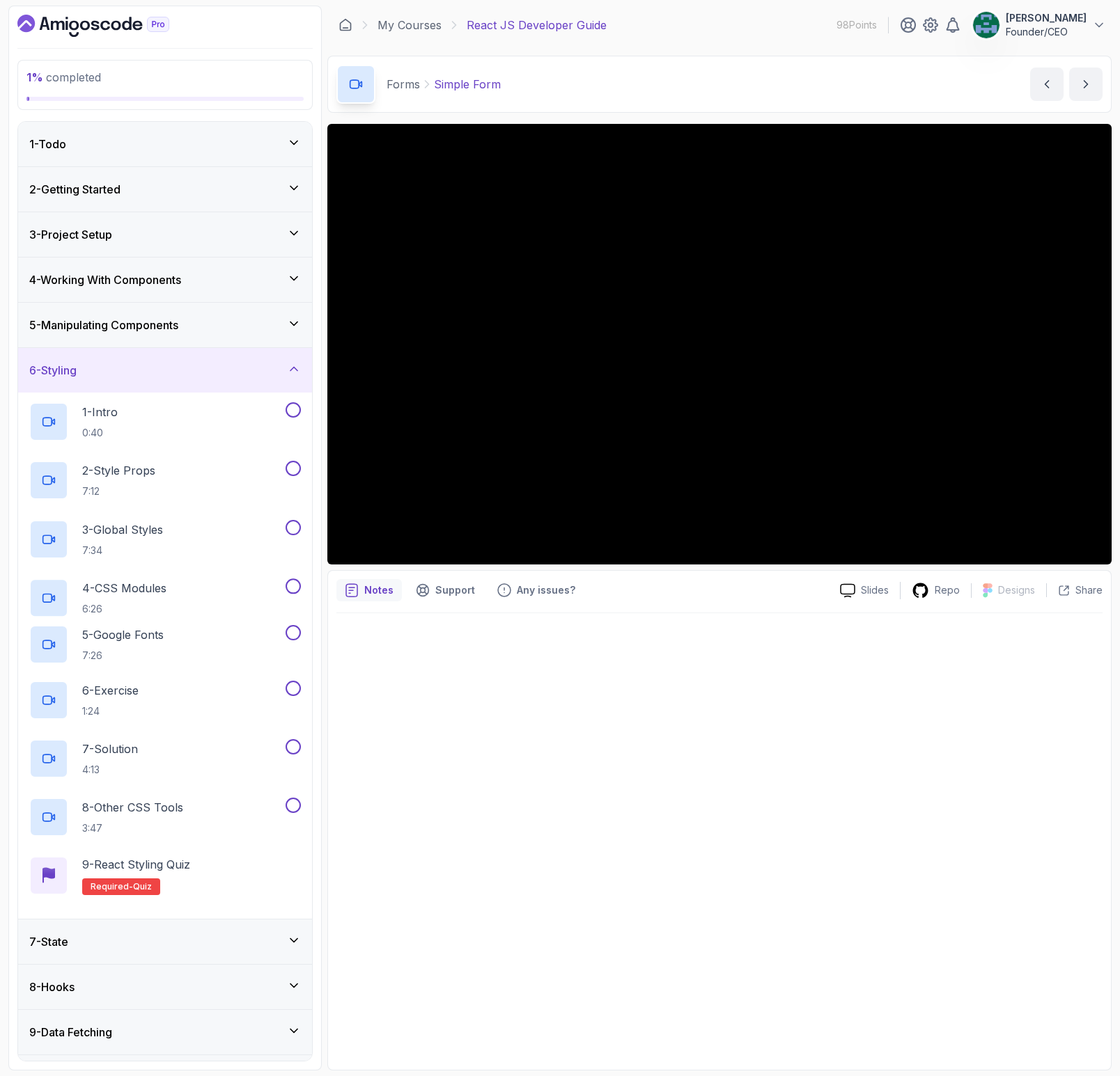
click at [90, 377] on div "6 - Styling" at bounding box center [165, 370] width 272 height 17
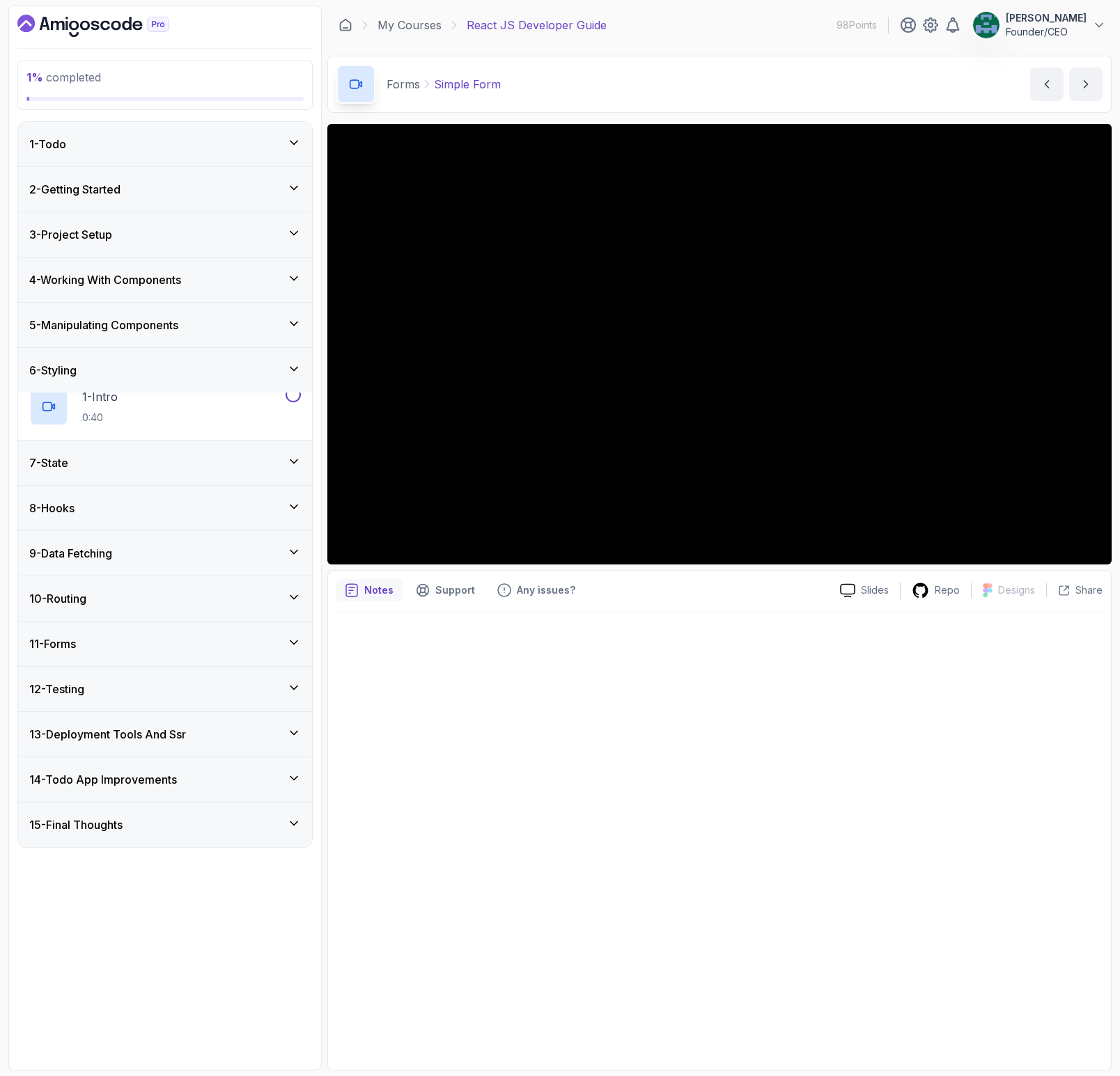
click at [90, 334] on div "5 - Manipulating Components" at bounding box center [165, 325] width 294 height 44
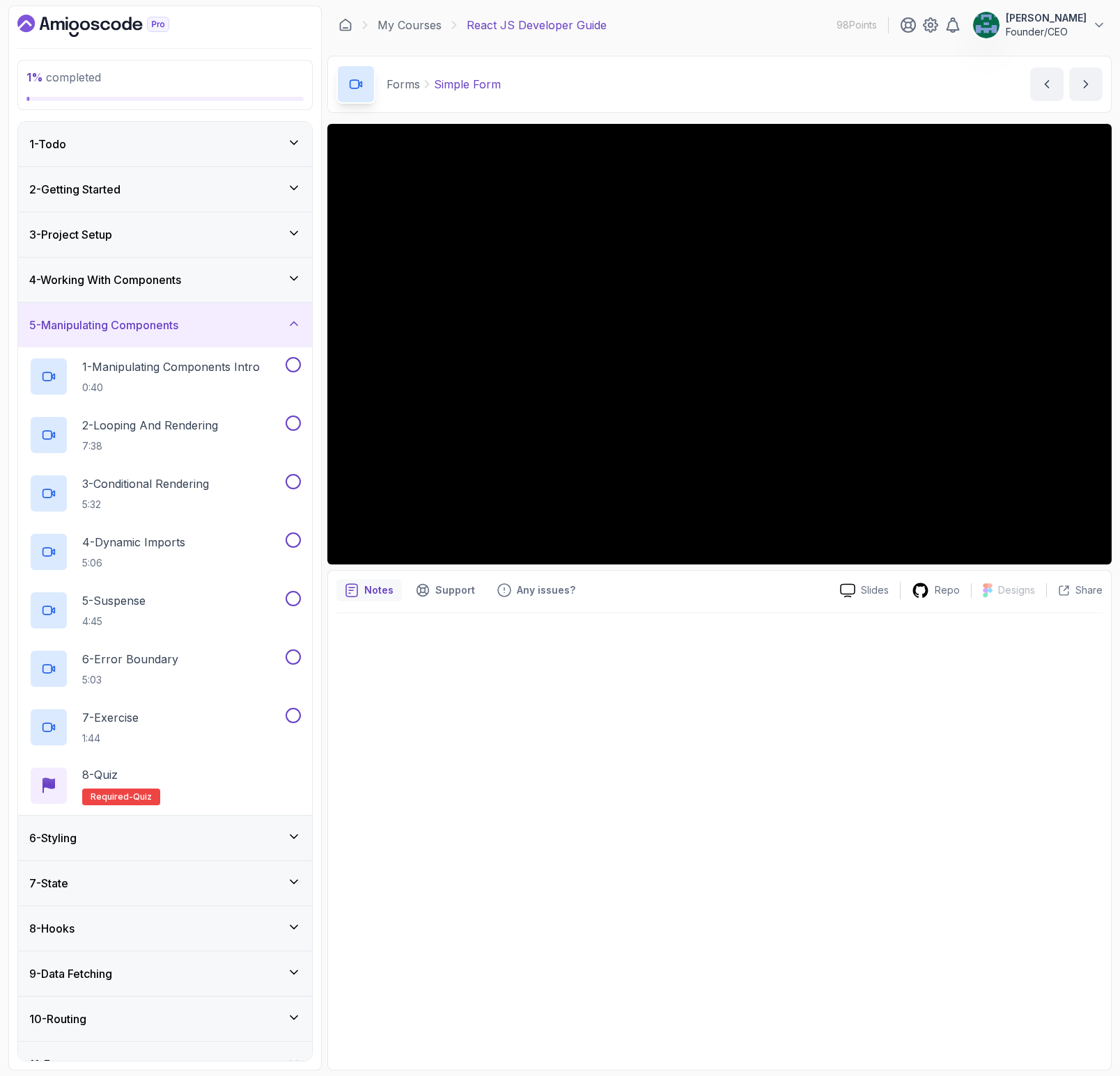
click at [90, 334] on div "5 - Manipulating Components" at bounding box center [165, 325] width 294 height 44
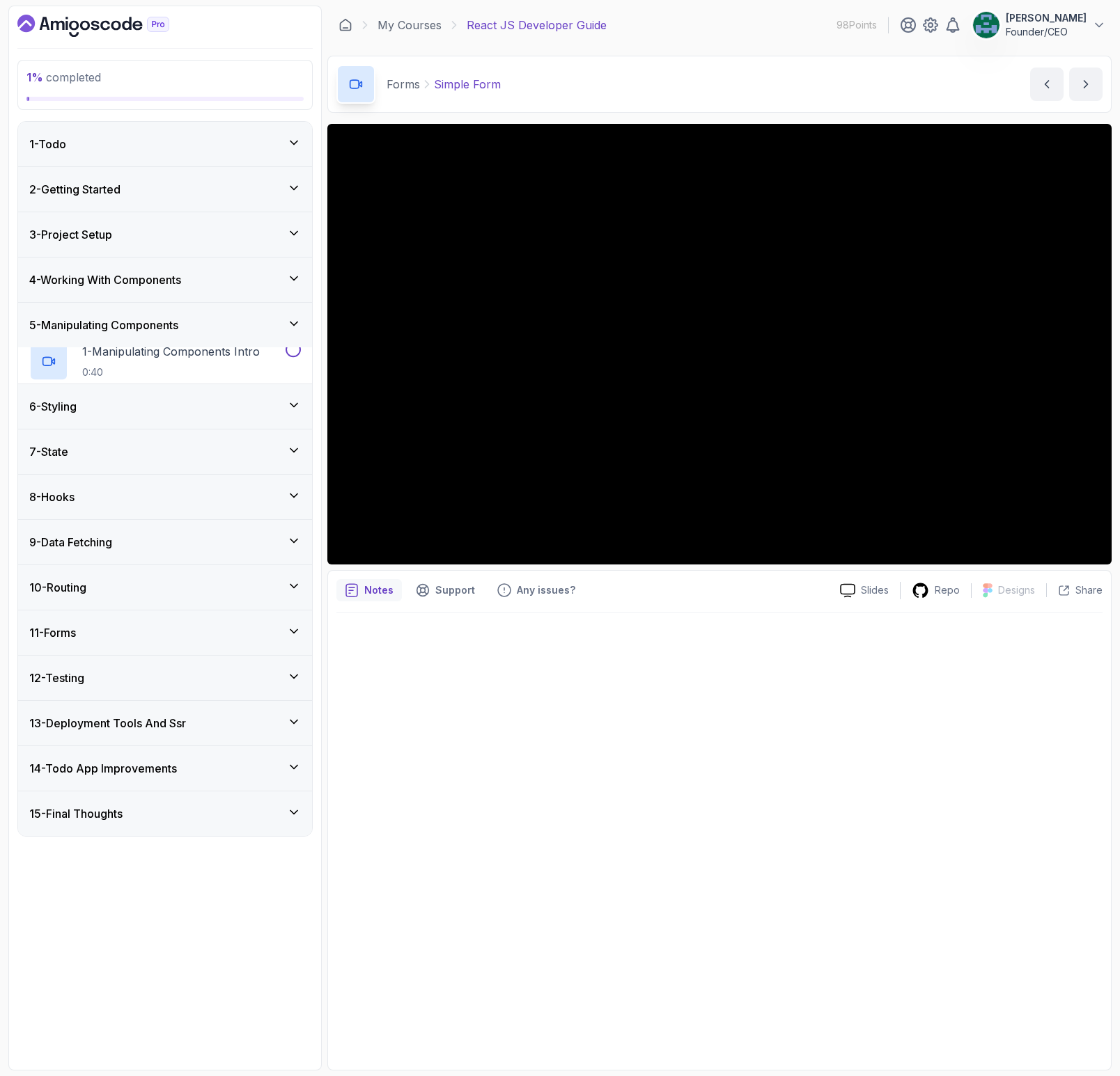
click at [89, 283] on h3 "4 - Working With Components" at bounding box center [105, 280] width 152 height 17
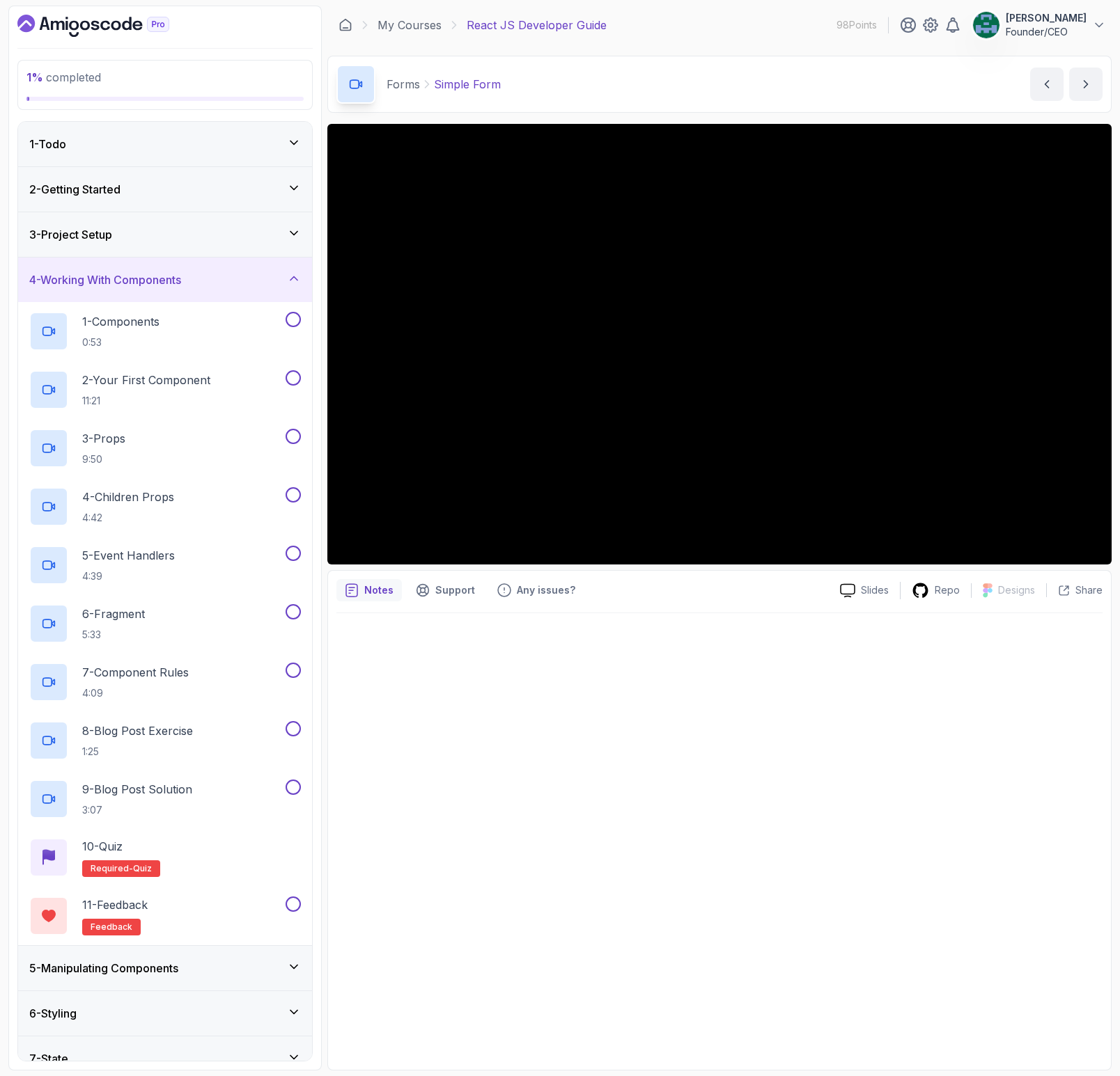
click at [89, 283] on h3 "4 - Working With Components" at bounding box center [105, 280] width 152 height 17
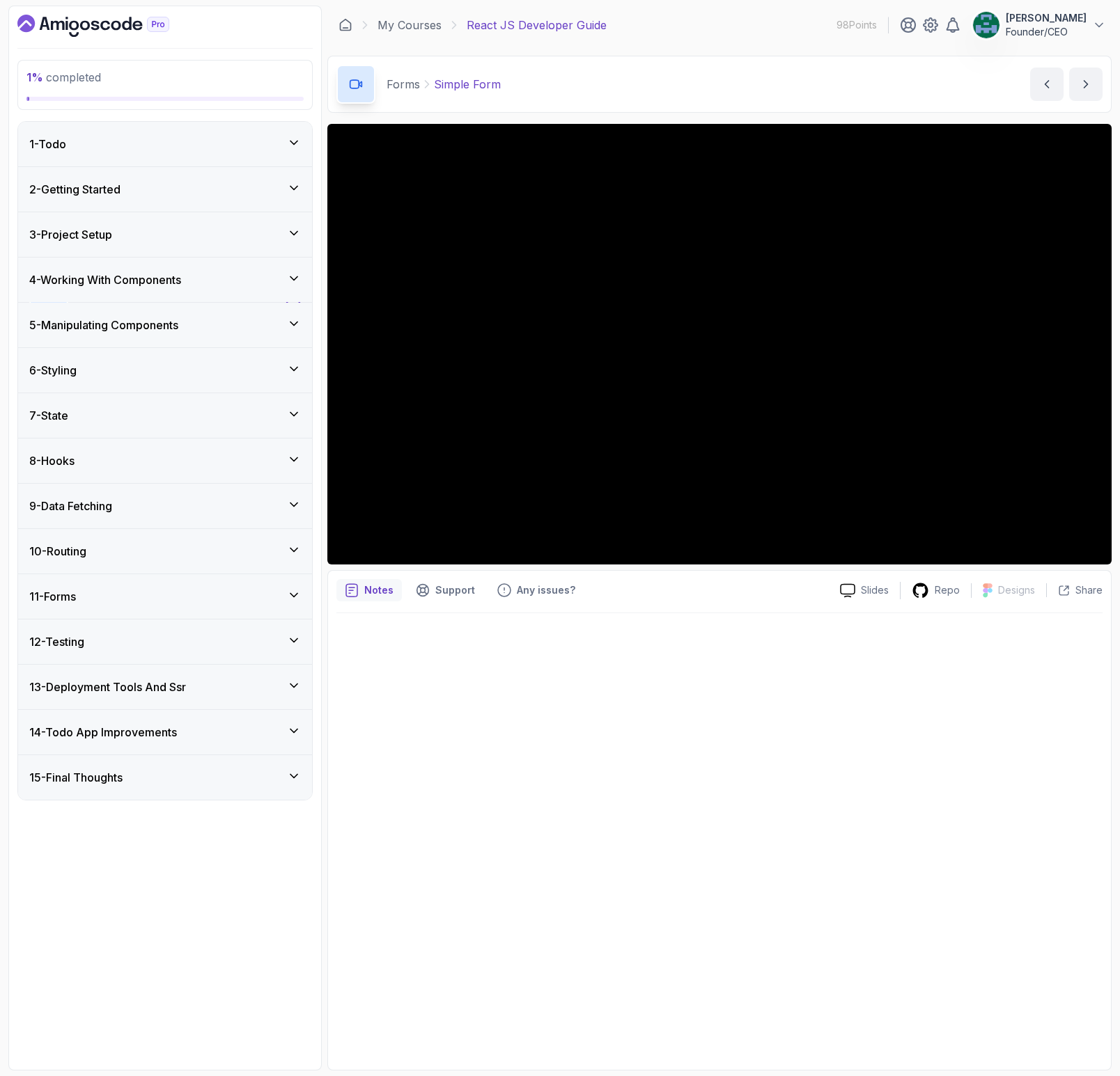
click at [83, 245] on div "3 - Project Setup" at bounding box center [165, 234] width 294 height 44
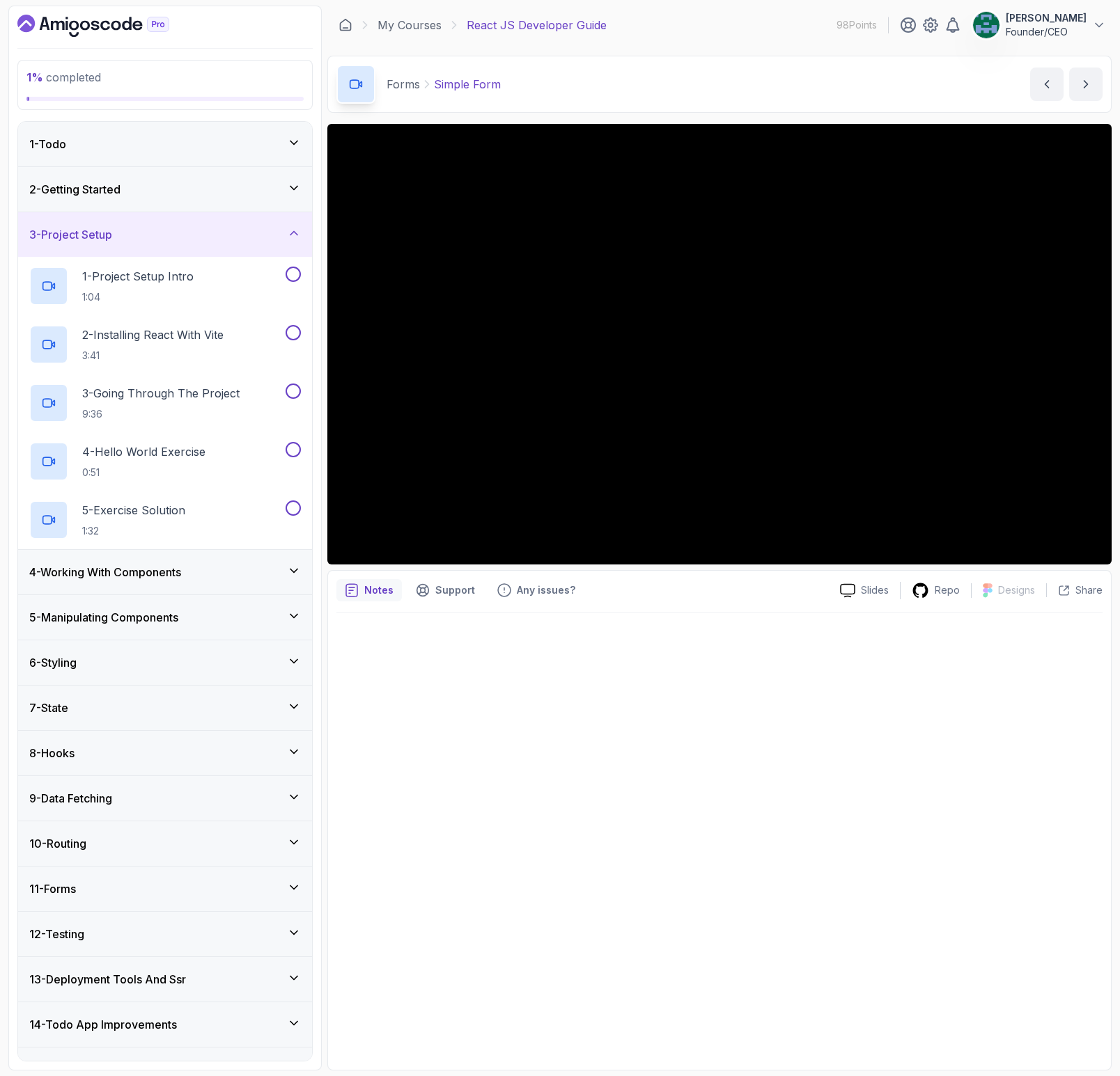
click at [118, 215] on div "3 - Project Setup" at bounding box center [165, 234] width 294 height 44
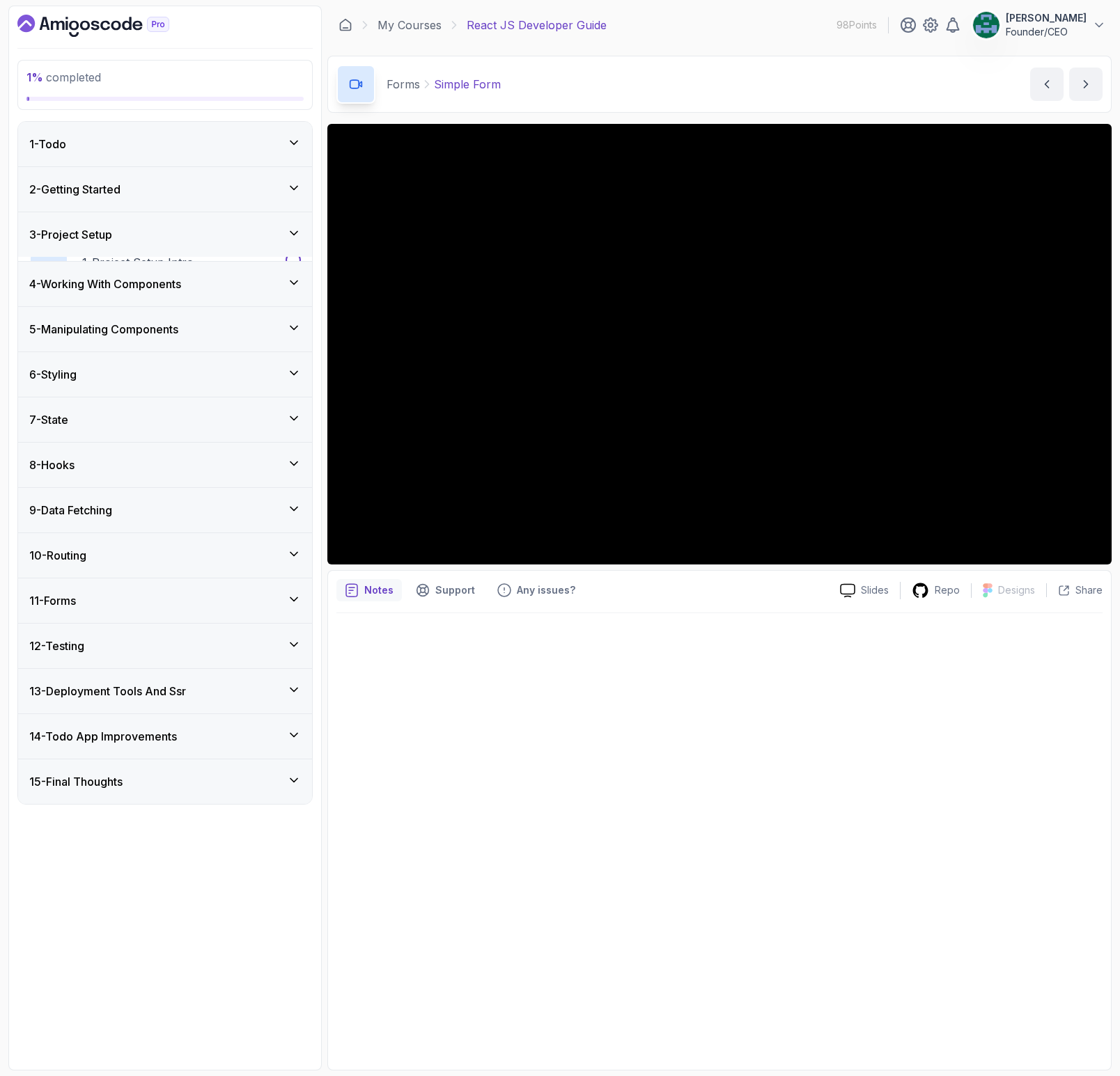
click at [114, 189] on h3 "2 - Getting Started" at bounding box center [74, 189] width 91 height 17
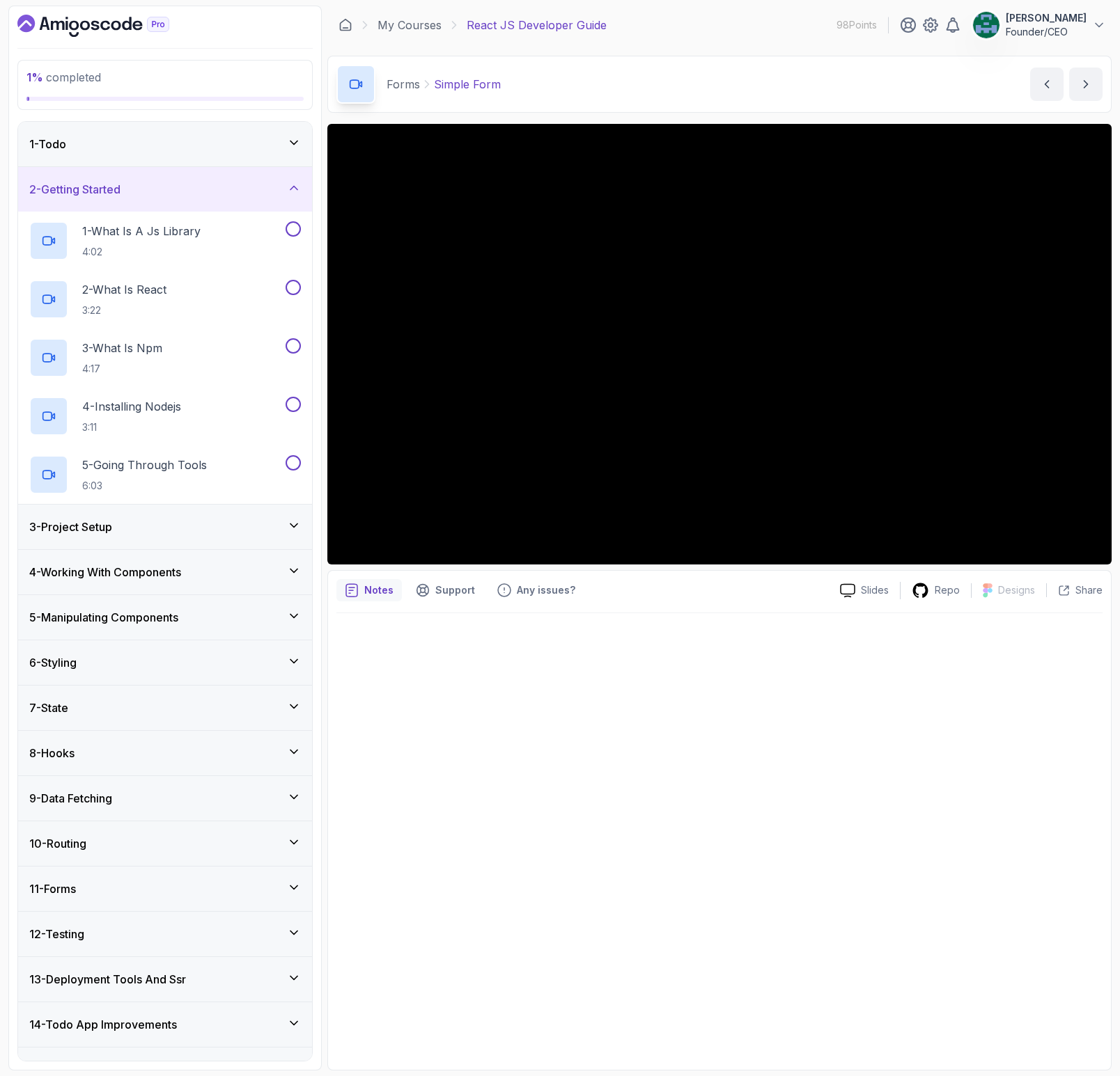
click at [114, 188] on h3 "2 - Getting Started" at bounding box center [74, 189] width 91 height 17
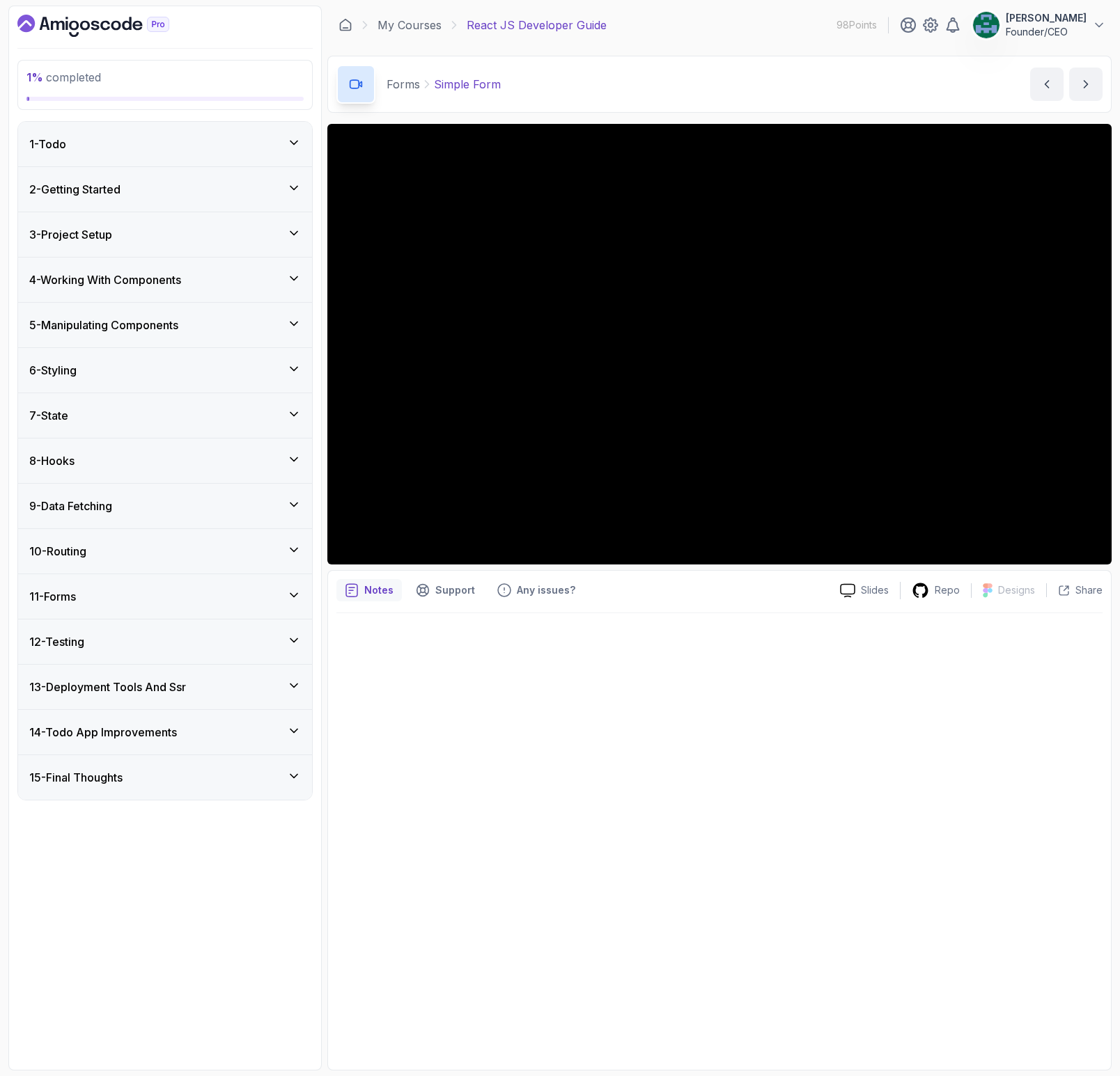
click at [105, 155] on div "1 - Todo" at bounding box center [165, 144] width 294 height 44
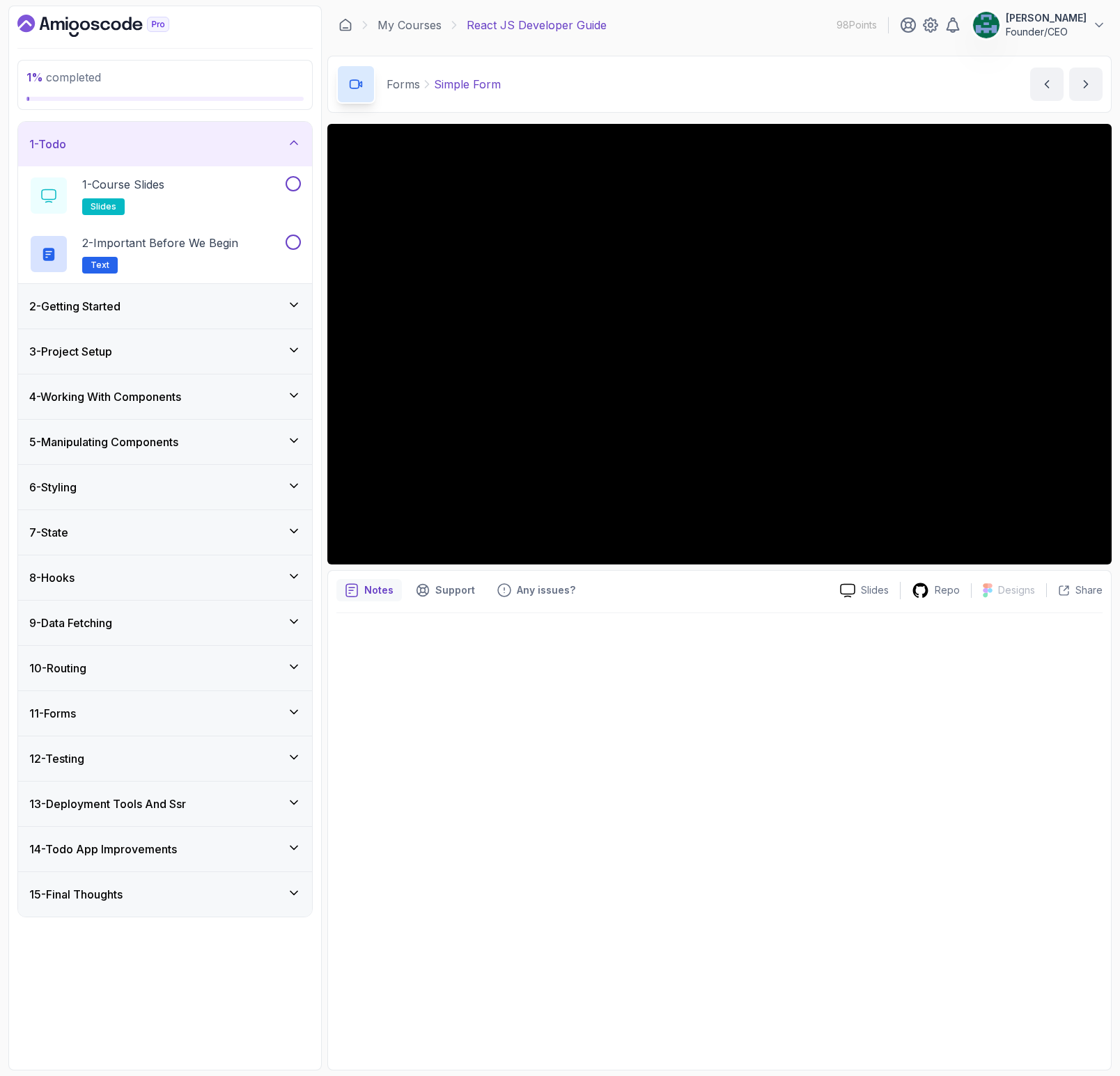
click at [105, 155] on div "1 - Todo" at bounding box center [165, 144] width 294 height 44
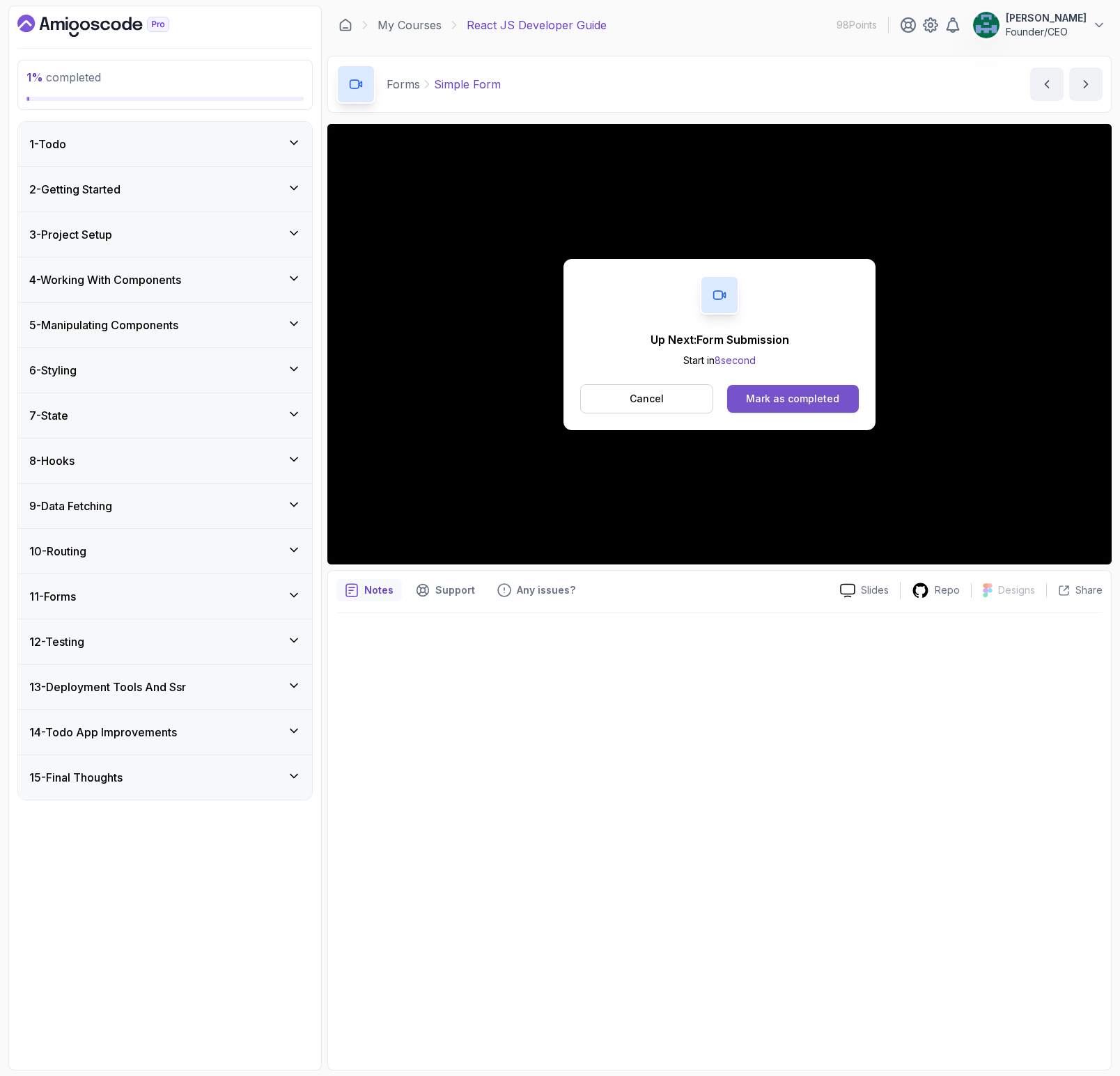
click at [774, 402] on div "Mark as completed" at bounding box center [792, 399] width 93 height 14
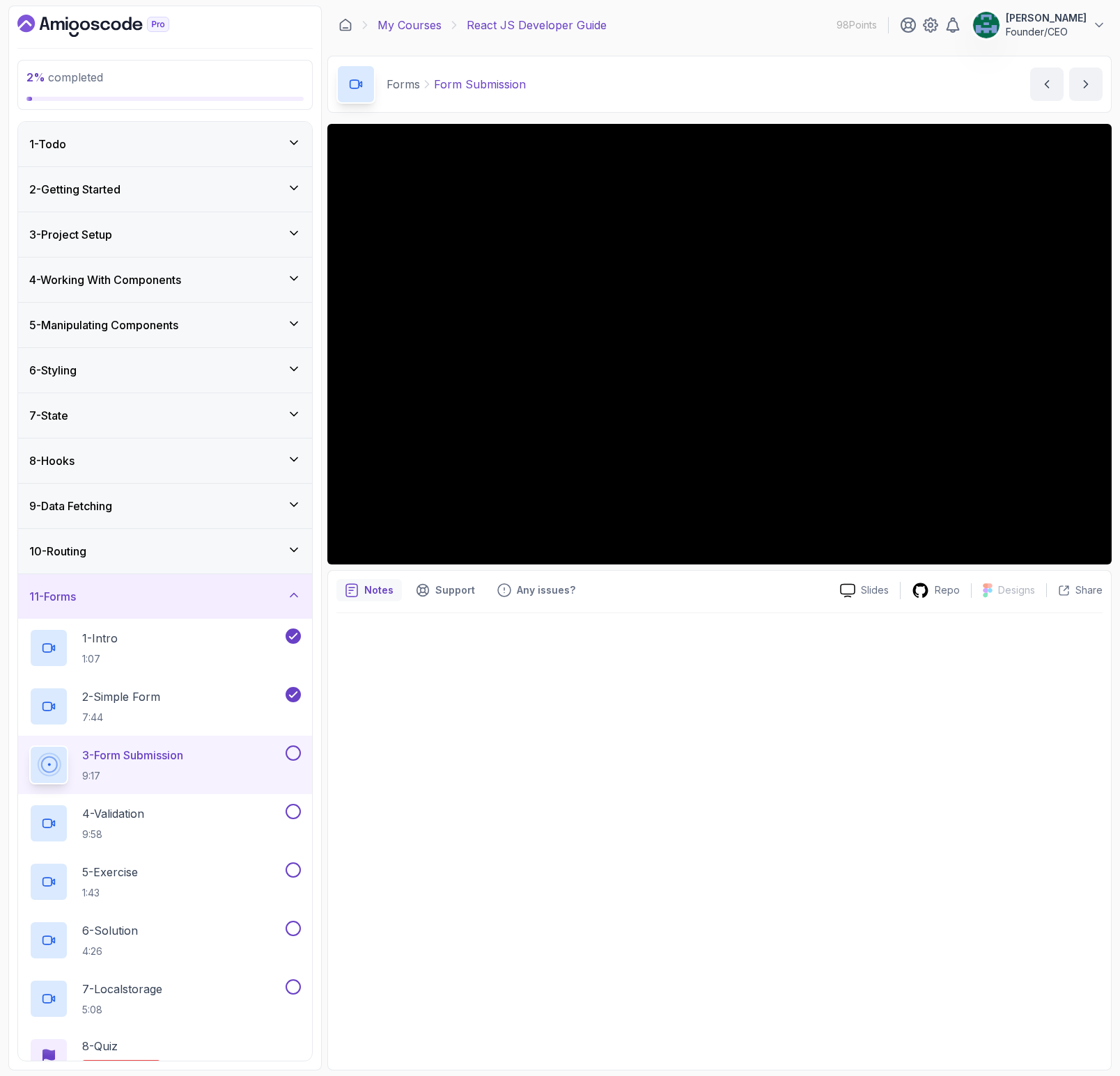
click at [401, 22] on link "My Courses" at bounding box center [409, 25] width 64 height 17
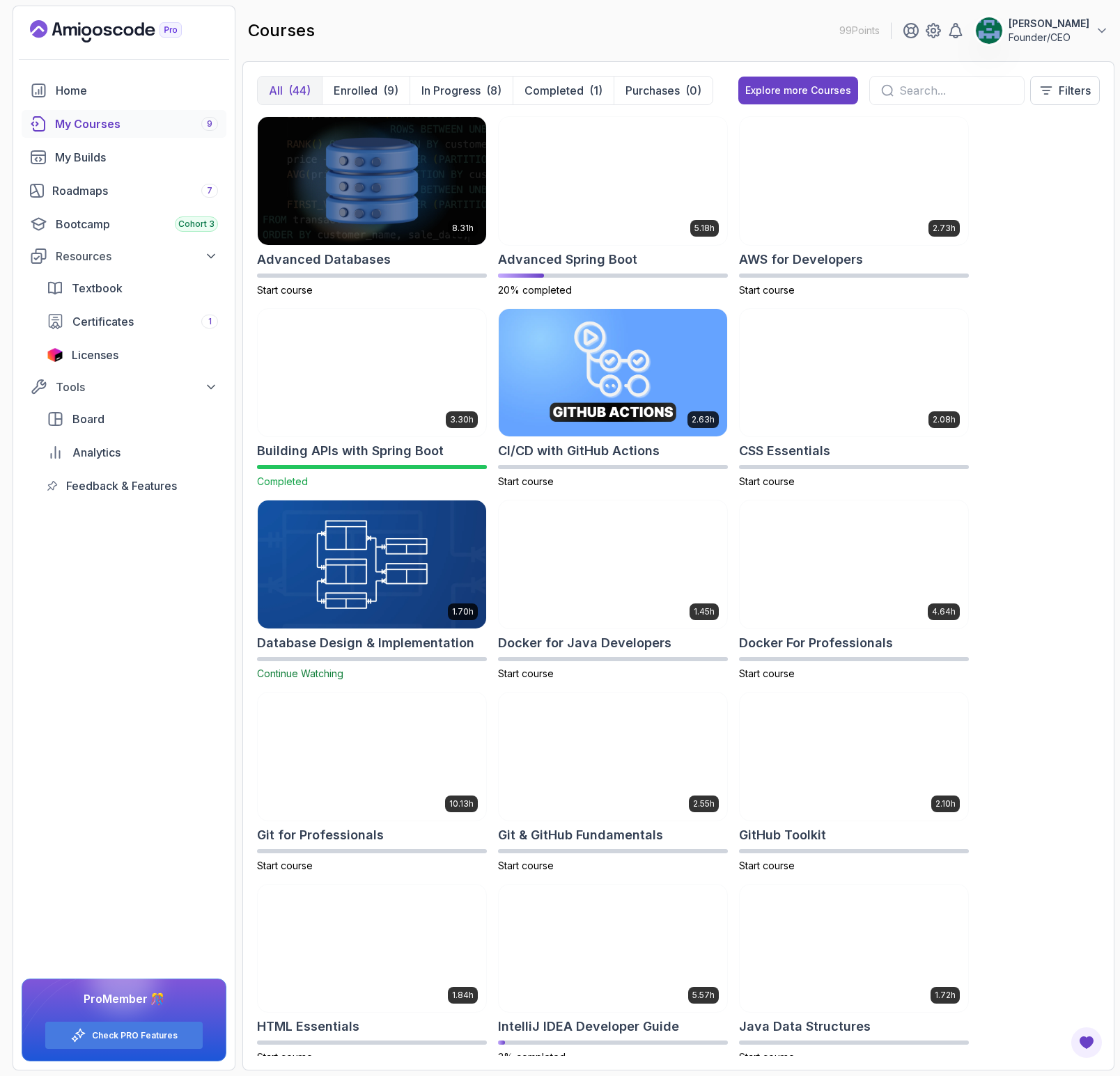
scroll to position [3, 0]
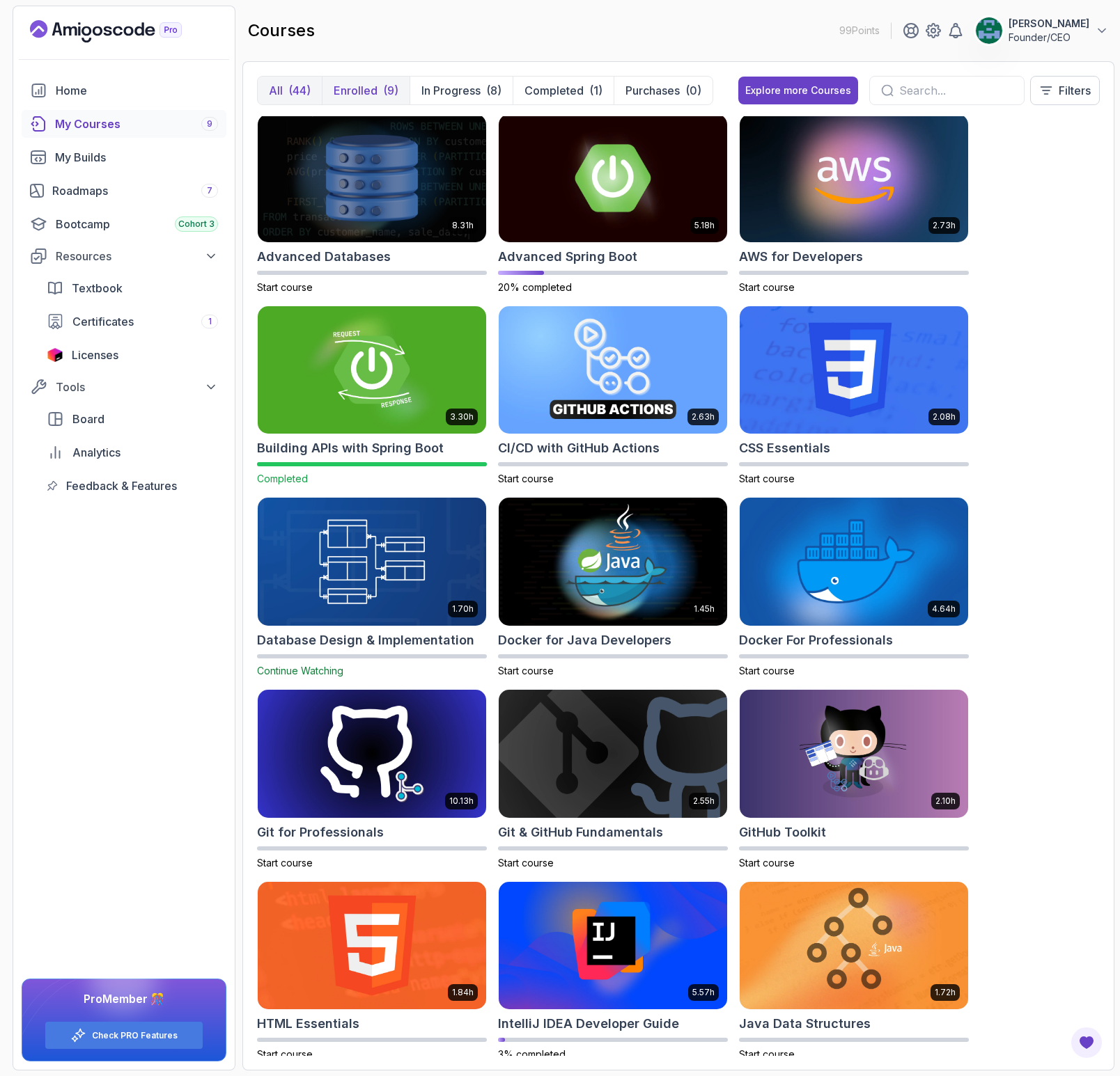
click at [354, 95] on p "Enrolled" at bounding box center [355, 91] width 44 height 17
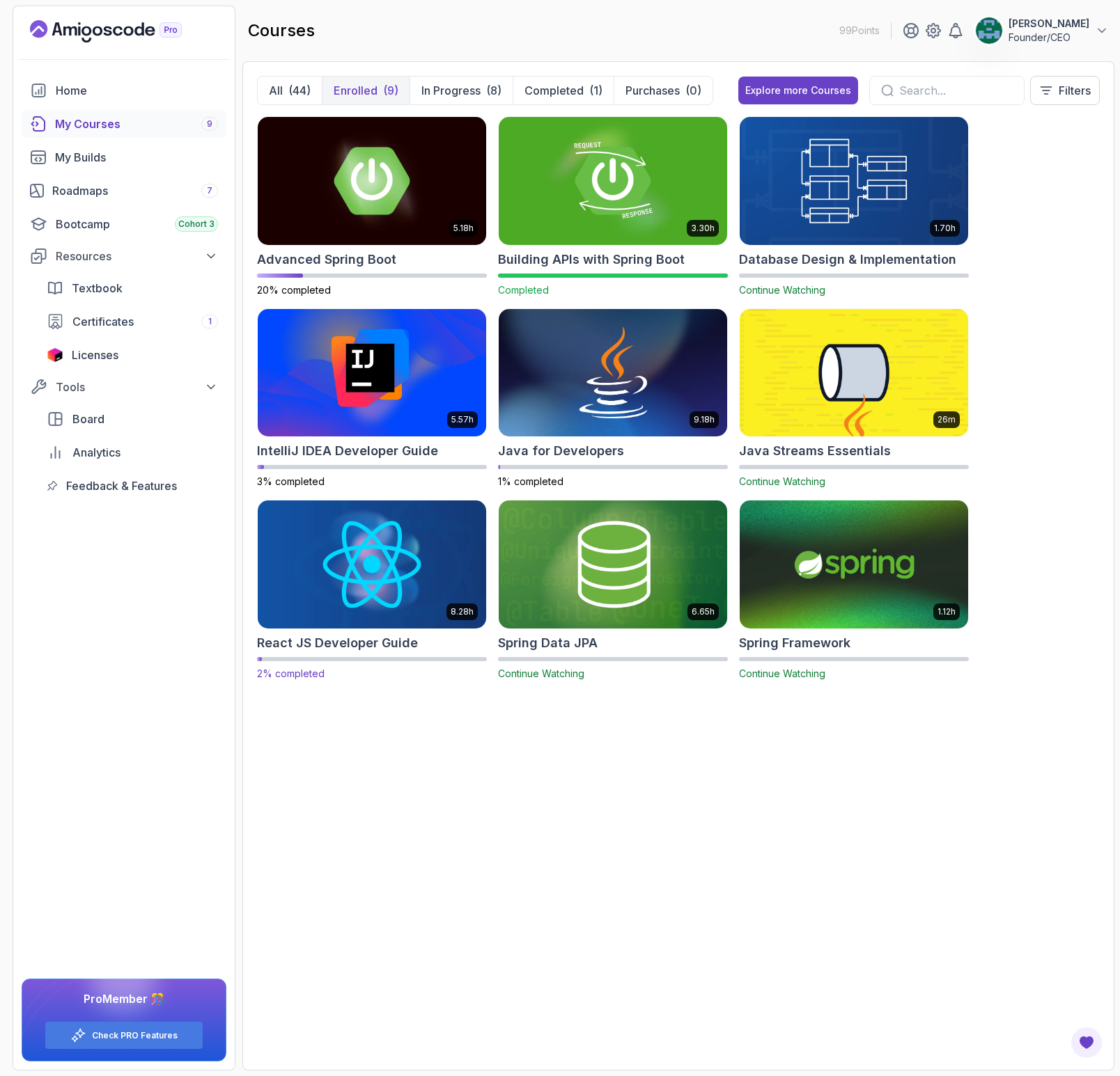
click at [372, 579] on img at bounding box center [372, 565] width 240 height 134
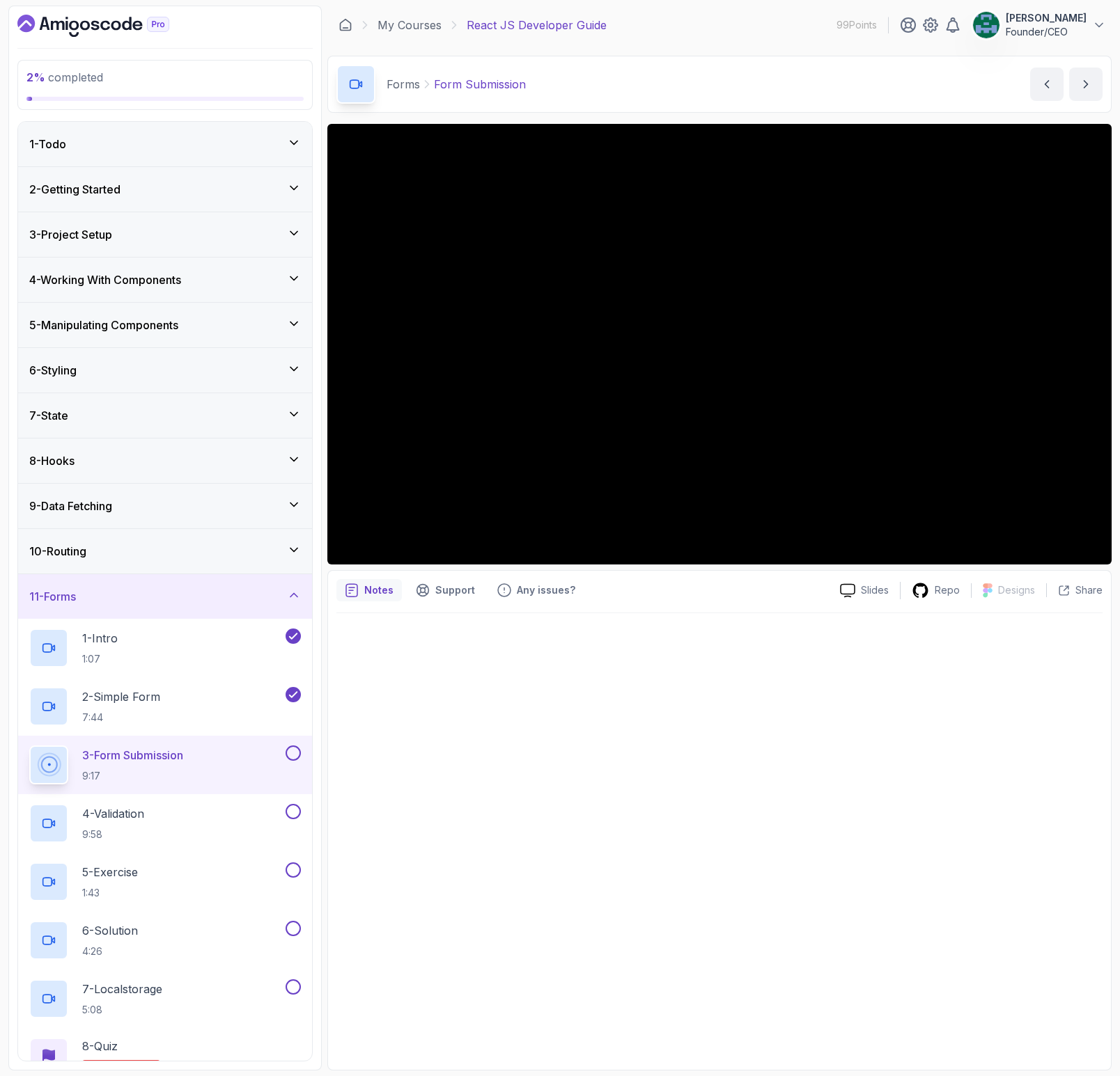
click at [199, 548] on div "10 - Routing" at bounding box center [165, 551] width 272 height 17
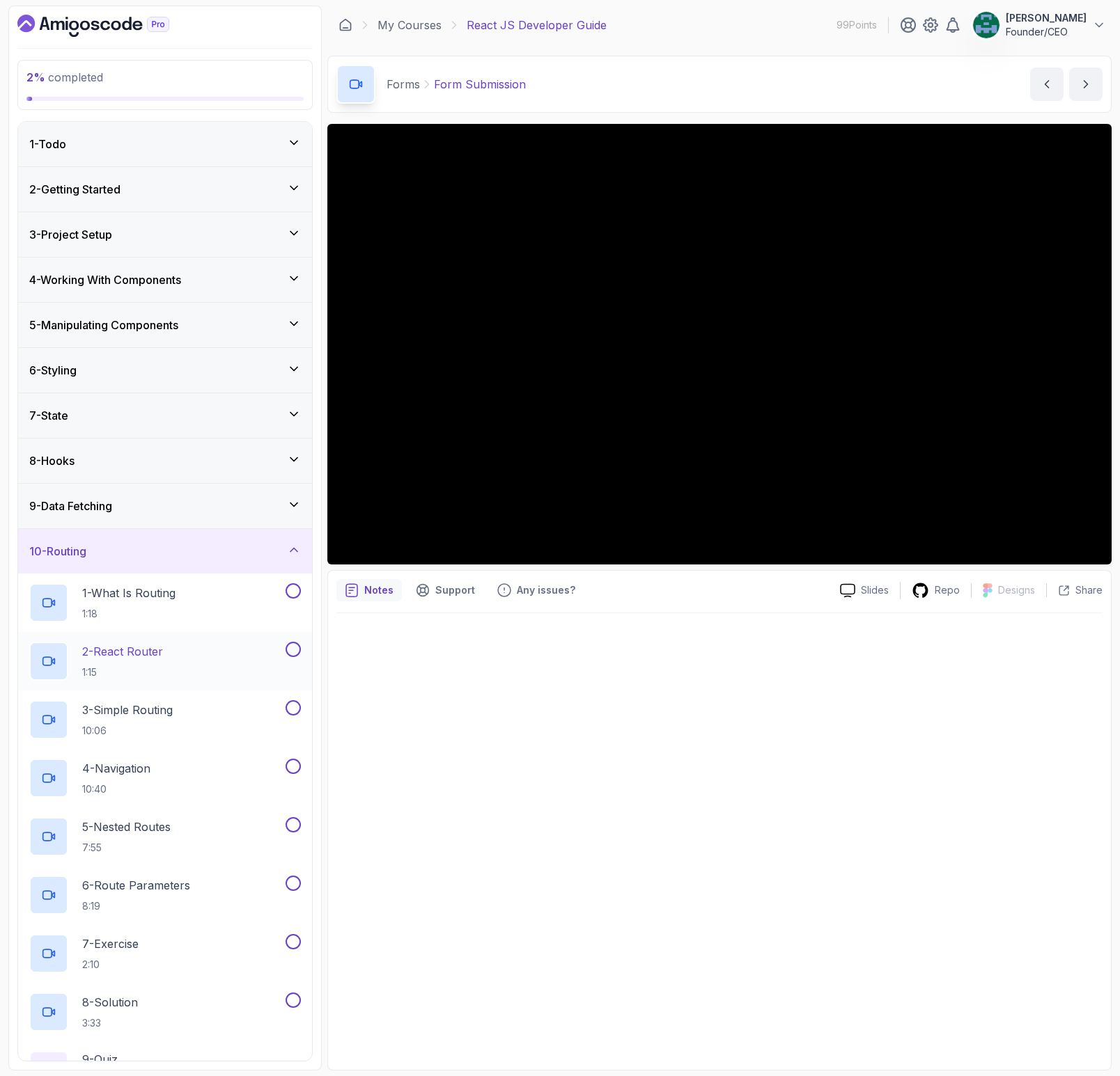
click at [163, 651] on p "2 - React Router" at bounding box center [123, 651] width 81 height 17
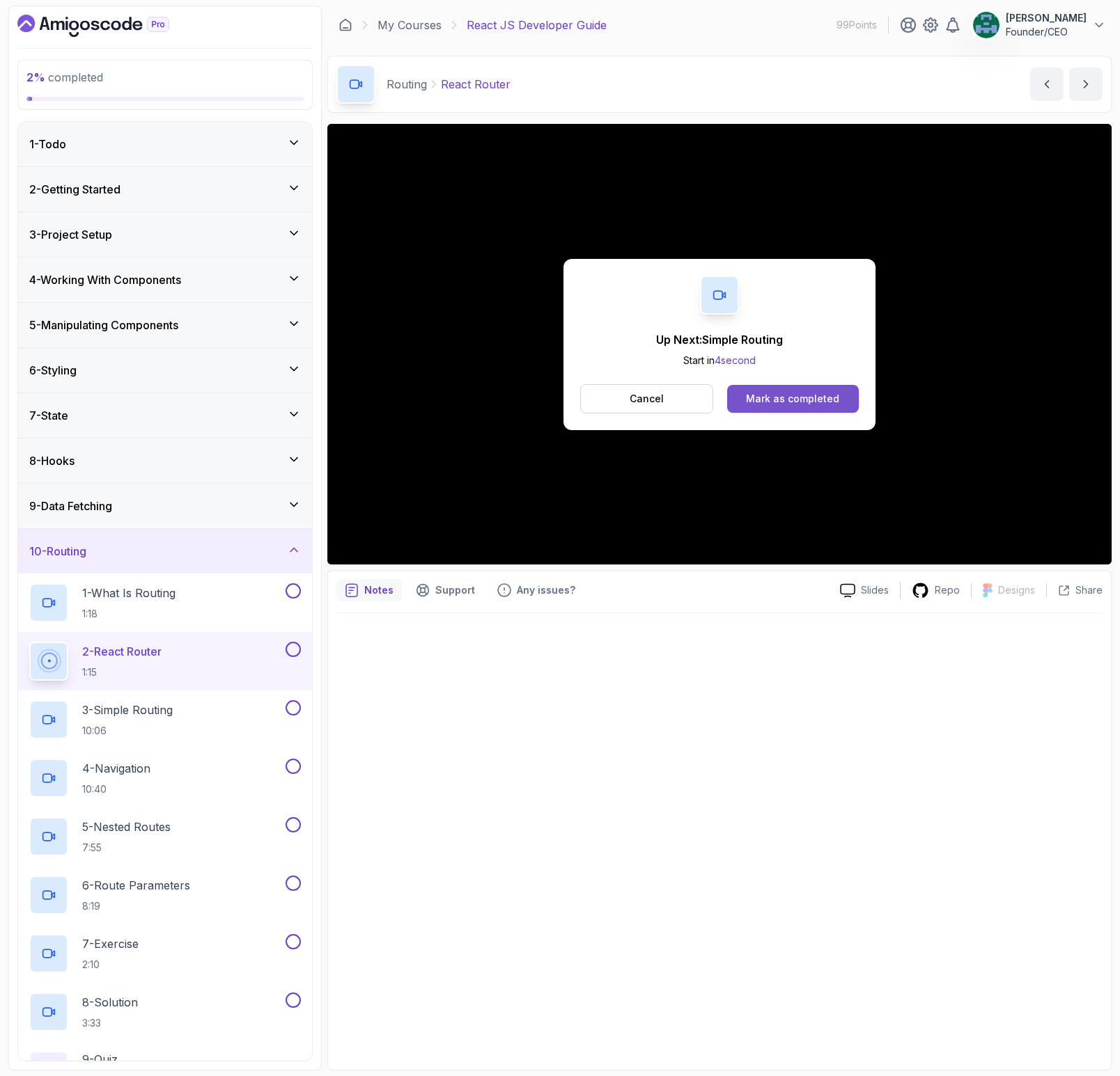
click at [791, 399] on div "Mark as completed" at bounding box center [792, 399] width 93 height 14
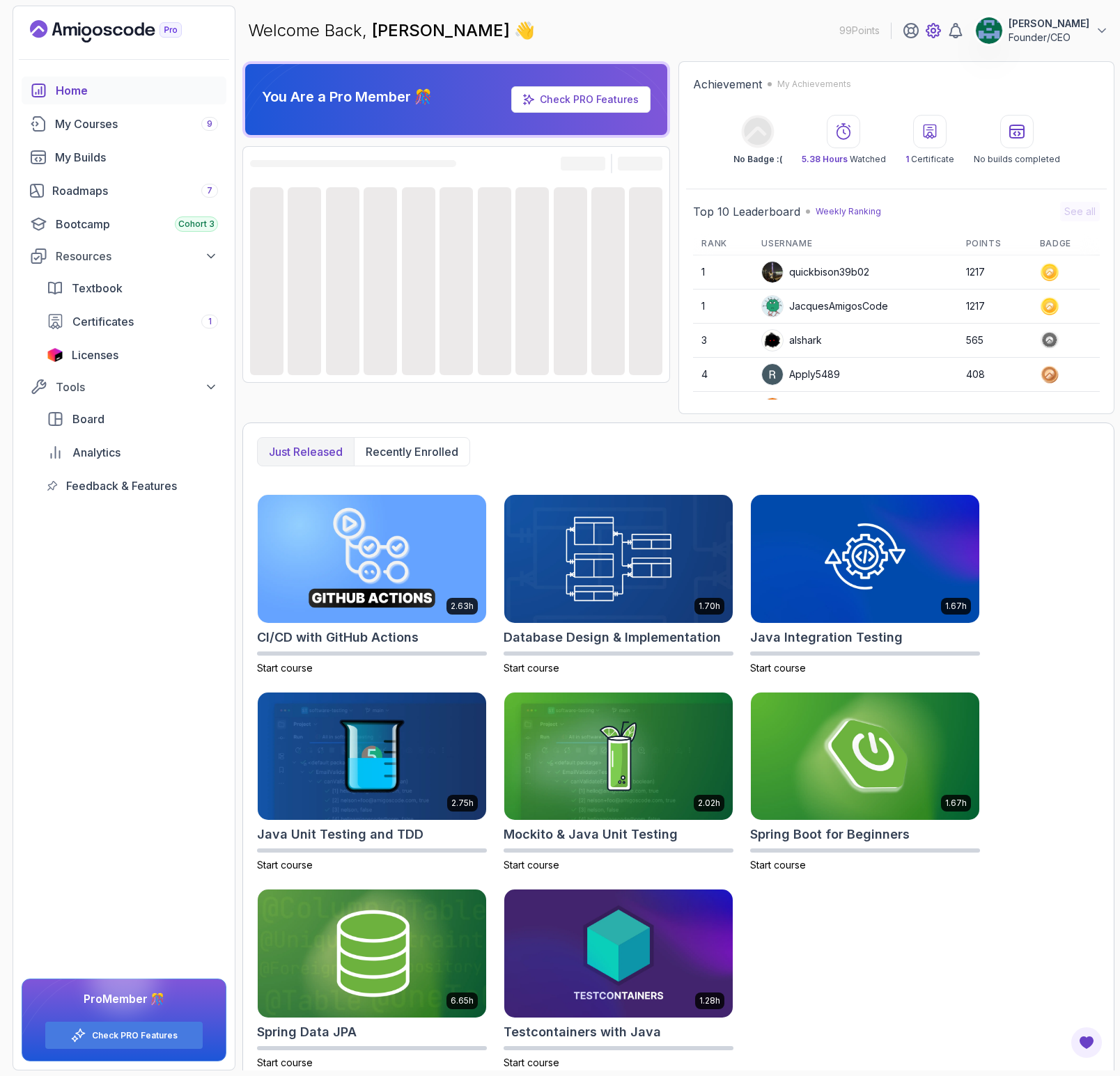
click at [942, 30] on icon at bounding box center [934, 31] width 17 height 17
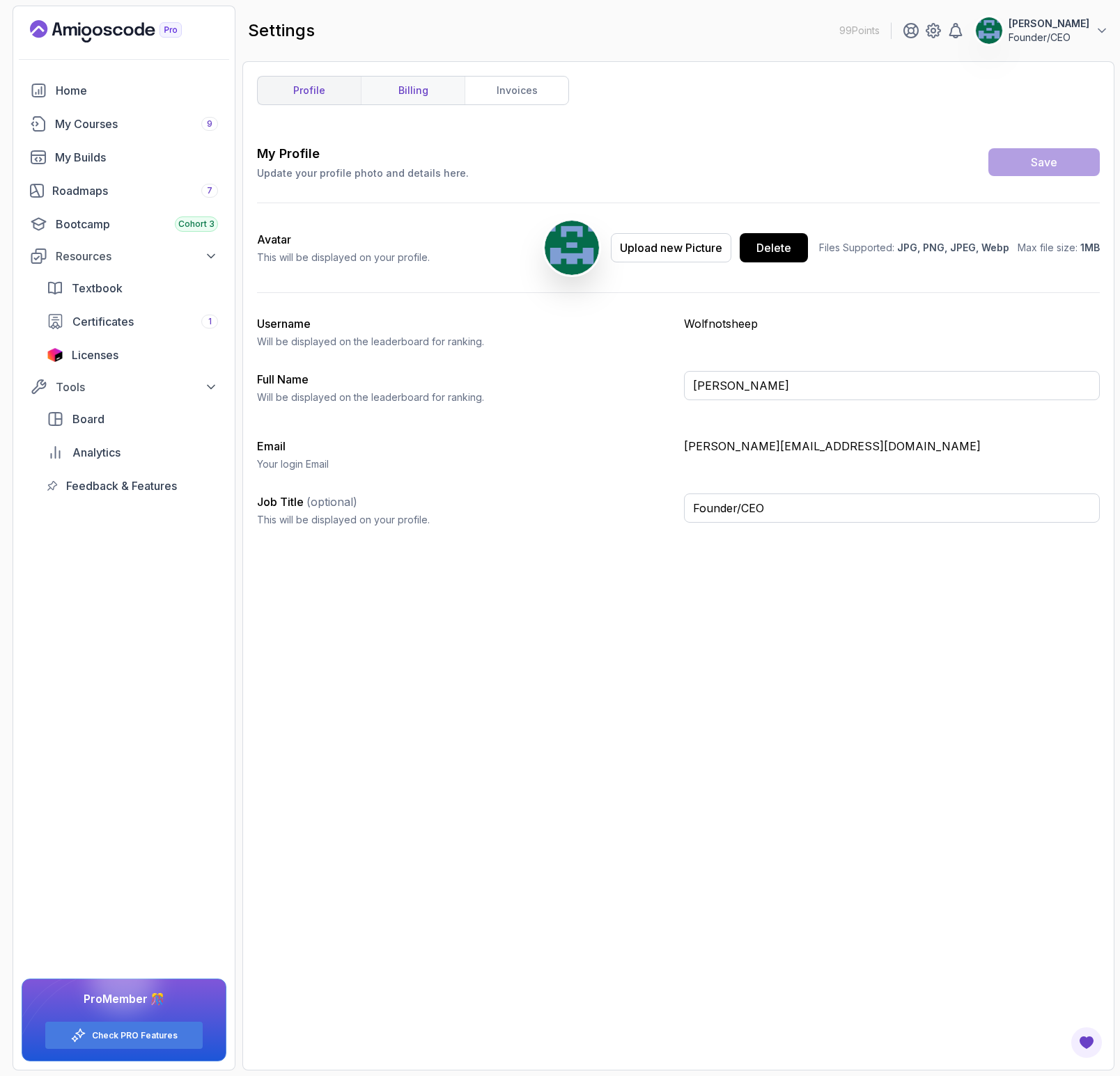
click at [383, 95] on link "billing" at bounding box center [413, 90] width 104 height 27
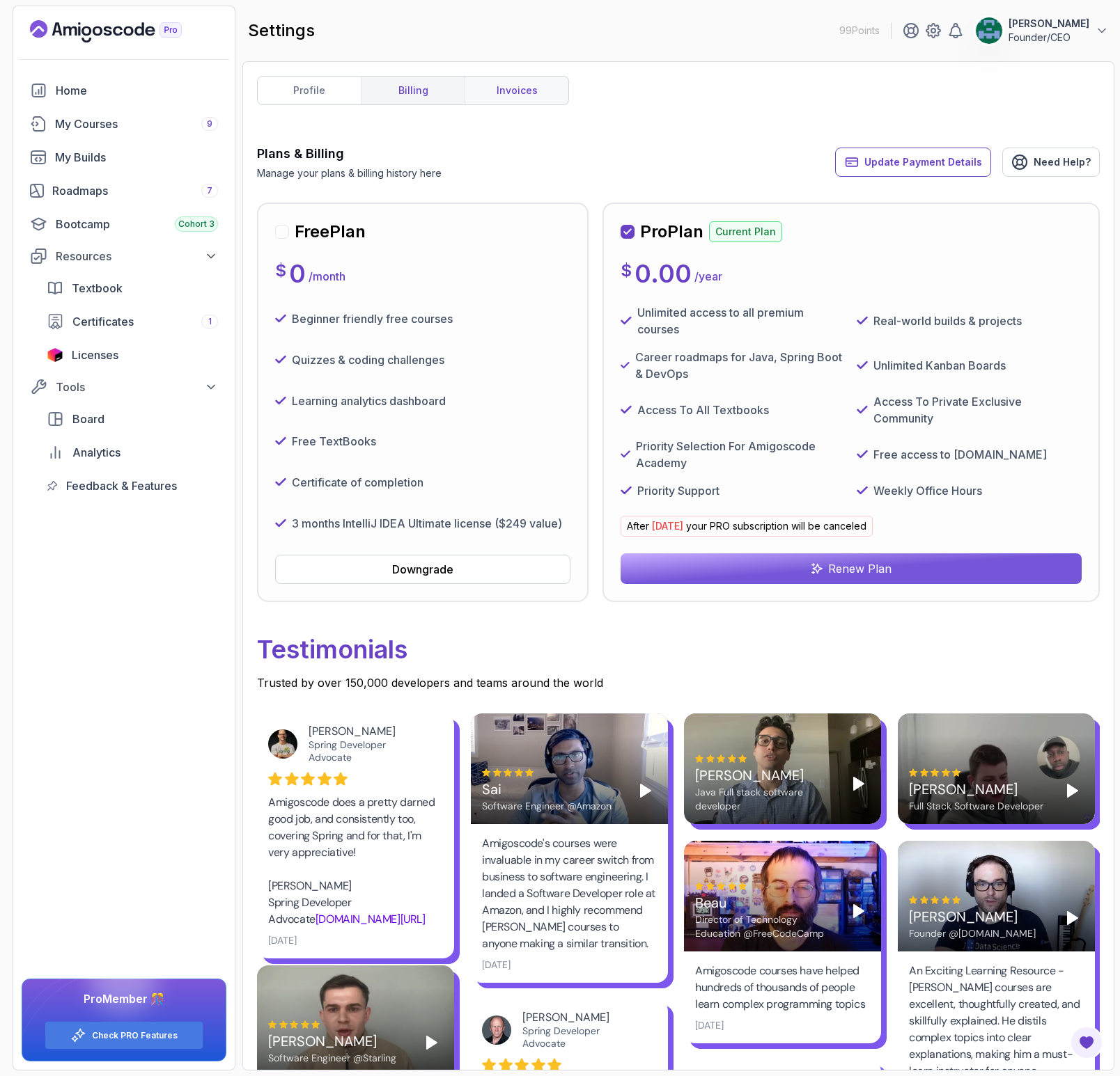
click at [519, 87] on link "invoices" at bounding box center [516, 90] width 104 height 27
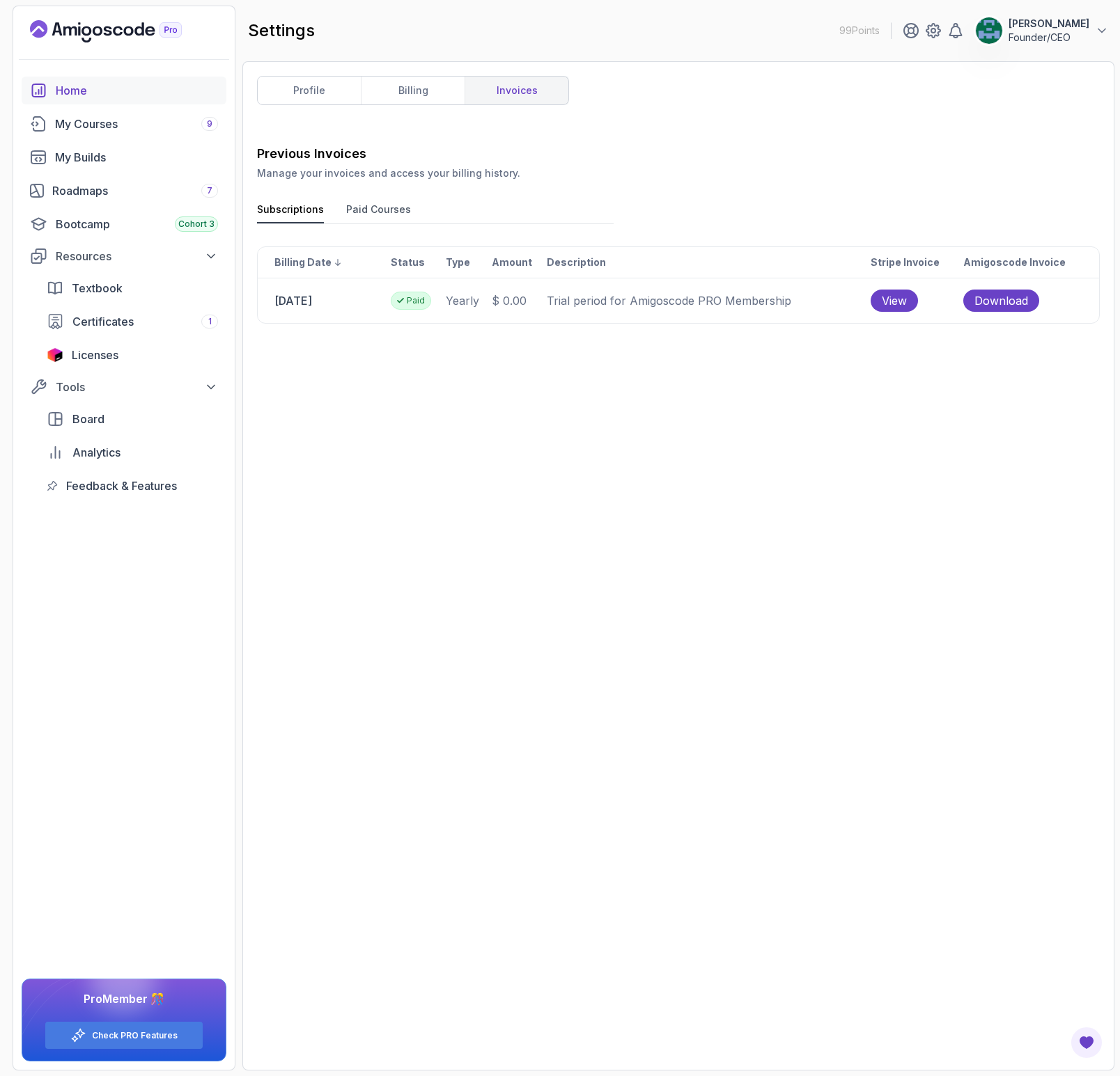
click at [85, 91] on div "Home" at bounding box center [137, 91] width 162 height 17
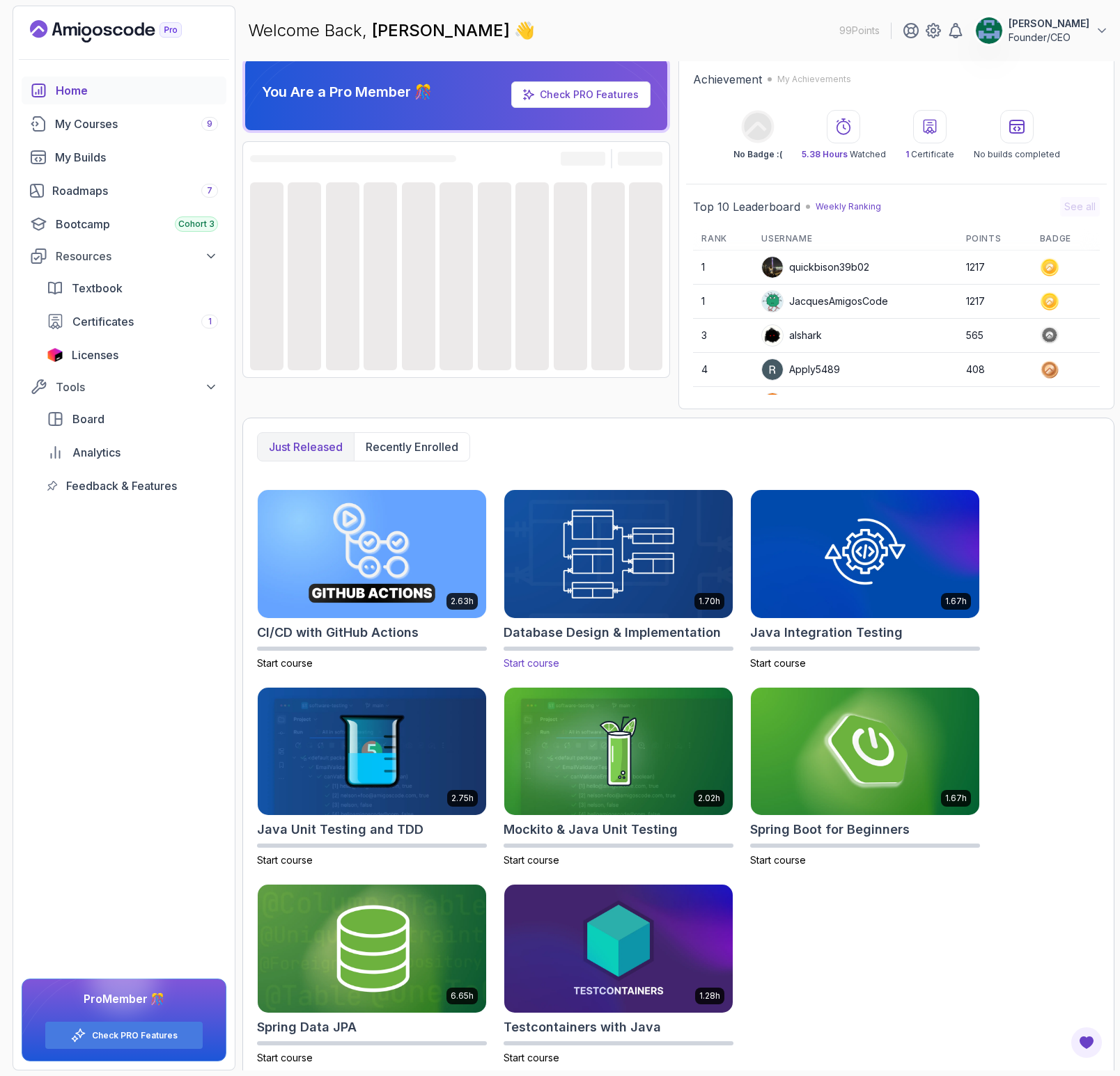
scroll to position [14, 0]
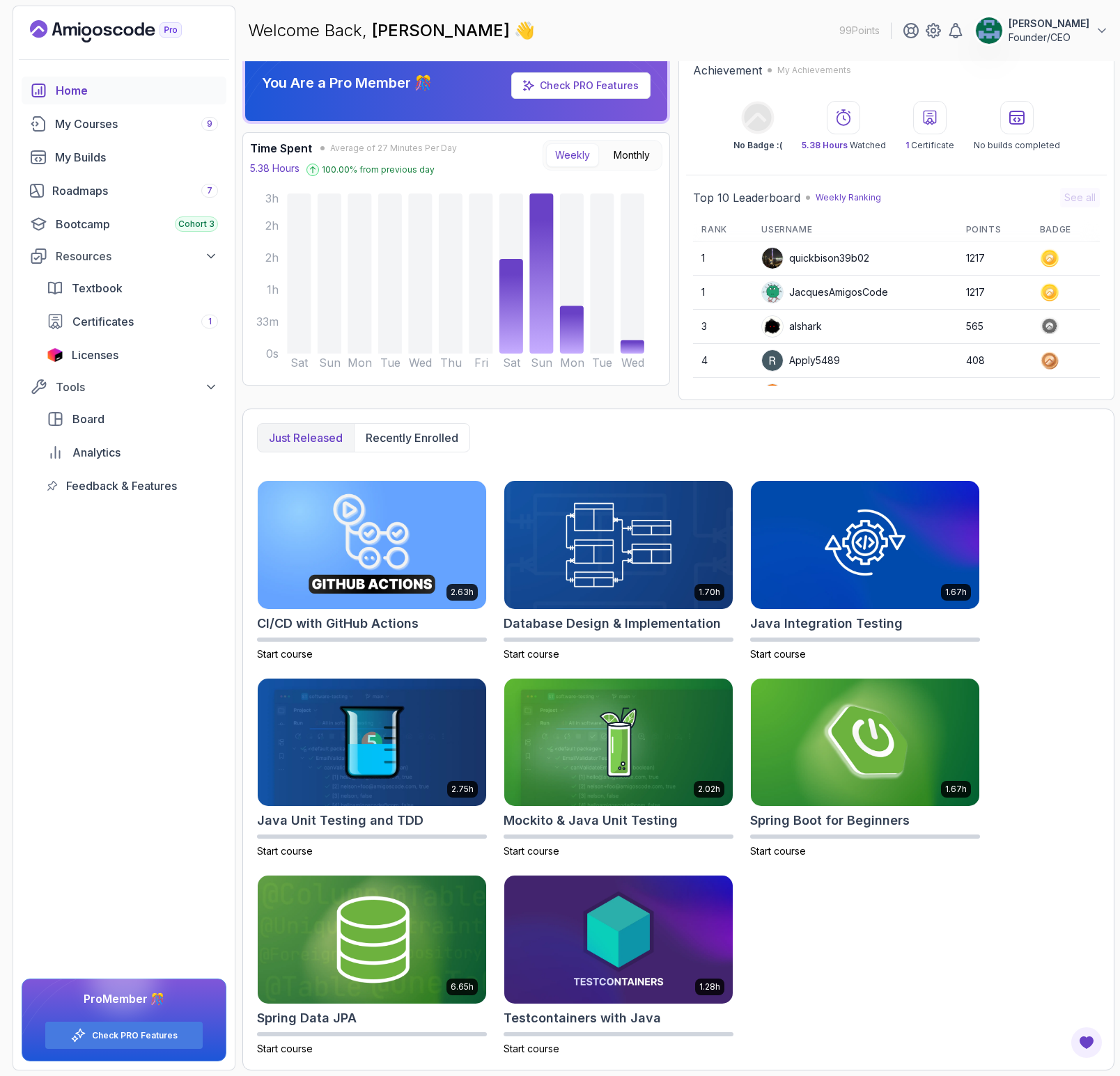
click at [1087, 29] on p "[PERSON_NAME]" at bounding box center [1049, 24] width 81 height 14
click at [919, 34] on icon at bounding box center [911, 31] width 17 height 17
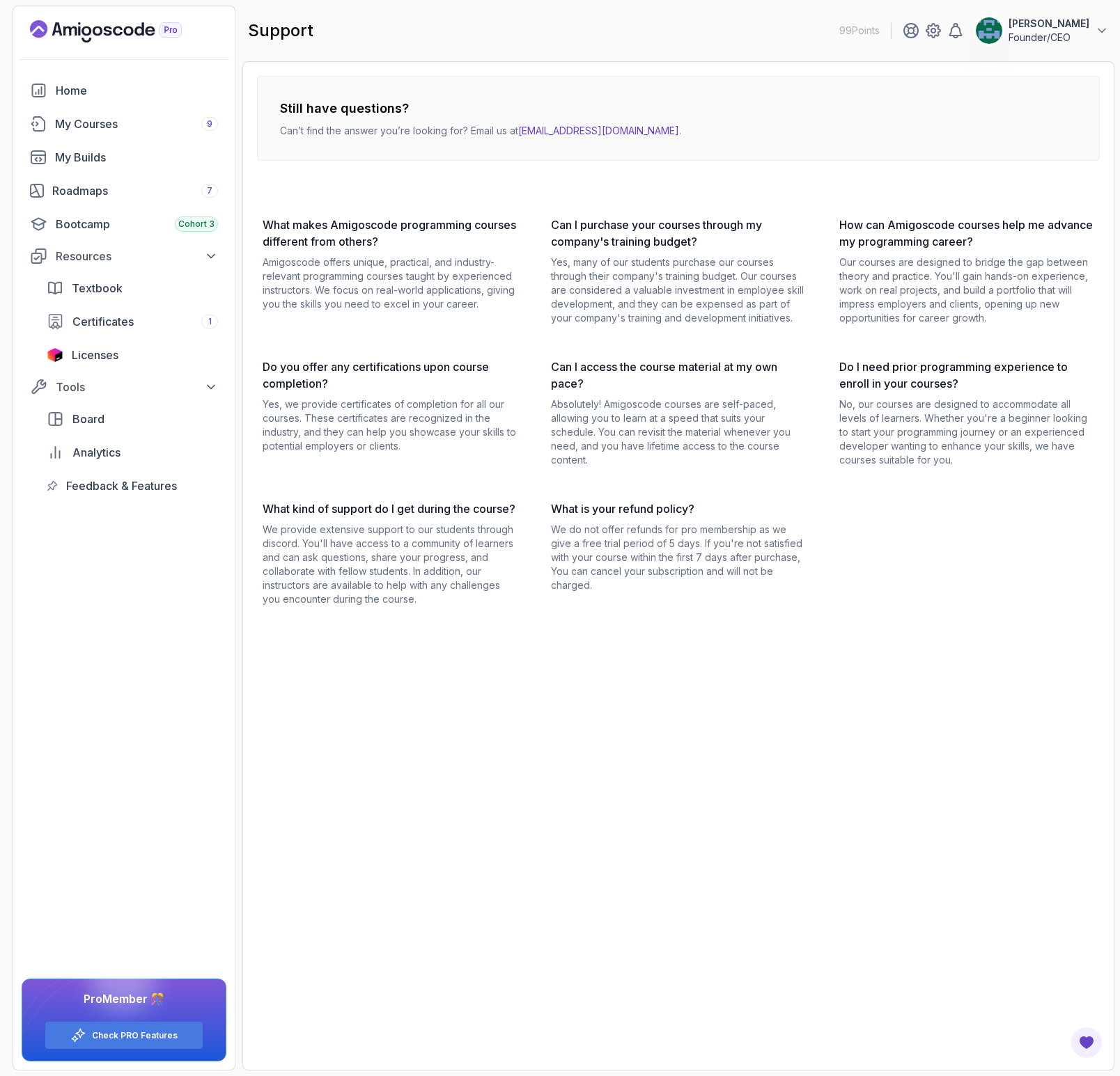
click at [1092, 30] on button "John Woolley Founder/CEO" at bounding box center [1041, 31] width 134 height 27
click at [1029, 206] on link "Support" at bounding box center [1025, 202] width 166 height 34
click at [125, 29] on icon "Landing page" at bounding box center [128, 31] width 10 height 10
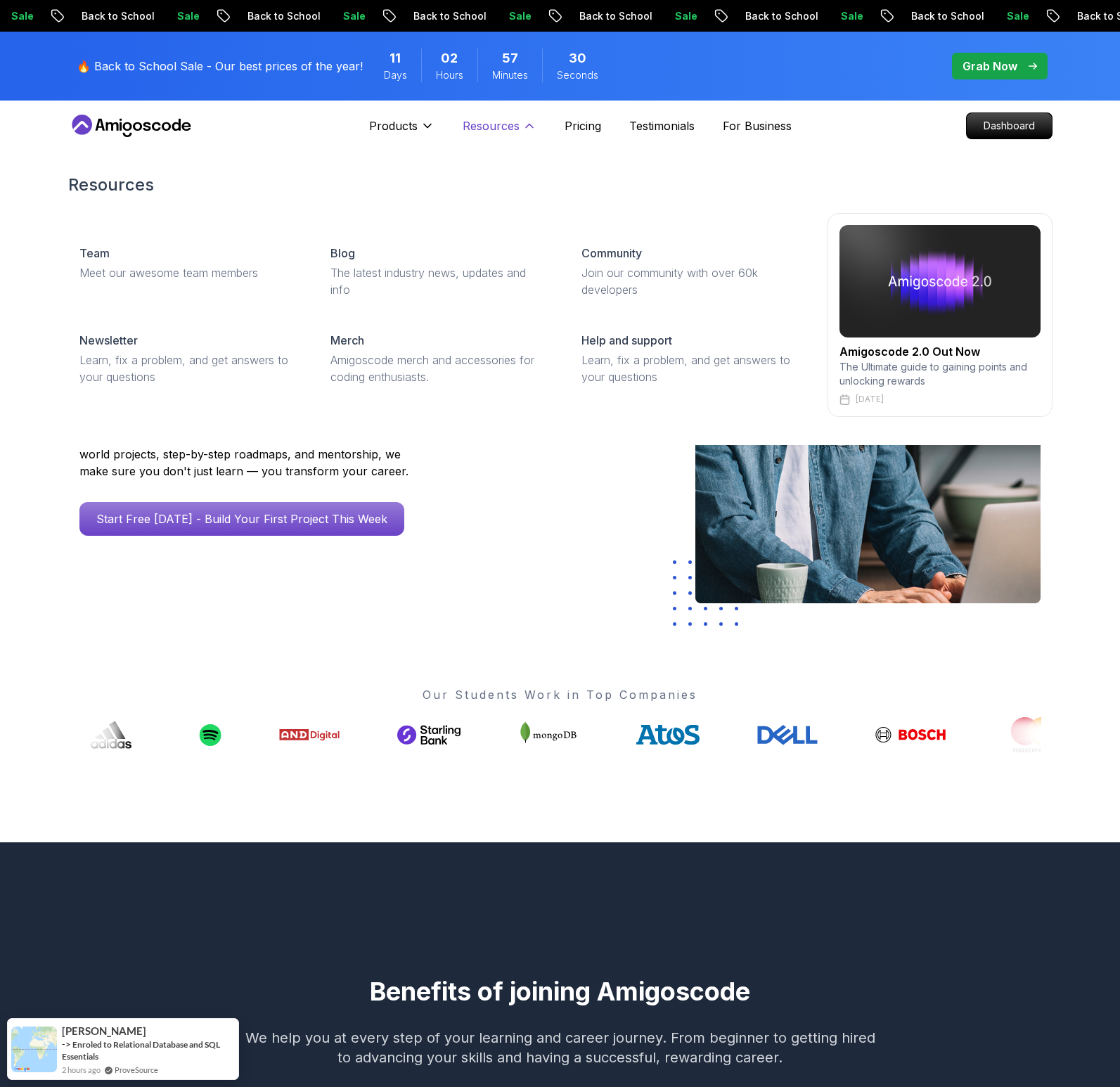
click at [502, 128] on p "Resources" at bounding box center [491, 126] width 57 height 17
click at [397, 125] on p "Products" at bounding box center [393, 126] width 49 height 17
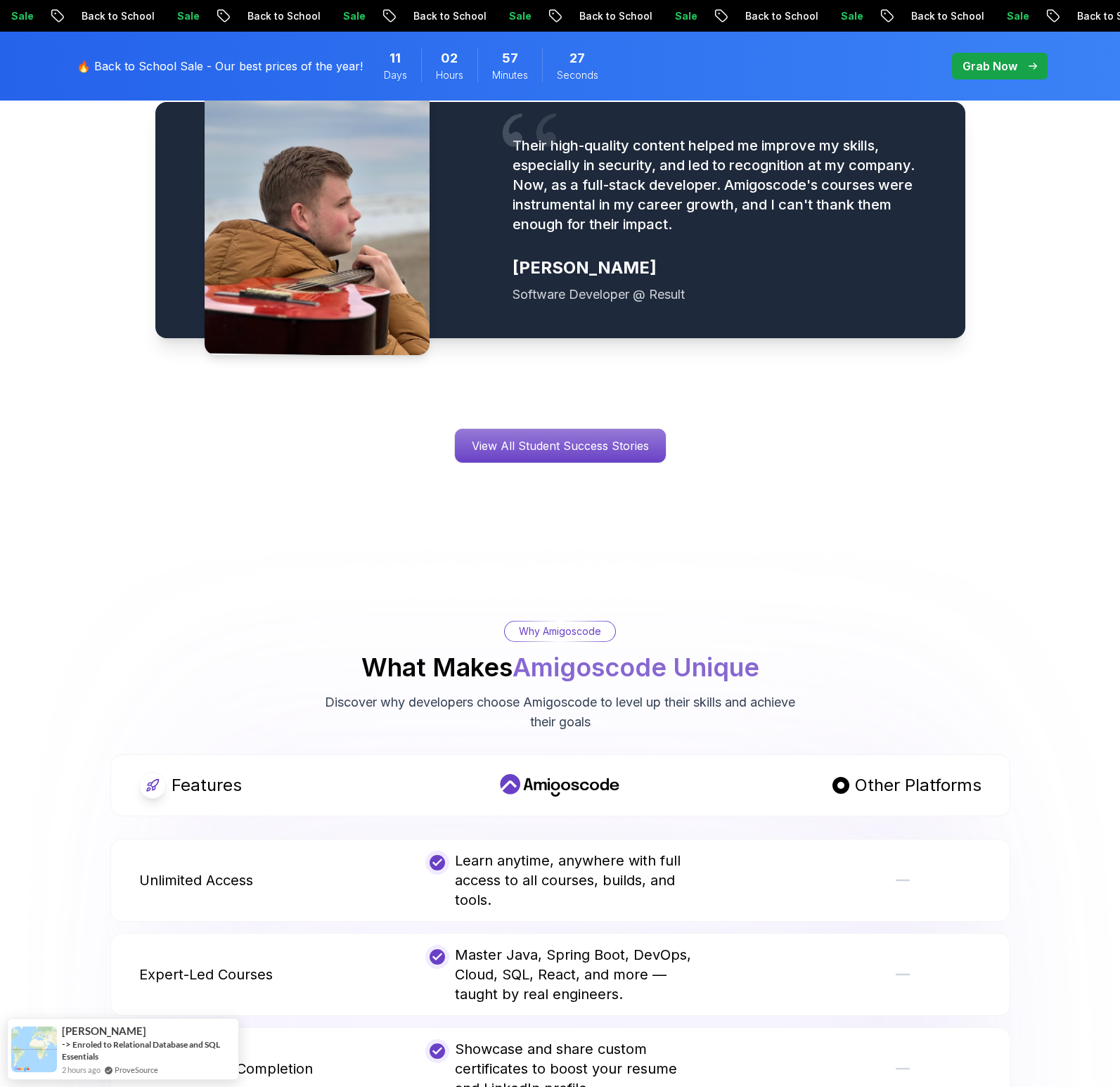
scroll to position [4907, 0]
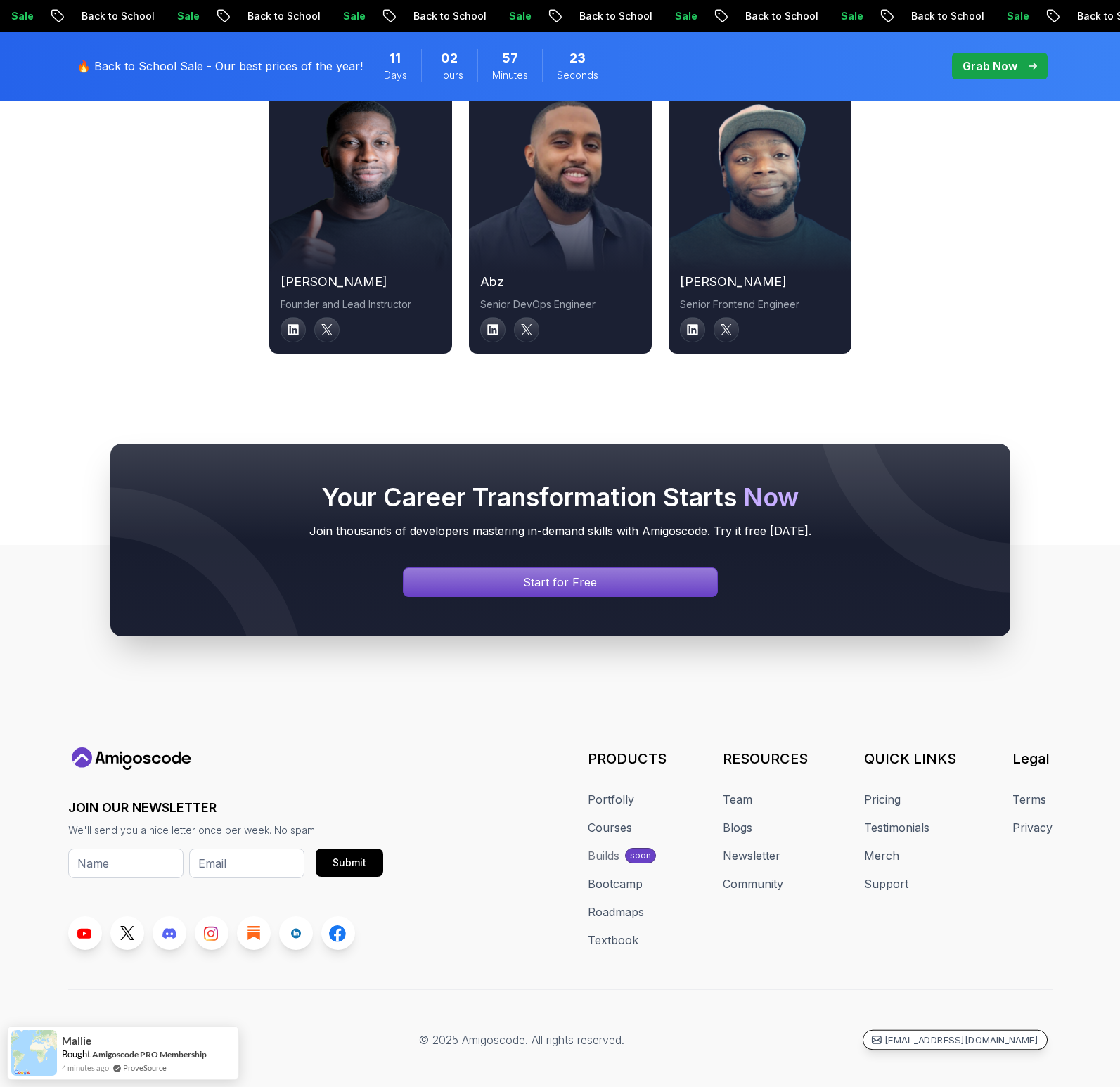
click at [995, 1034] on p "hello@amigoscode.com" at bounding box center [962, 1040] width 154 height 13
